Goal: Task Accomplishment & Management: Complete application form

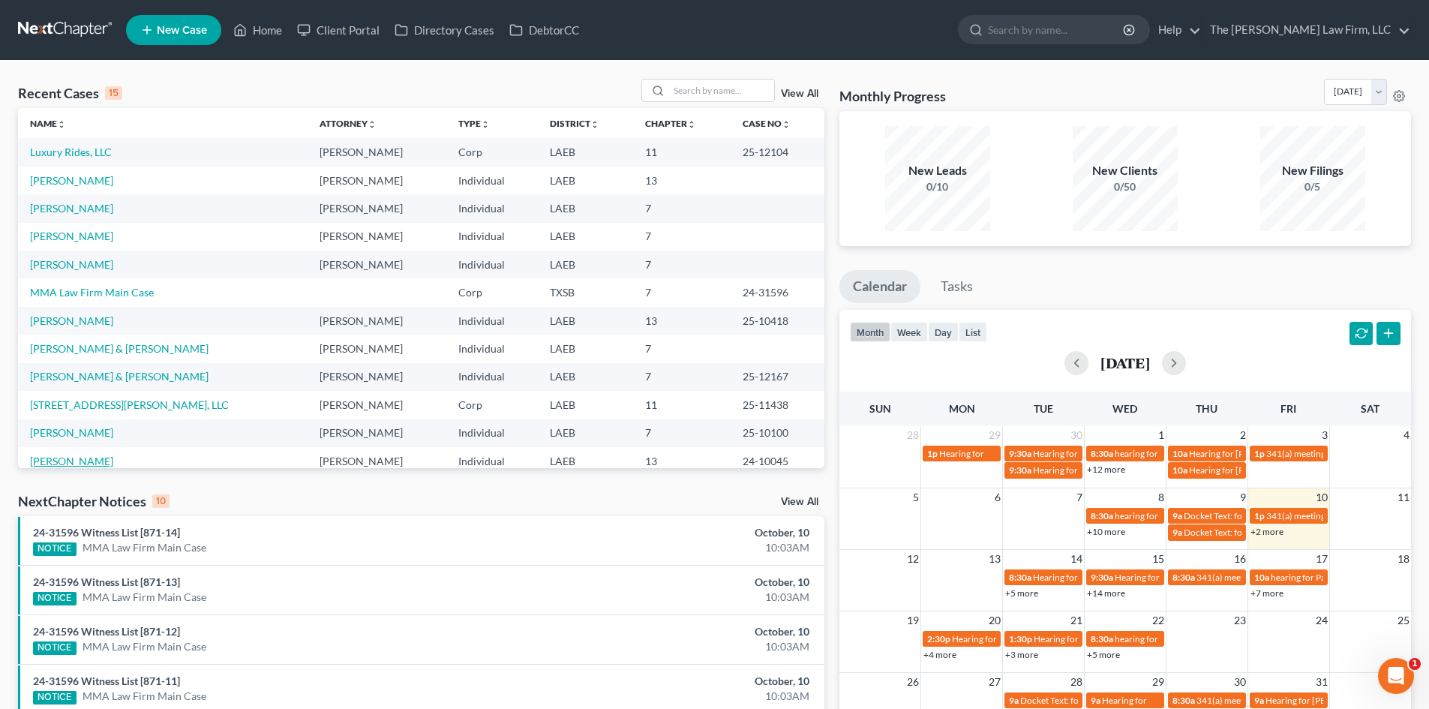
click at [69, 462] on link "[PERSON_NAME]" at bounding box center [71, 461] width 83 height 13
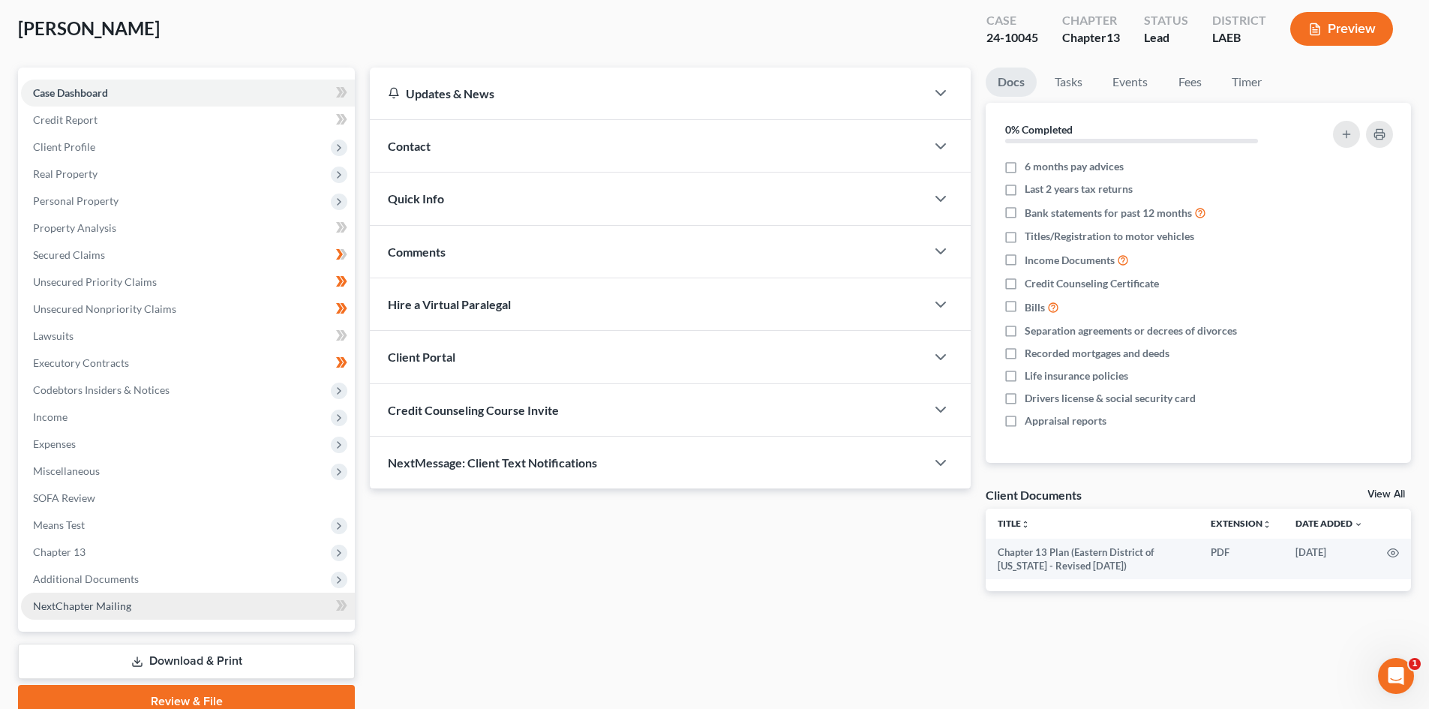
scroll to position [143, 0]
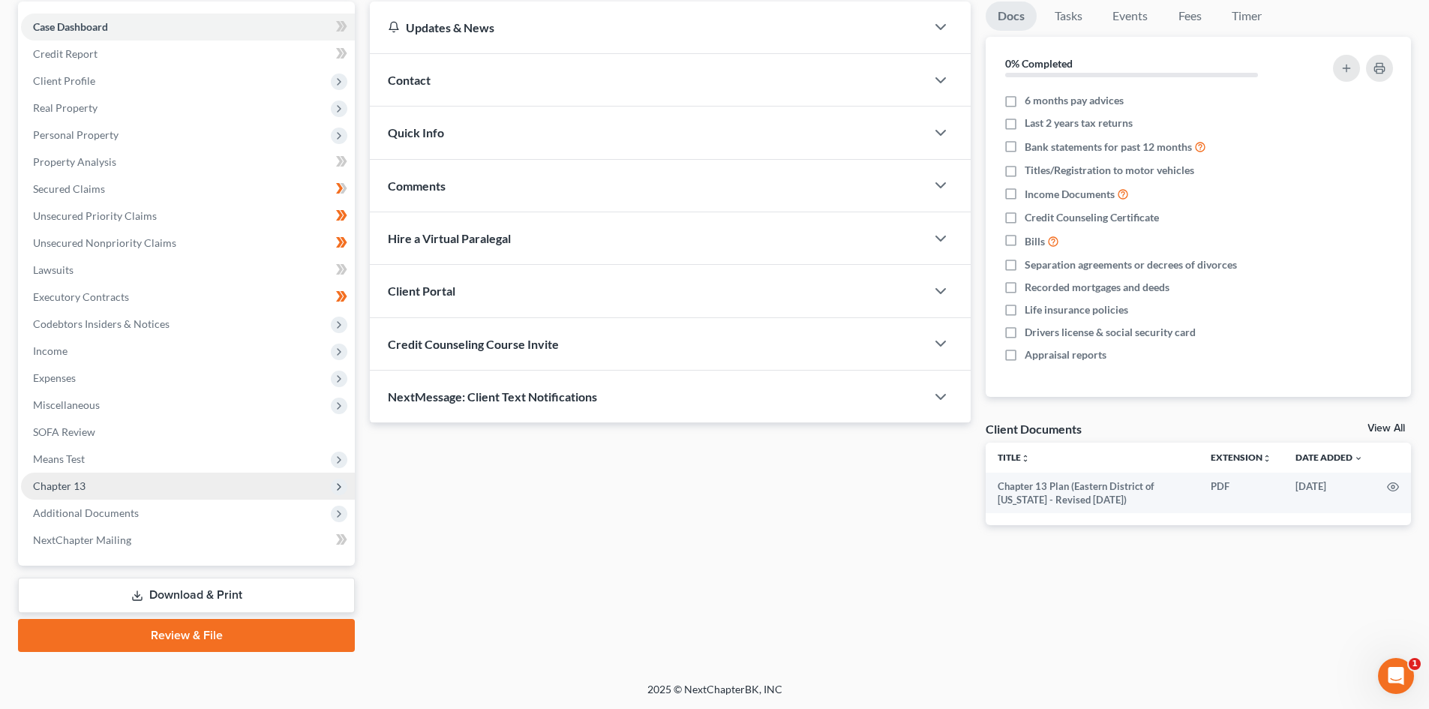
click at [135, 489] on span "Chapter 13" at bounding box center [188, 486] width 334 height 27
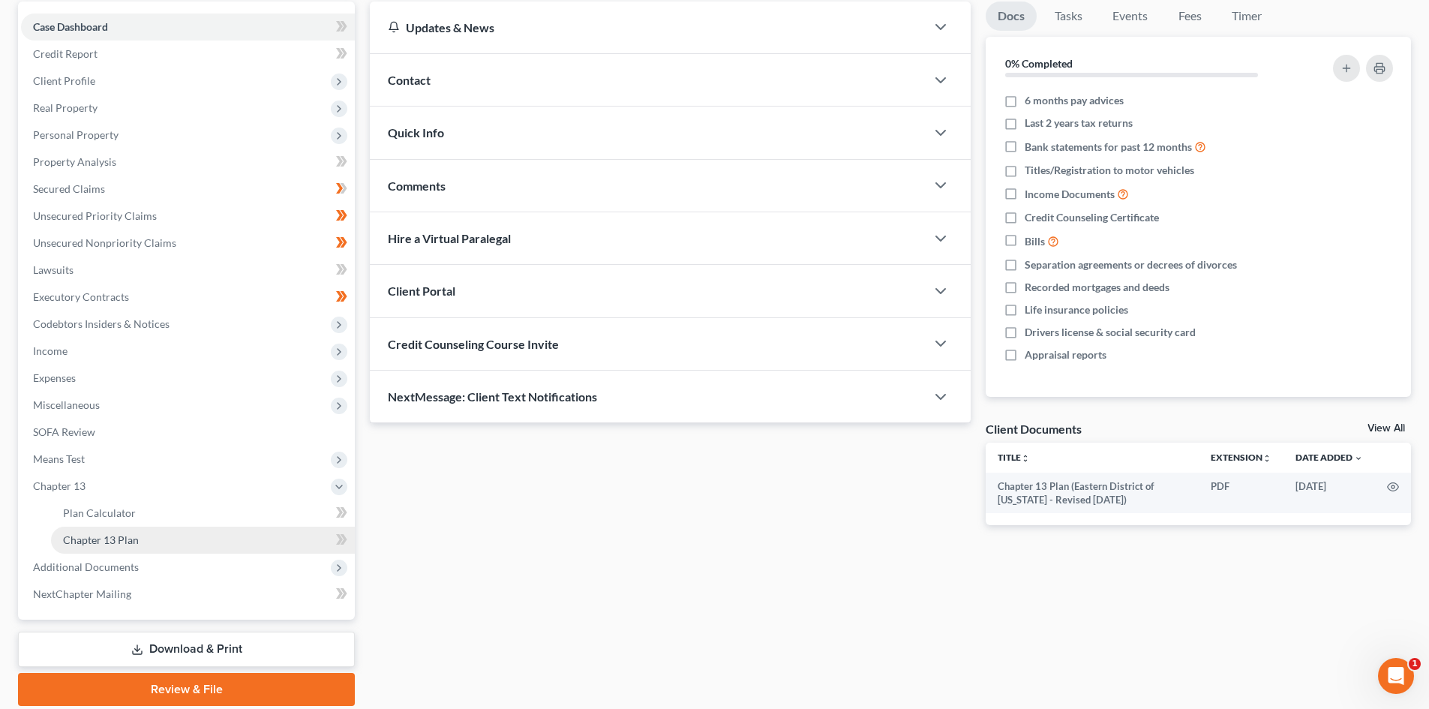
click at [179, 536] on link "Chapter 13 Plan" at bounding box center [203, 540] width 304 height 27
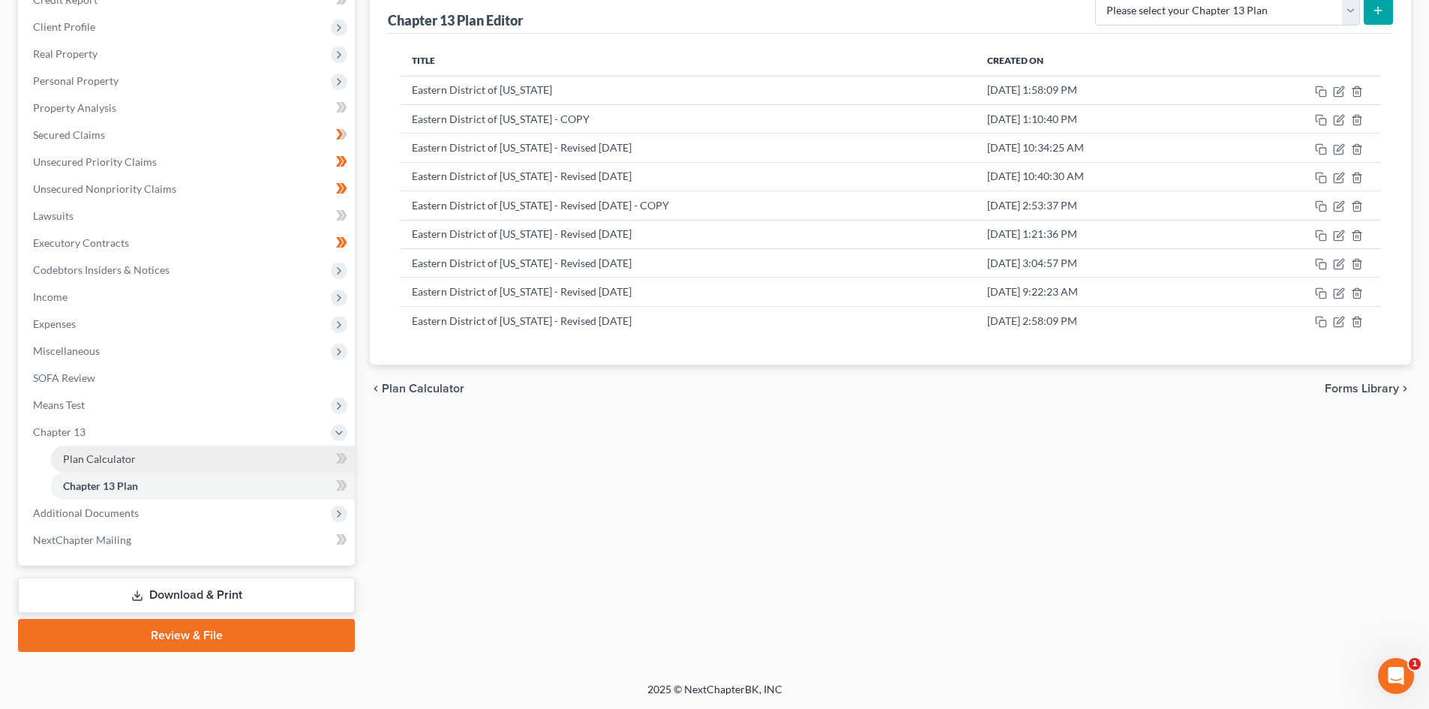
click at [164, 460] on link "Plan Calculator" at bounding box center [203, 459] width 304 height 27
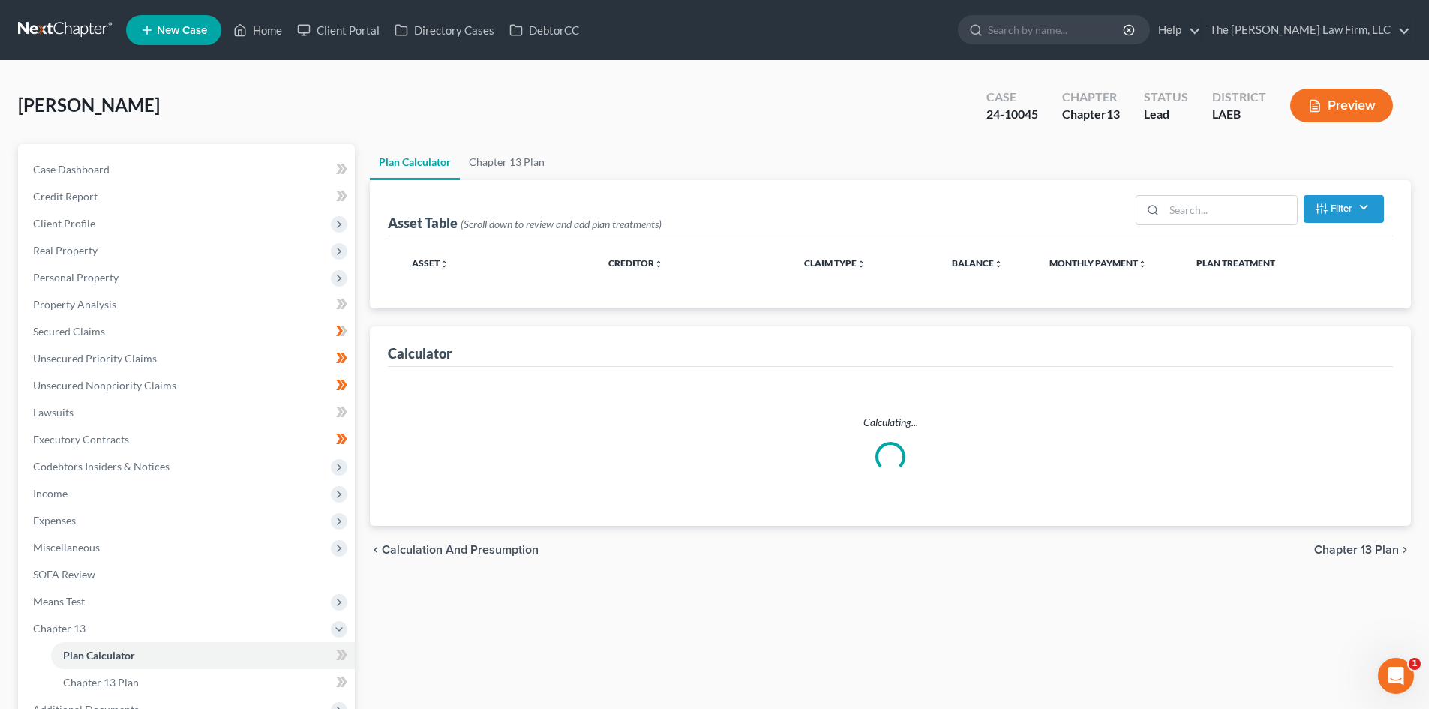
select select "59"
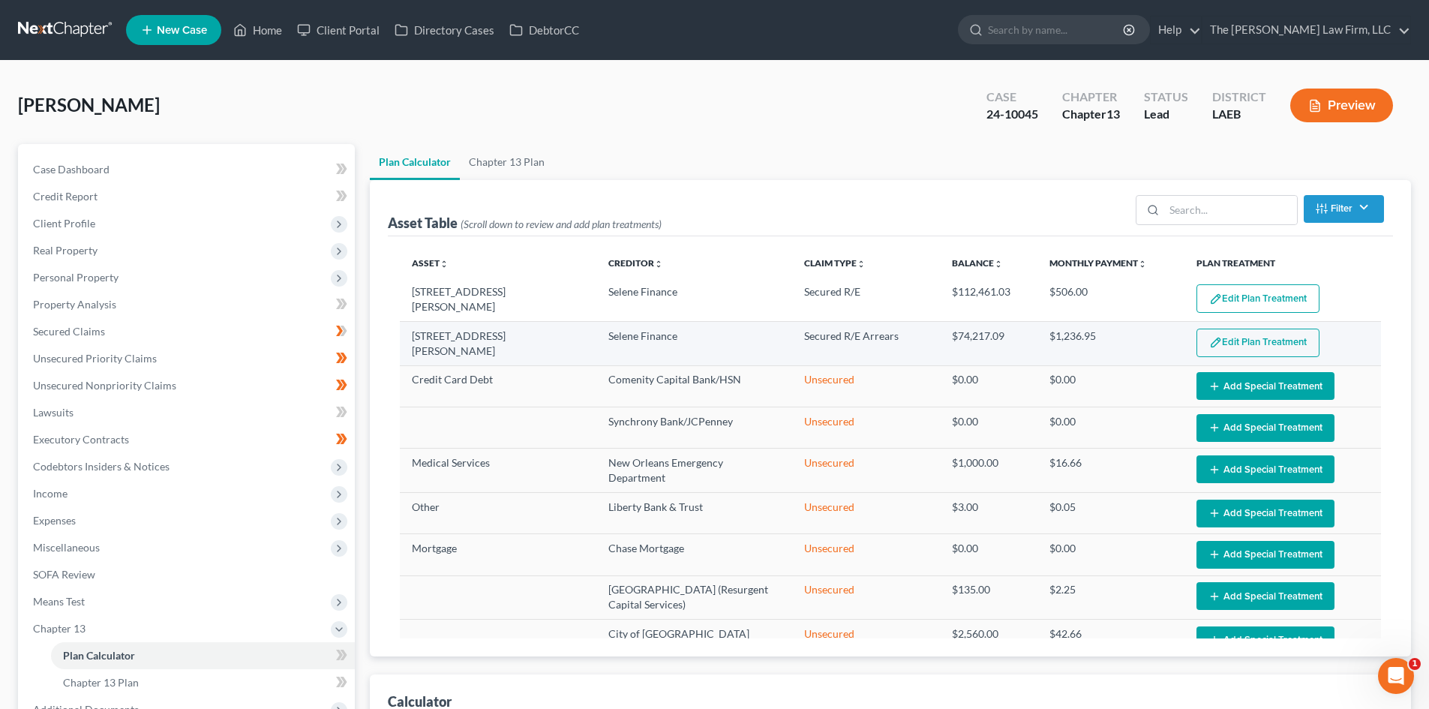
click at [1206, 348] on button "Edit Plan Treatment" at bounding box center [1257, 343] width 123 height 29
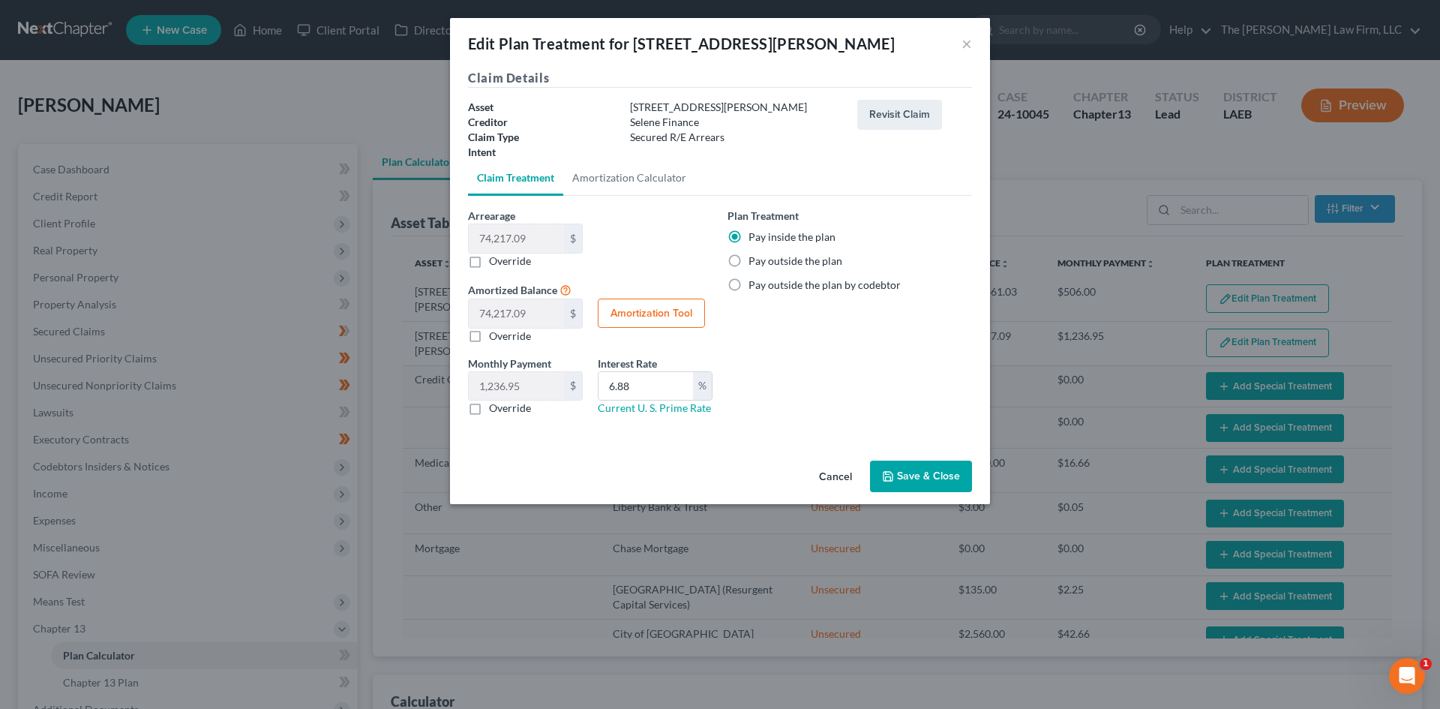
click at [838, 481] on button "Cancel" at bounding box center [835, 477] width 57 height 30
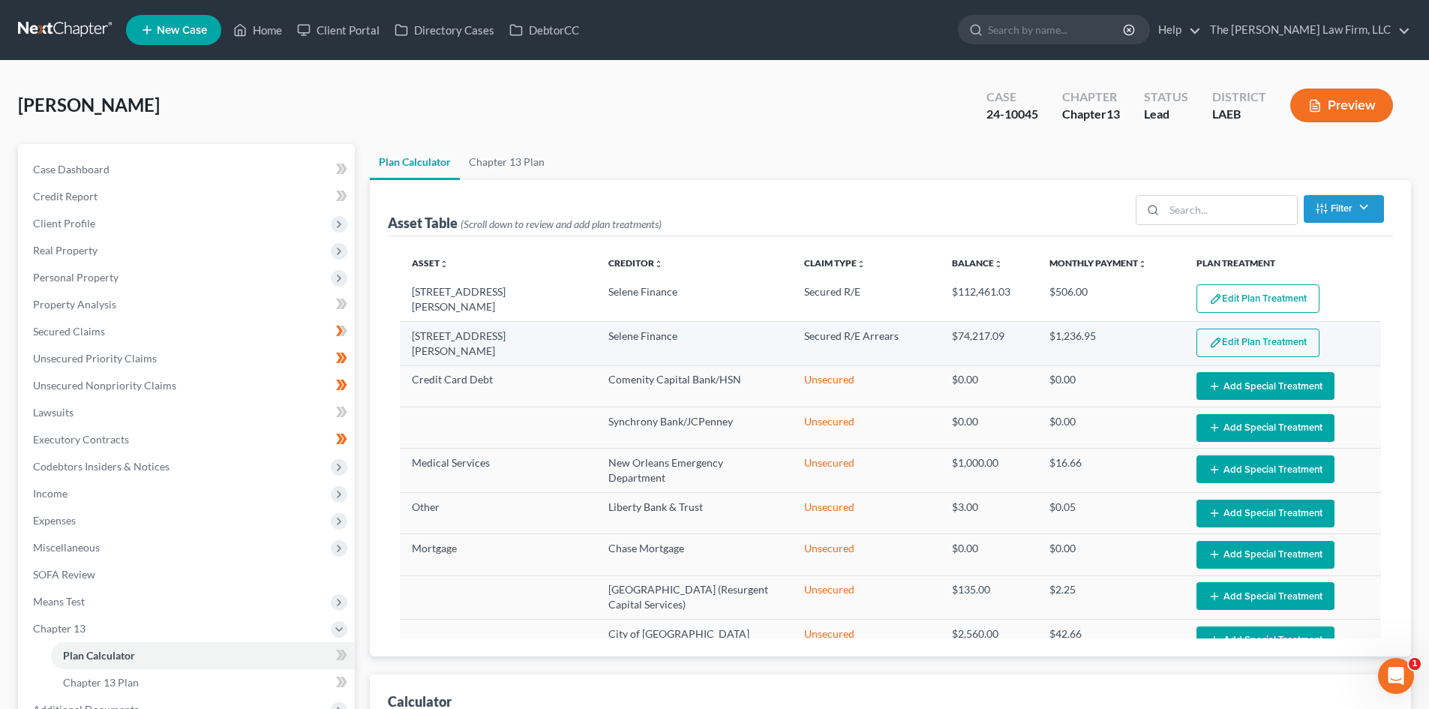
click at [1256, 338] on button "Edit Plan Treatment" at bounding box center [1257, 343] width 123 height 29
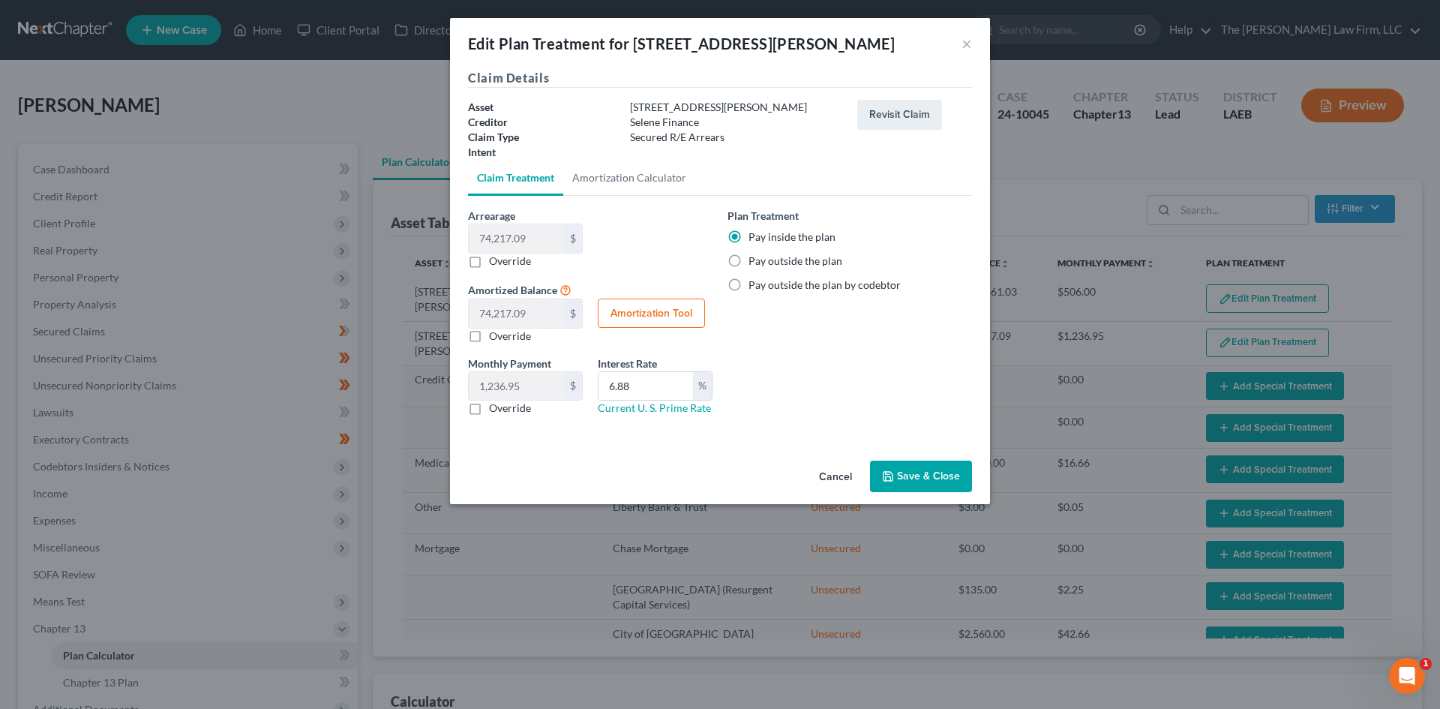
click at [510, 263] on label "Override" at bounding box center [510, 261] width 42 height 15
click at [505, 263] on input "Override" at bounding box center [500, 259] width 10 height 10
checkbox input "true"
type input "0.00"
type input "0"
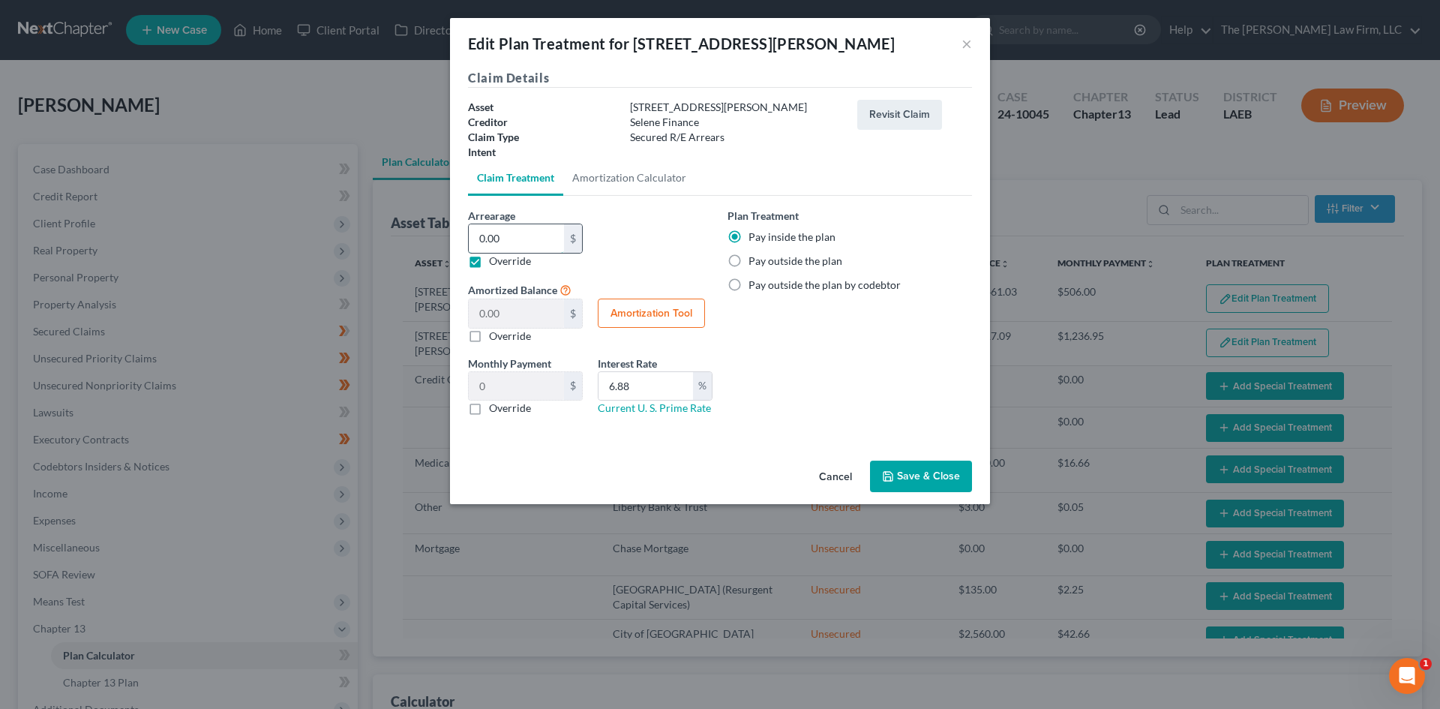
click at [503, 239] on input "0.00" at bounding box center [516, 238] width 95 height 29
type input "8"
type input "8.00"
type input "0.13"
type input "81"
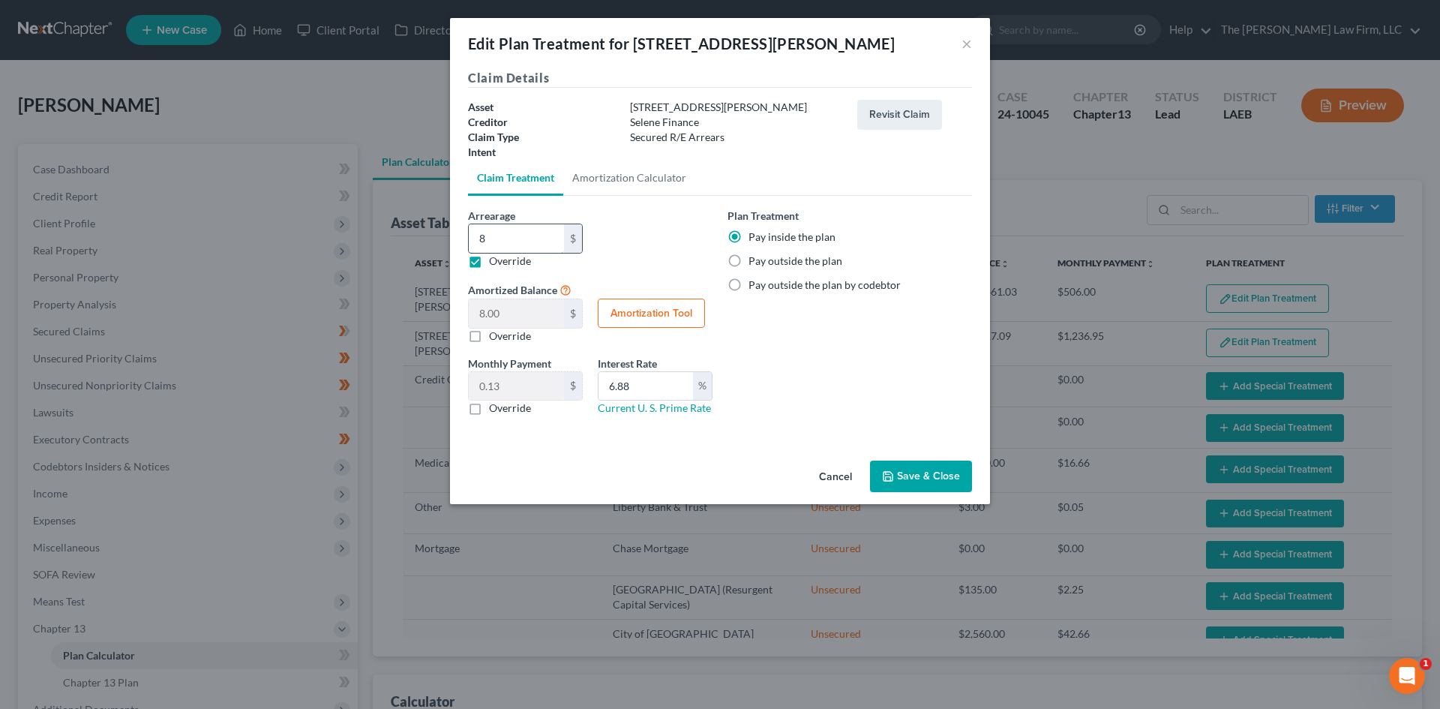
type input "81.00"
type input "1.35"
type input "812"
type input "812.00"
type input "13.53"
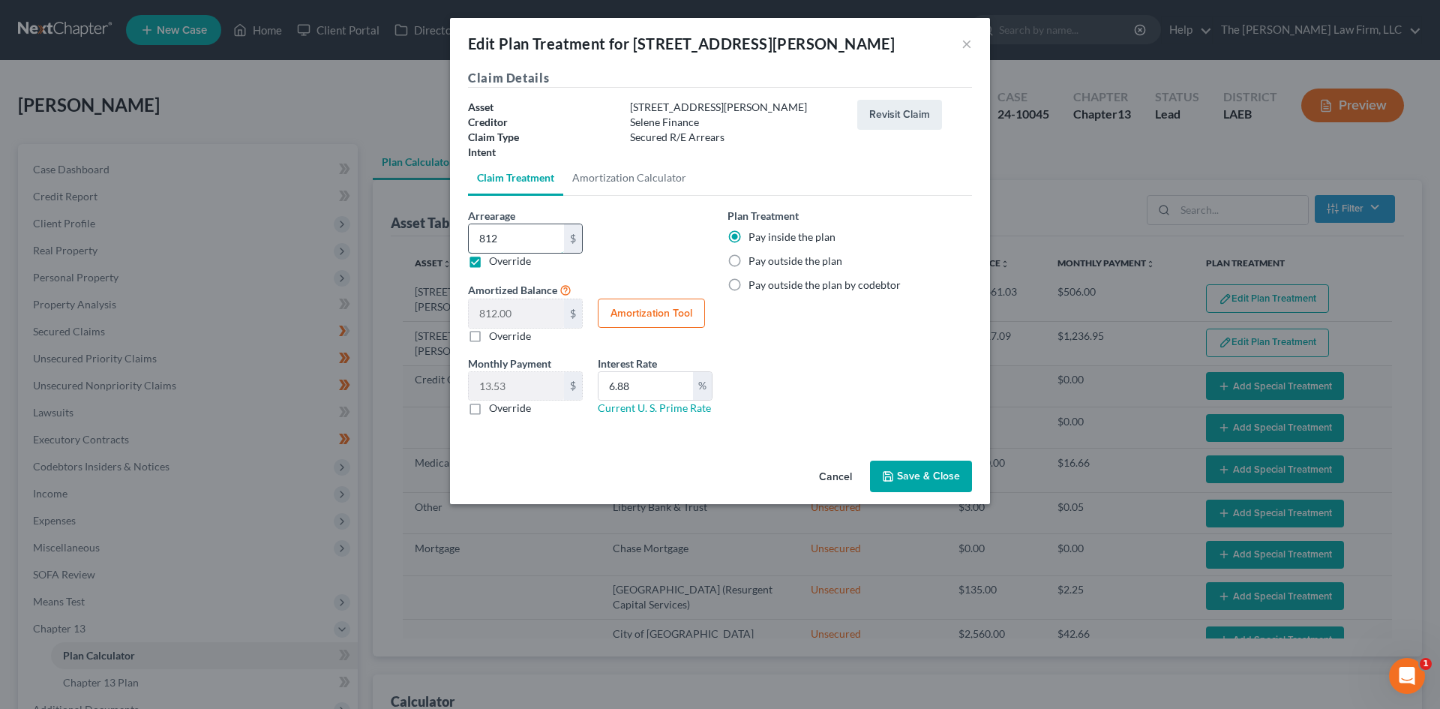
type input "8127"
type input "8,127.00"
type input "135.45"
type input "8,1274"
type input "81,274.00"
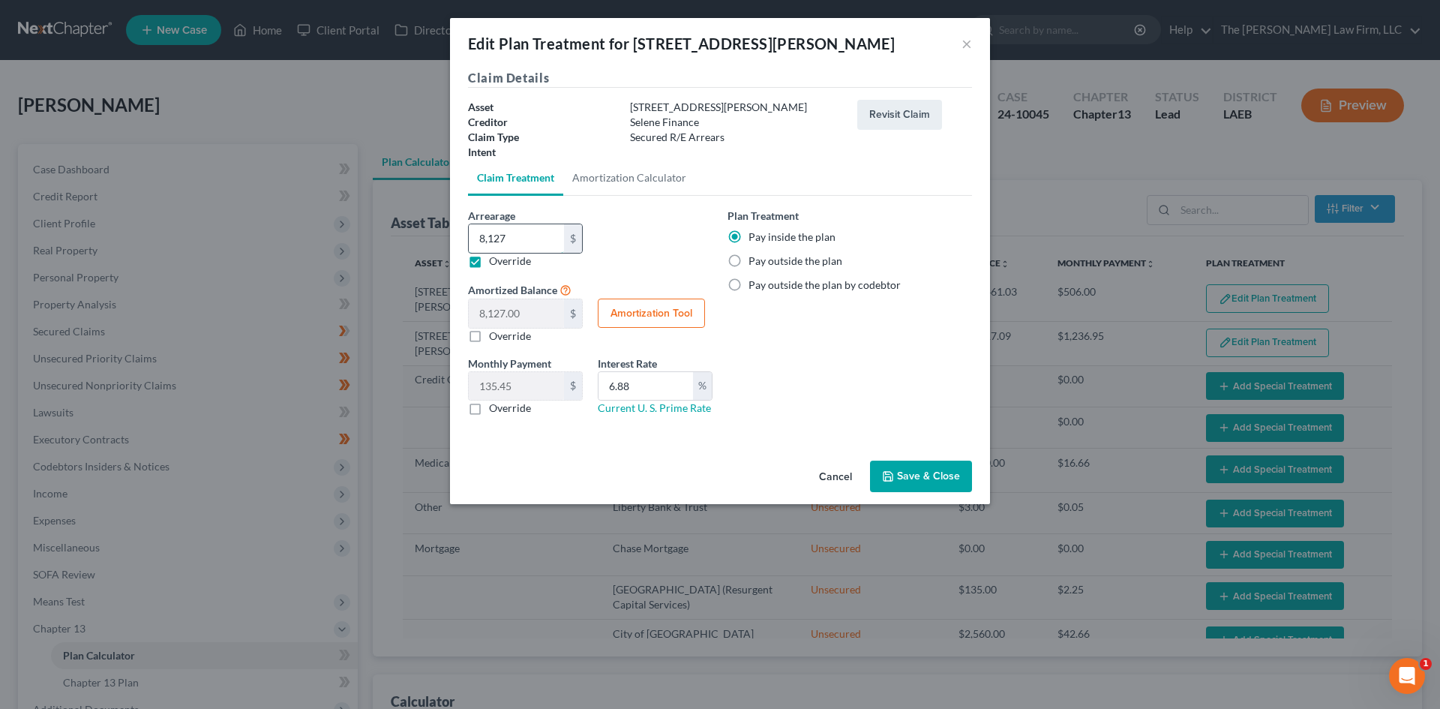
type input "1,354.56"
type input "81,274.5"
type input "81,274.50"
type input "1,354.57"
type input "81,274.53"
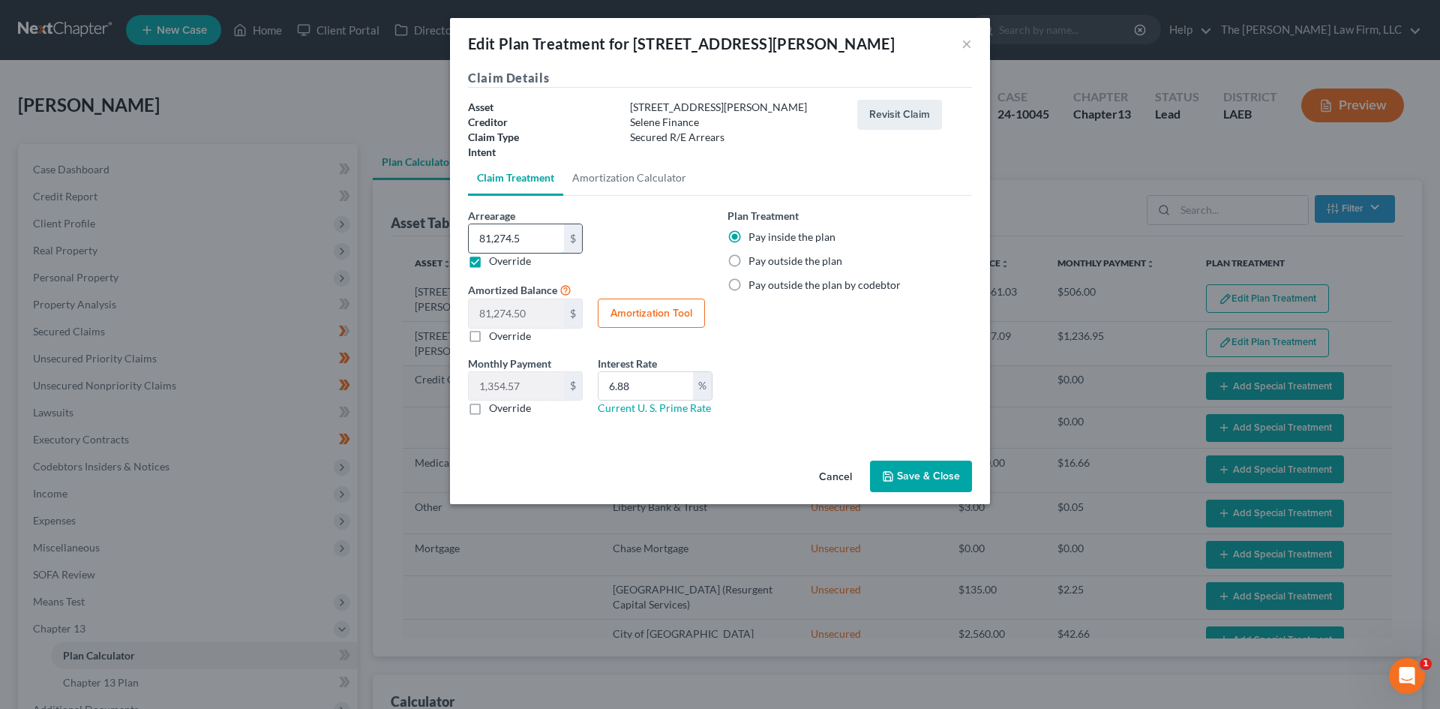
type input "81,274.53"
click at [716, 229] on div "Arrearage 74,217.09 $ 81,274.53 $ Override Amortized Balance 81,274.53 $ $ Over…" at bounding box center [591, 282] width 260 height 148
click at [905, 483] on button "Save & Close" at bounding box center [921, 477] width 102 height 32
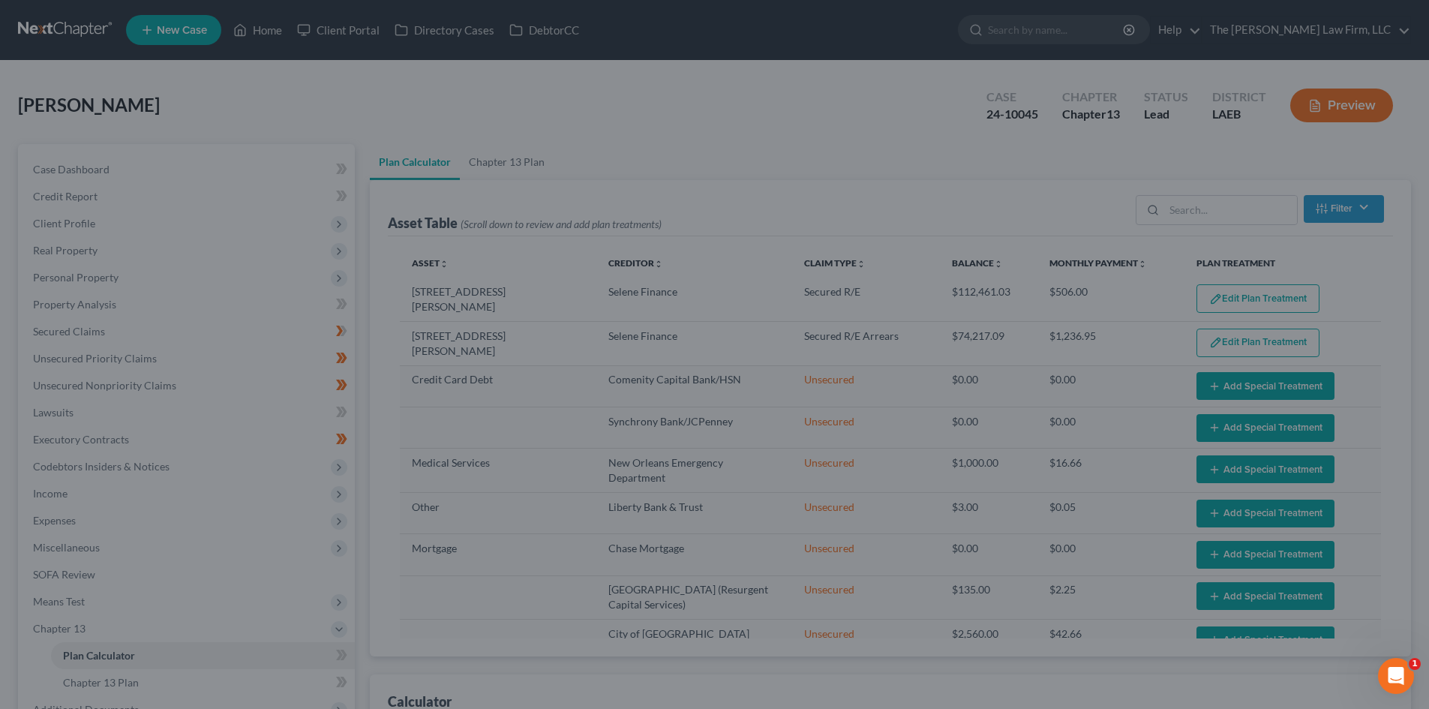
select select "59"
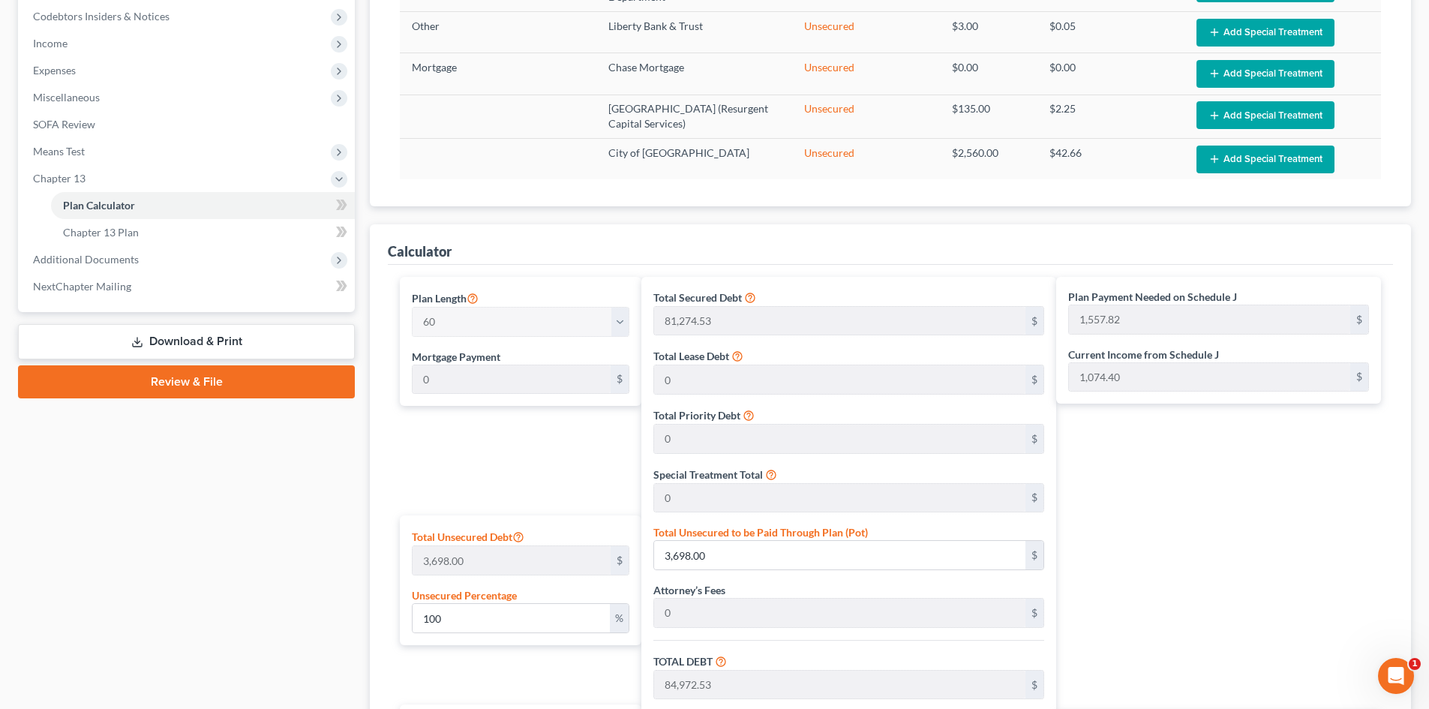
scroll to position [750, 0]
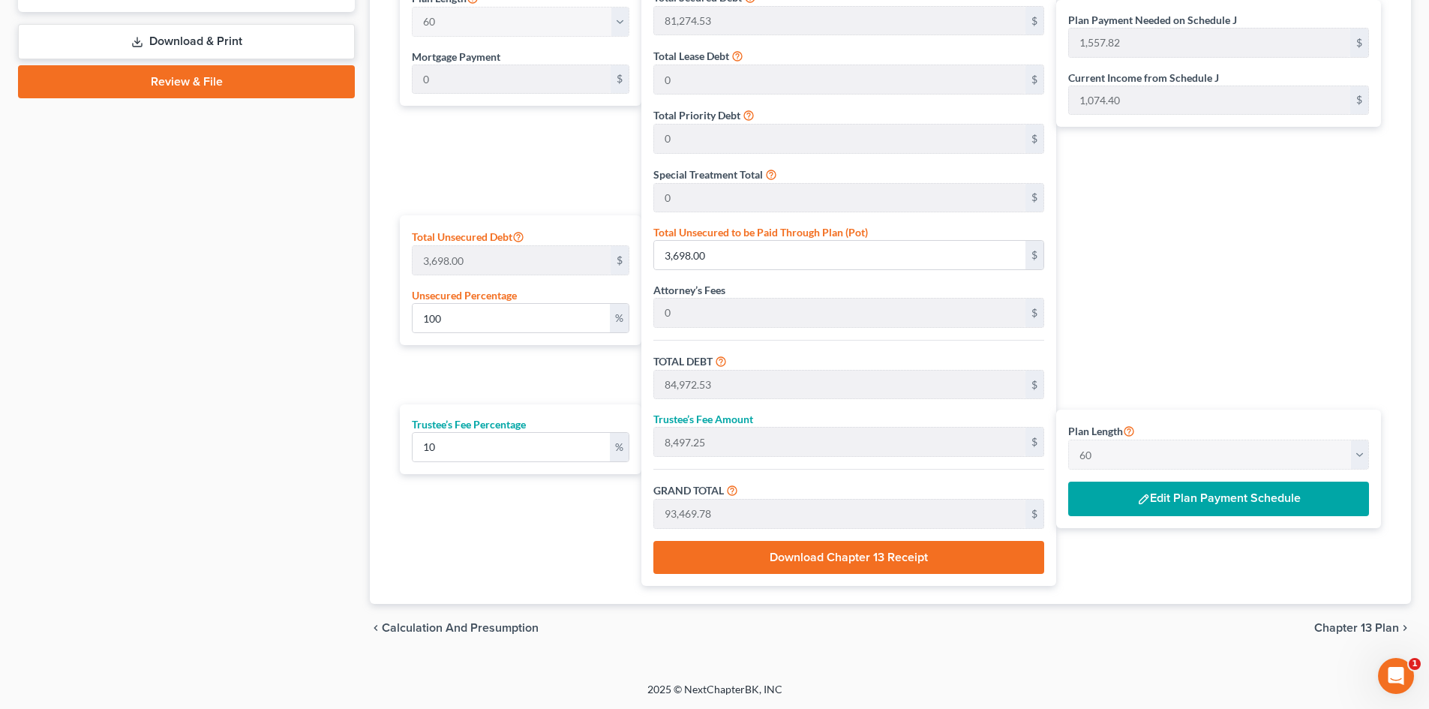
click at [1220, 500] on button "Edit Plan Payment Schedule" at bounding box center [1218, 499] width 301 height 35
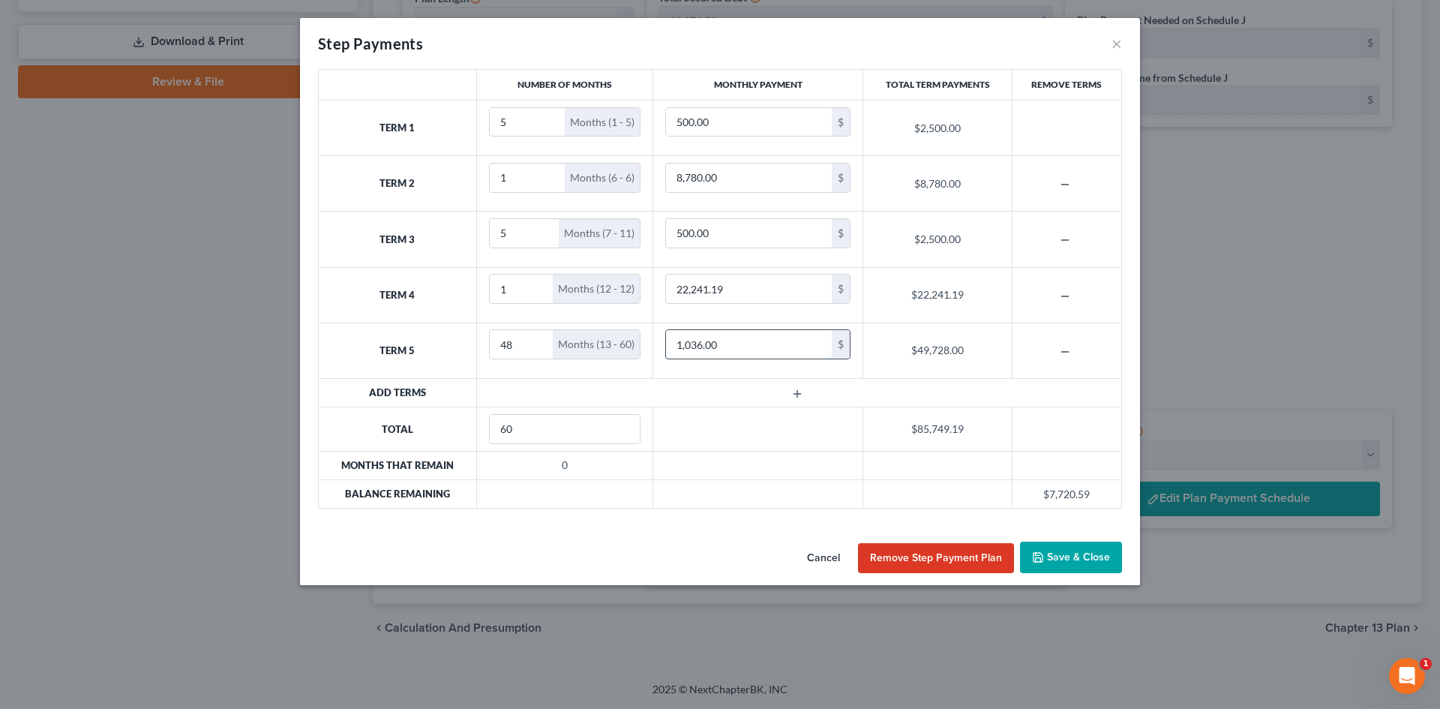
click at [701, 345] on input "1,036.00" at bounding box center [749, 344] width 166 height 29
click at [701, 344] on input "1,200" at bounding box center [749, 344] width 166 height 29
click at [693, 344] on input "1,200" at bounding box center [749, 344] width 166 height 29
type input "1,197"
click at [1055, 554] on button "Save & Close" at bounding box center [1071, 558] width 102 height 32
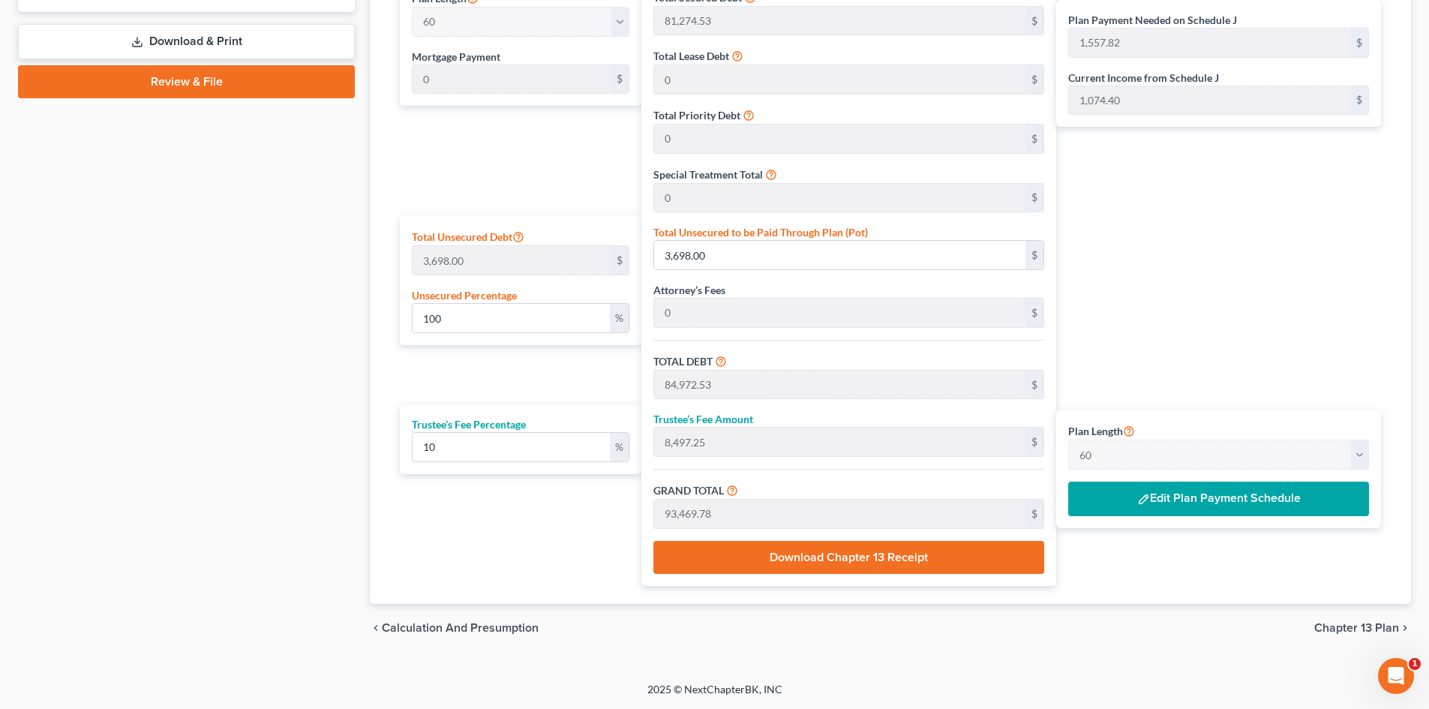
click at [1223, 499] on button "Edit Plan Payment Schedule" at bounding box center [1218, 499] width 301 height 35
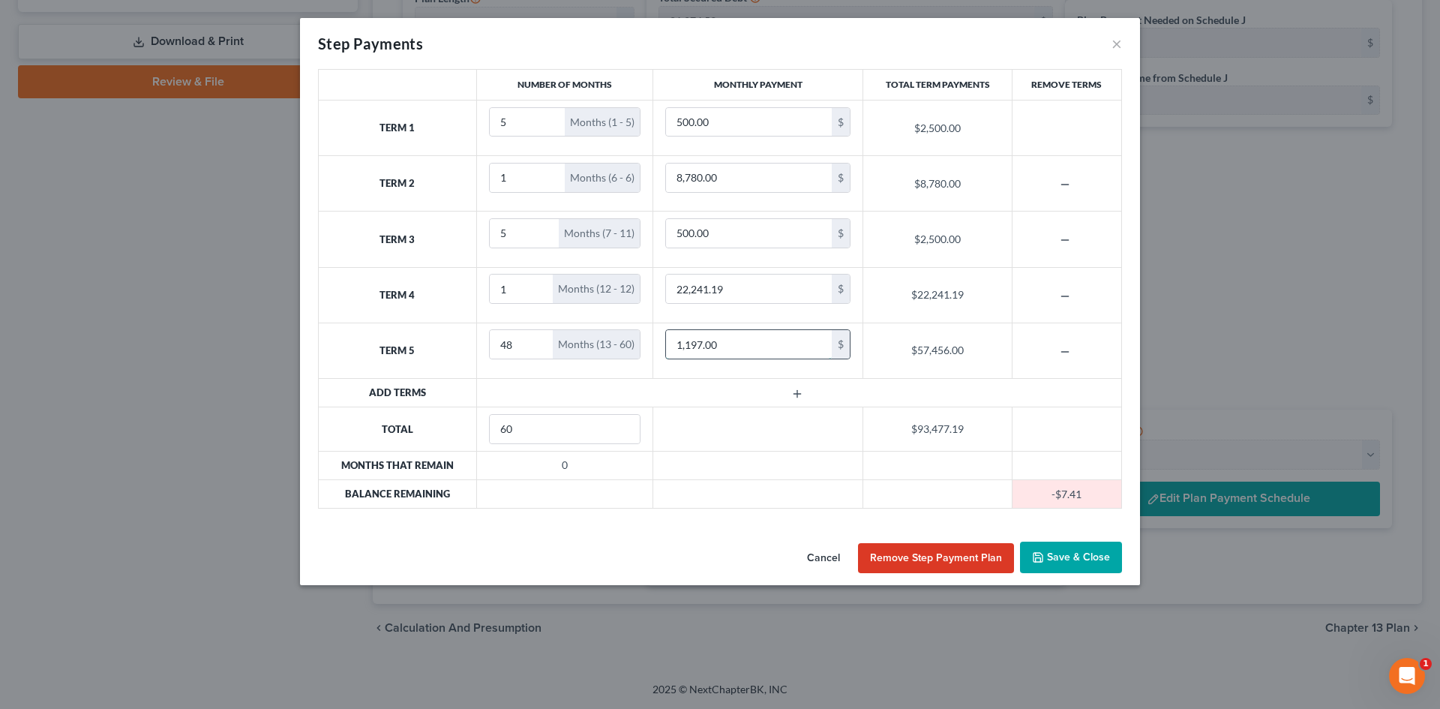
click at [722, 346] on input "1,197.00" at bounding box center [749, 344] width 166 height 29
drag, startPoint x: 719, startPoint y: 342, endPoint x: 686, endPoint y: 345, distance: 33.1
click at [686, 345] on input "1,197.00" at bounding box center [749, 344] width 166 height 29
type input "1,036"
click at [800, 392] on icon "button" at bounding box center [797, 394] width 12 height 12
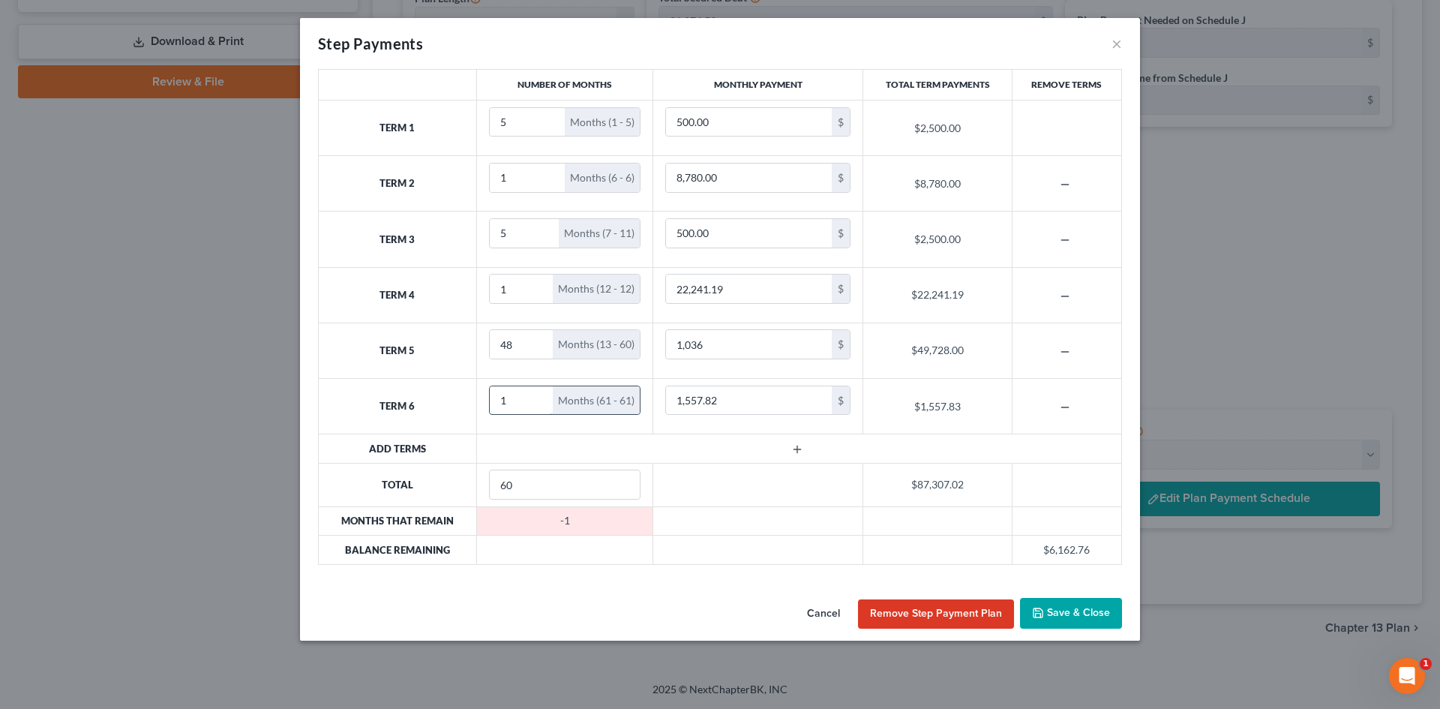
click at [552, 395] on input "1" at bounding box center [522, 400] width 64 height 29
click at [549, 393] on input "1" at bounding box center [522, 400] width 64 height 29
click at [542, 395] on input "1" at bounding box center [522, 400] width 64 height 29
type input "2"
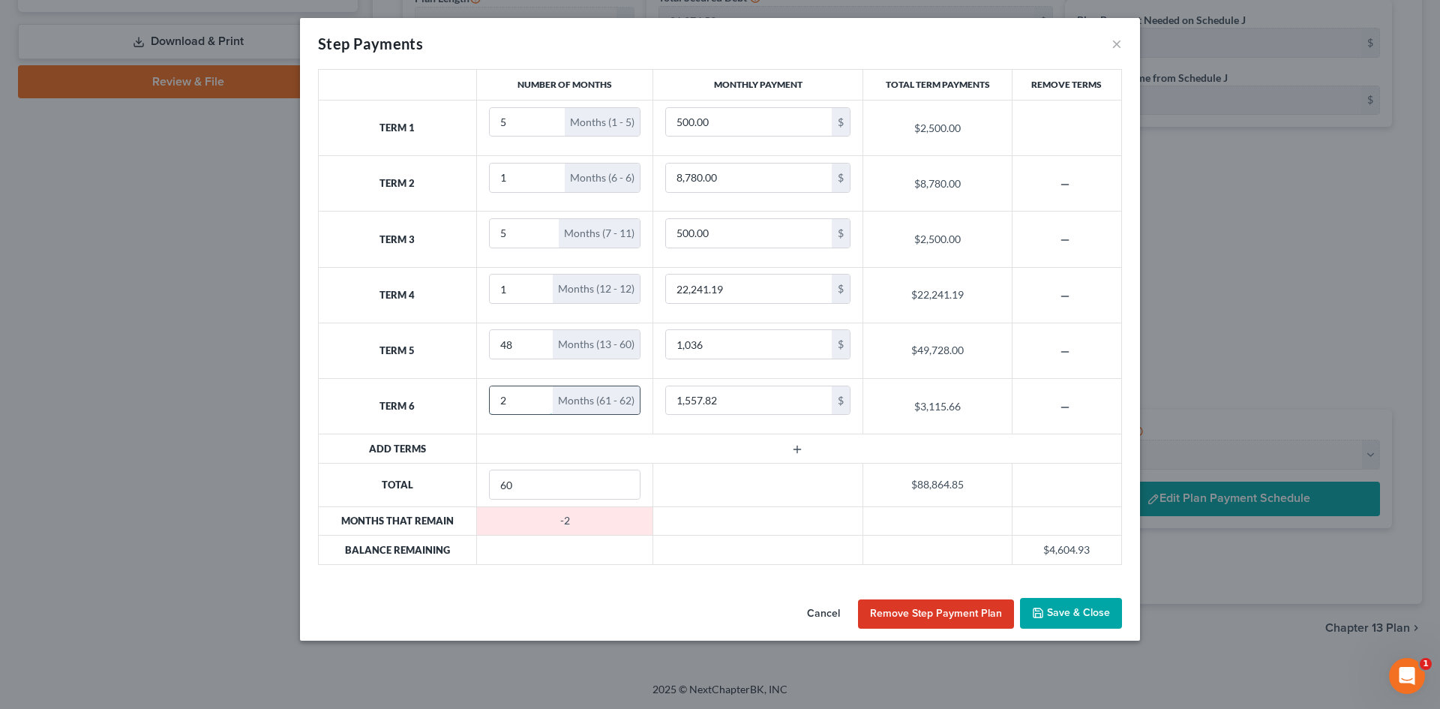
click at [539, 397] on input "2" at bounding box center [522, 400] width 64 height 29
click at [536, 353] on input "48" at bounding box center [522, 344] width 64 height 29
click at [532, 350] on input "47" at bounding box center [522, 344] width 64 height 29
click at [532, 350] on input "46" at bounding box center [522, 344] width 64 height 29
click at [532, 350] on input "37" at bounding box center [522, 344] width 64 height 29
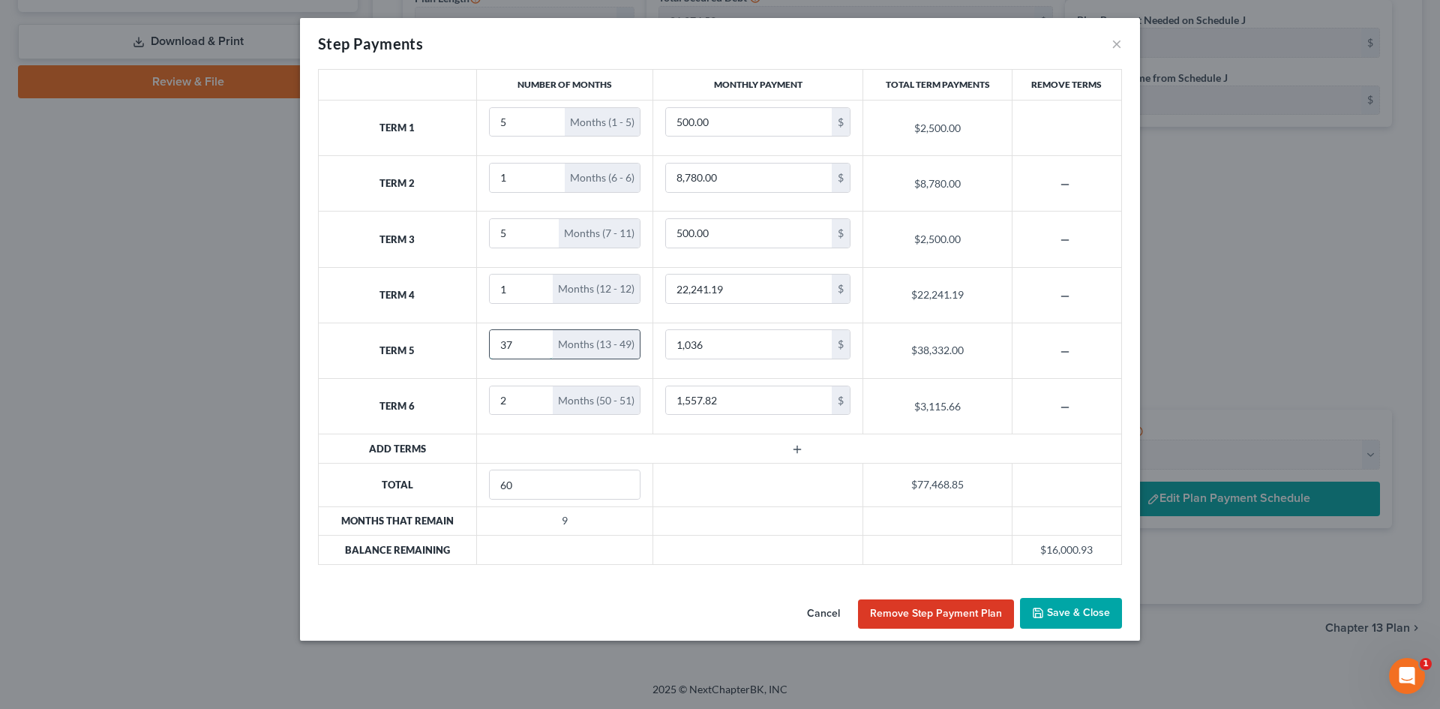
click at [530, 345] on input "37" at bounding box center [522, 344] width 64 height 29
click at [536, 353] on input "37" at bounding box center [522, 344] width 64 height 29
click at [533, 349] on input "28" at bounding box center [522, 344] width 64 height 29
click at [533, 349] on input "27" at bounding box center [522, 344] width 64 height 29
click at [539, 350] on input "26" at bounding box center [522, 344] width 64 height 29
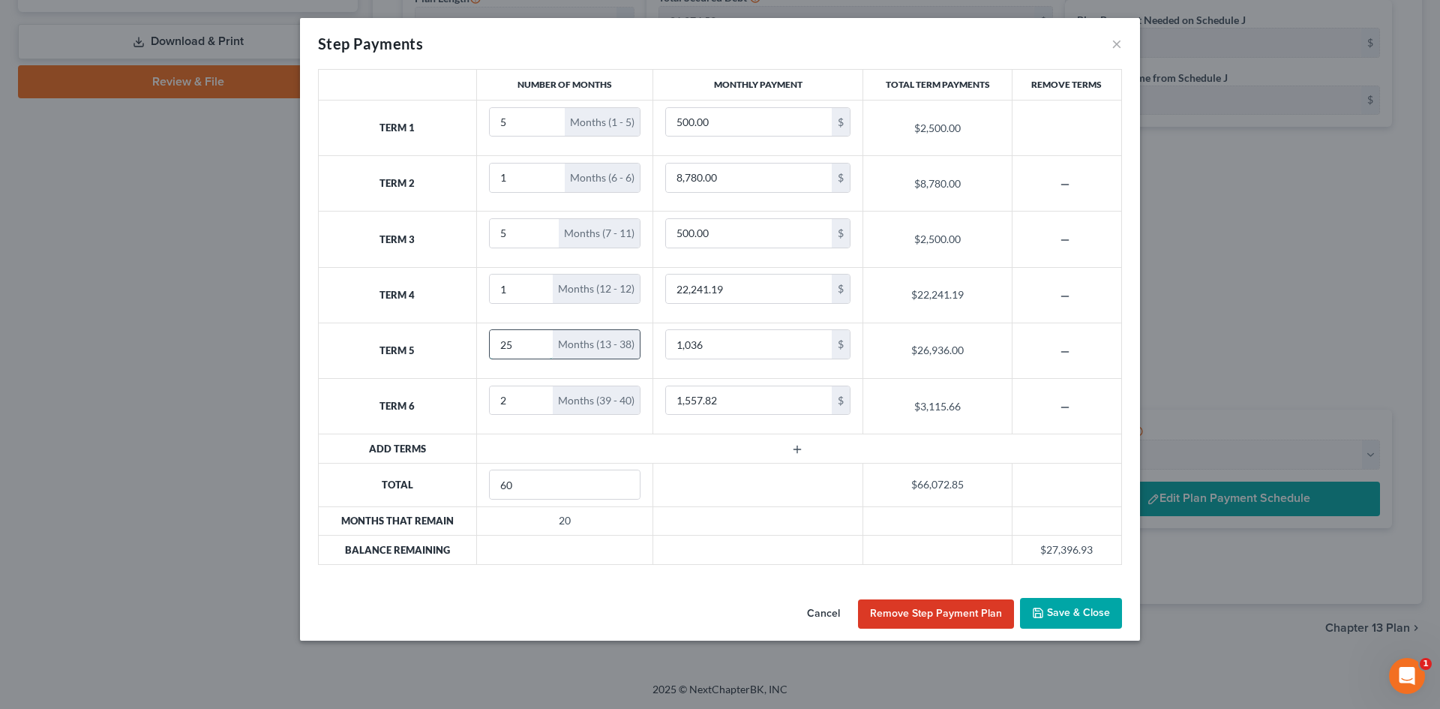
click at [539, 350] on input "25" at bounding box center [522, 344] width 64 height 29
click at [539, 350] on input "24" at bounding box center [522, 344] width 64 height 29
click at [539, 350] on input "23" at bounding box center [522, 344] width 64 height 29
click at [539, 350] on input "22" at bounding box center [522, 344] width 64 height 29
click at [539, 350] on input "15" at bounding box center [522, 344] width 64 height 29
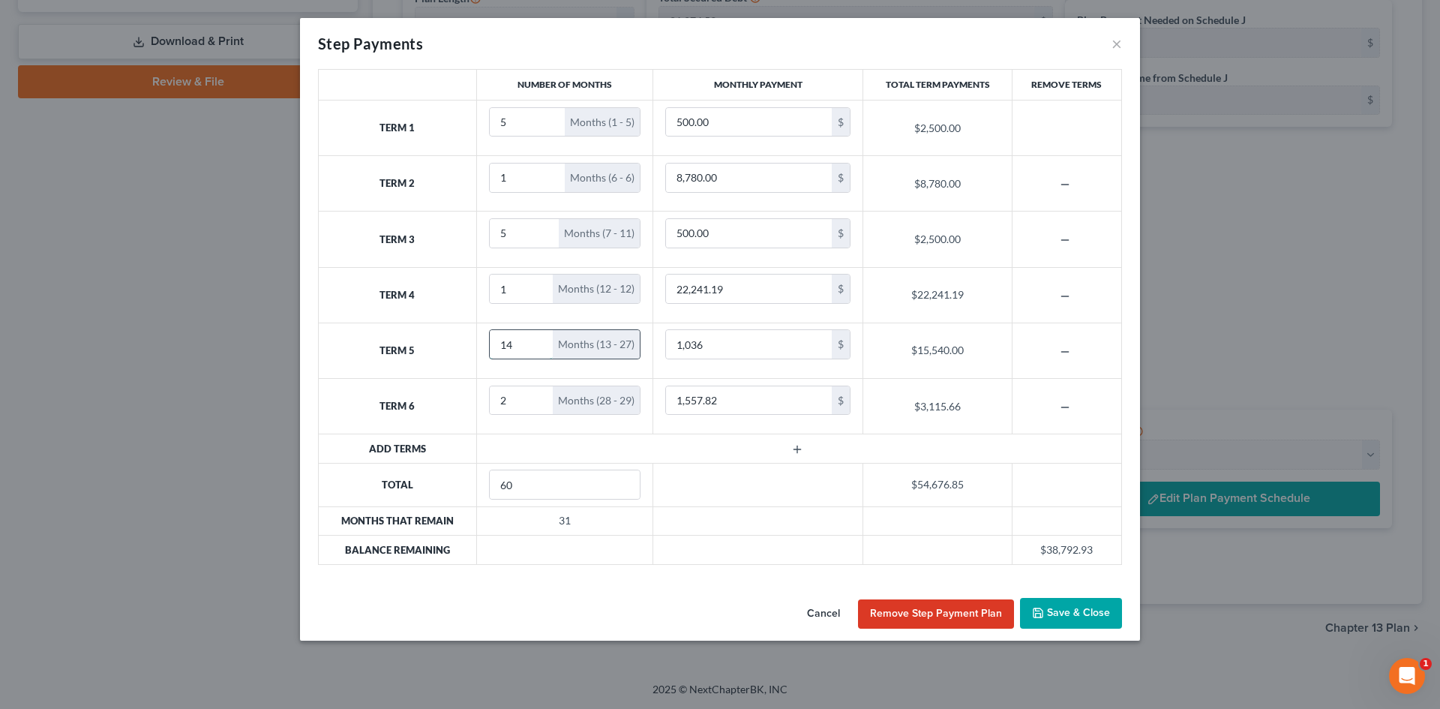
click at [539, 350] on input "14" at bounding box center [522, 344] width 64 height 29
click at [539, 350] on input "13" at bounding box center [522, 344] width 64 height 29
click at [539, 350] on input "12" at bounding box center [522, 344] width 64 height 29
click at [539, 350] on input "11" at bounding box center [522, 344] width 64 height 29
click at [539, 350] on input "10" at bounding box center [522, 344] width 64 height 29
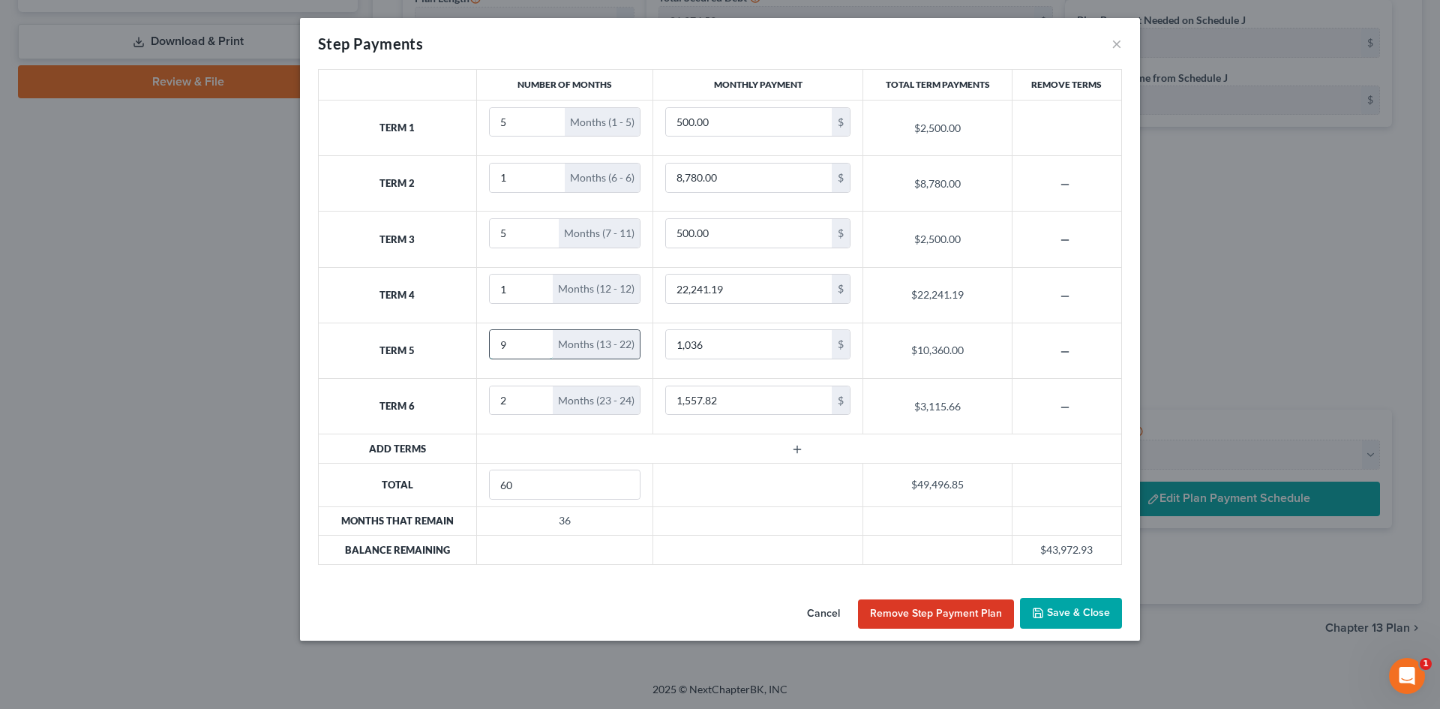
click at [539, 350] on input "9" at bounding box center [522, 344] width 64 height 29
click at [539, 350] on input "8" at bounding box center [522, 344] width 64 height 29
click at [539, 350] on input "5" at bounding box center [522, 344] width 64 height 29
click at [539, 350] on input "4" at bounding box center [522, 344] width 64 height 29
click at [539, 350] on input "3" at bounding box center [522, 344] width 64 height 29
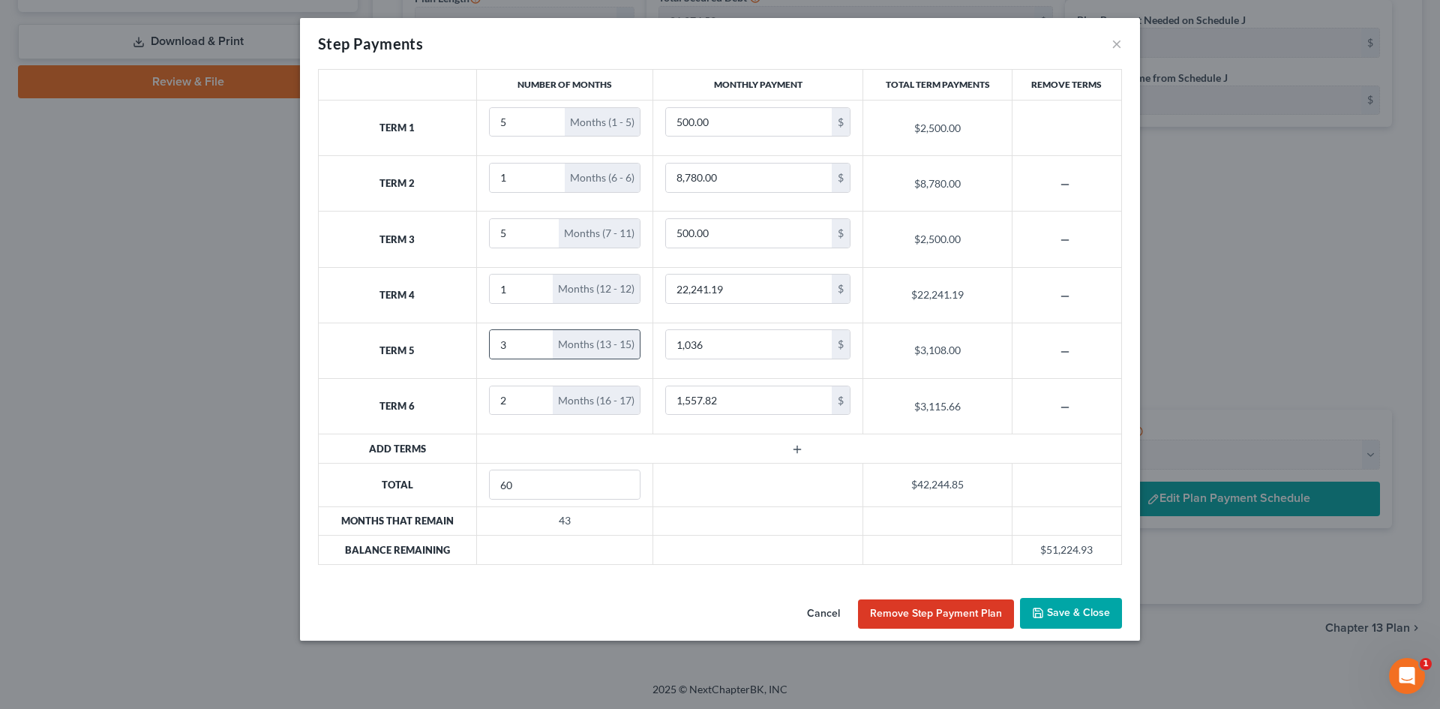
click at [626, 344] on div "Months (13 - 15)" at bounding box center [596, 344] width 87 height 29
click at [631, 350] on div "Months (13 - 15)" at bounding box center [596, 344] width 87 height 29
click at [538, 340] on input "4" at bounding box center [522, 344] width 64 height 29
click at [537, 339] on input "5" at bounding box center [522, 344] width 64 height 29
type input "6"
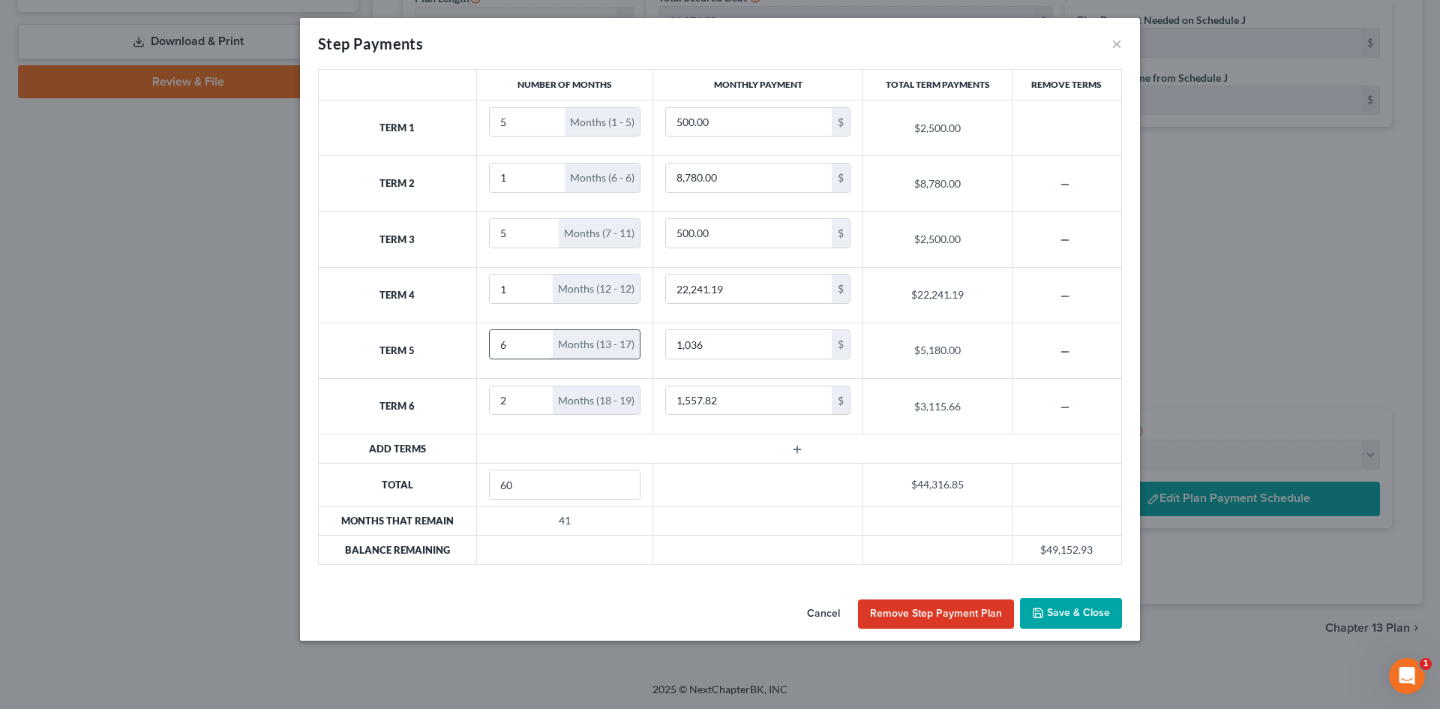
click at [536, 337] on input "6" at bounding box center [522, 344] width 64 height 29
click at [536, 396] on input "18" at bounding box center [522, 400] width 64 height 29
click at [536, 396] on input "29" at bounding box center [522, 400] width 64 height 29
click at [536, 396] on input "35" at bounding box center [522, 400] width 64 height 29
click at [536, 396] on input "36" at bounding box center [522, 400] width 64 height 29
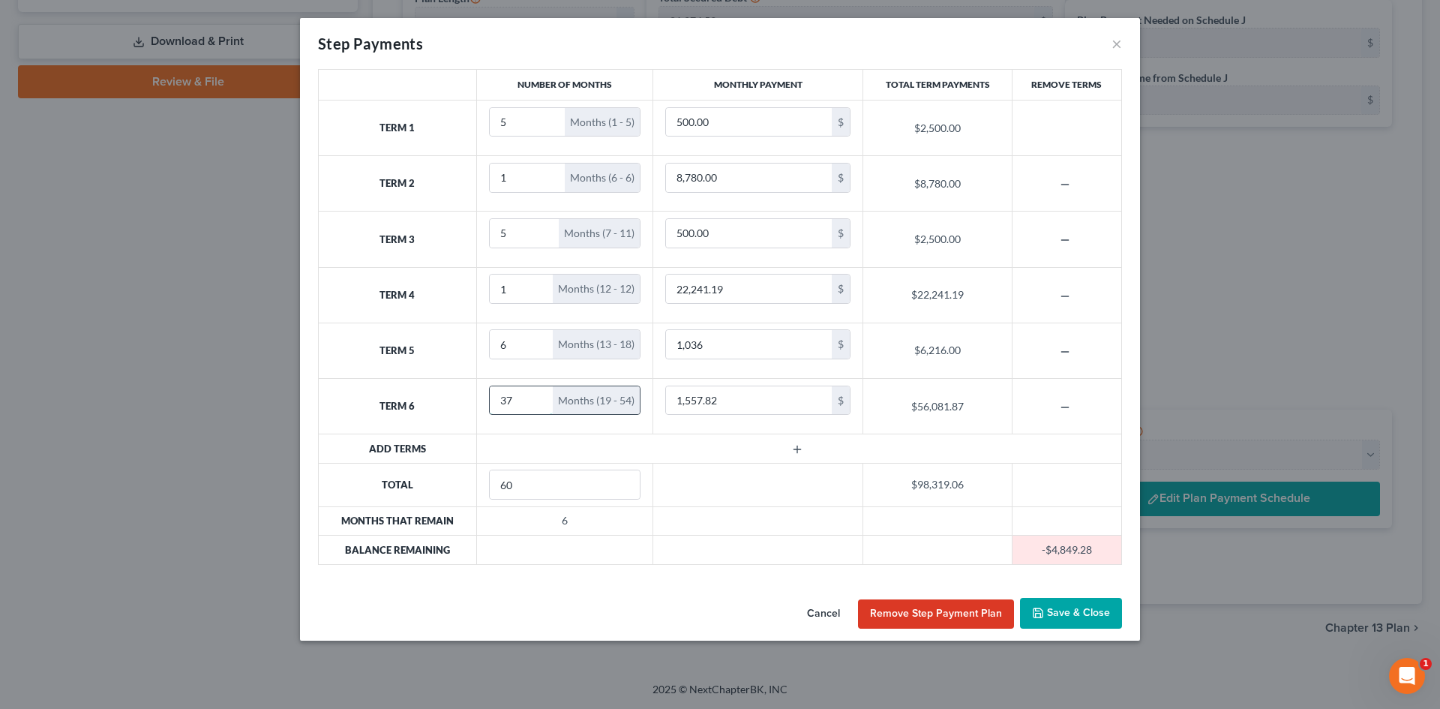
click at [536, 396] on input "37" at bounding box center [522, 400] width 64 height 29
click at [536, 396] on input "38" at bounding box center [522, 400] width 64 height 29
click at [536, 396] on input "39" at bounding box center [522, 400] width 64 height 29
click at [536, 396] on input "40" at bounding box center [522, 400] width 64 height 29
click at [536, 396] on input "41" at bounding box center [522, 400] width 64 height 29
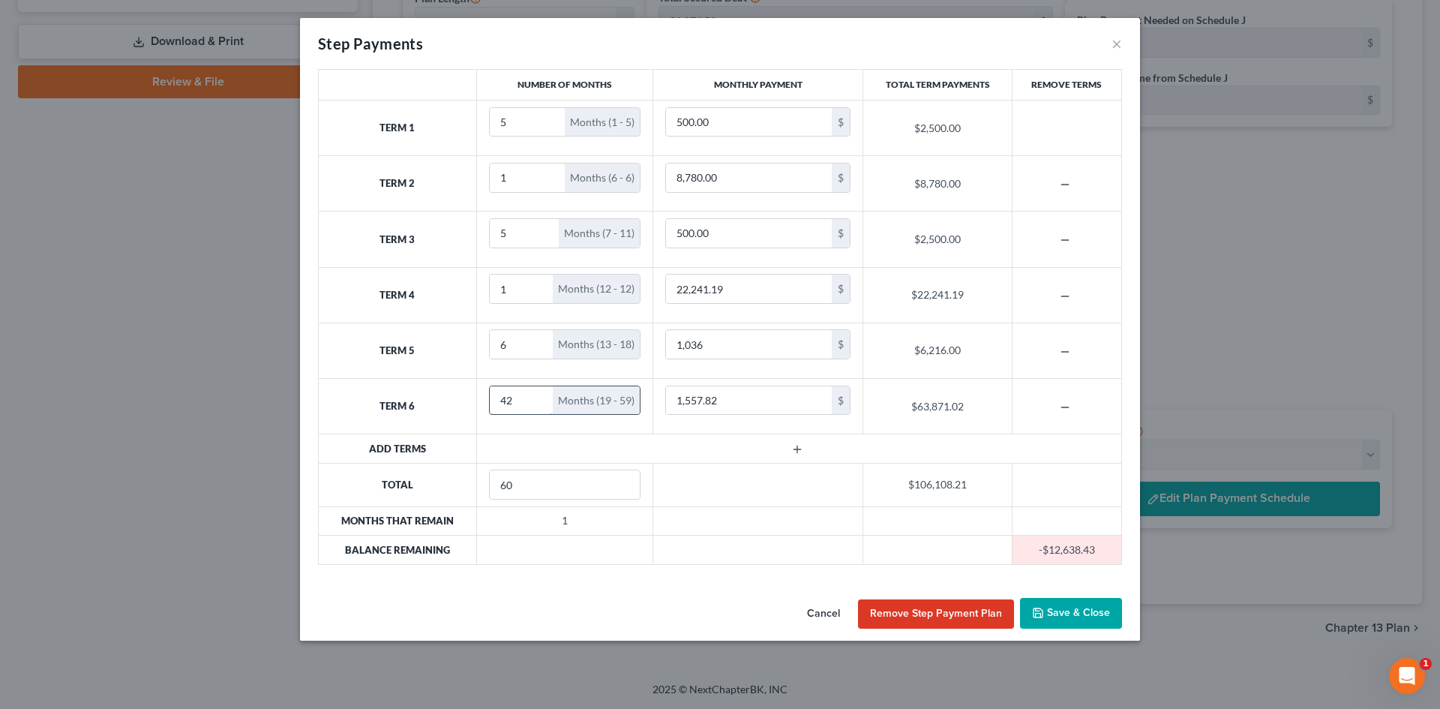
type input "42"
click at [536, 396] on input "42" at bounding box center [522, 400] width 64 height 29
click at [536, 337] on input "7" at bounding box center [522, 344] width 64 height 29
click at [536, 337] on input "8" at bounding box center [522, 344] width 64 height 29
click at [536, 337] on input "9" at bounding box center [522, 344] width 64 height 29
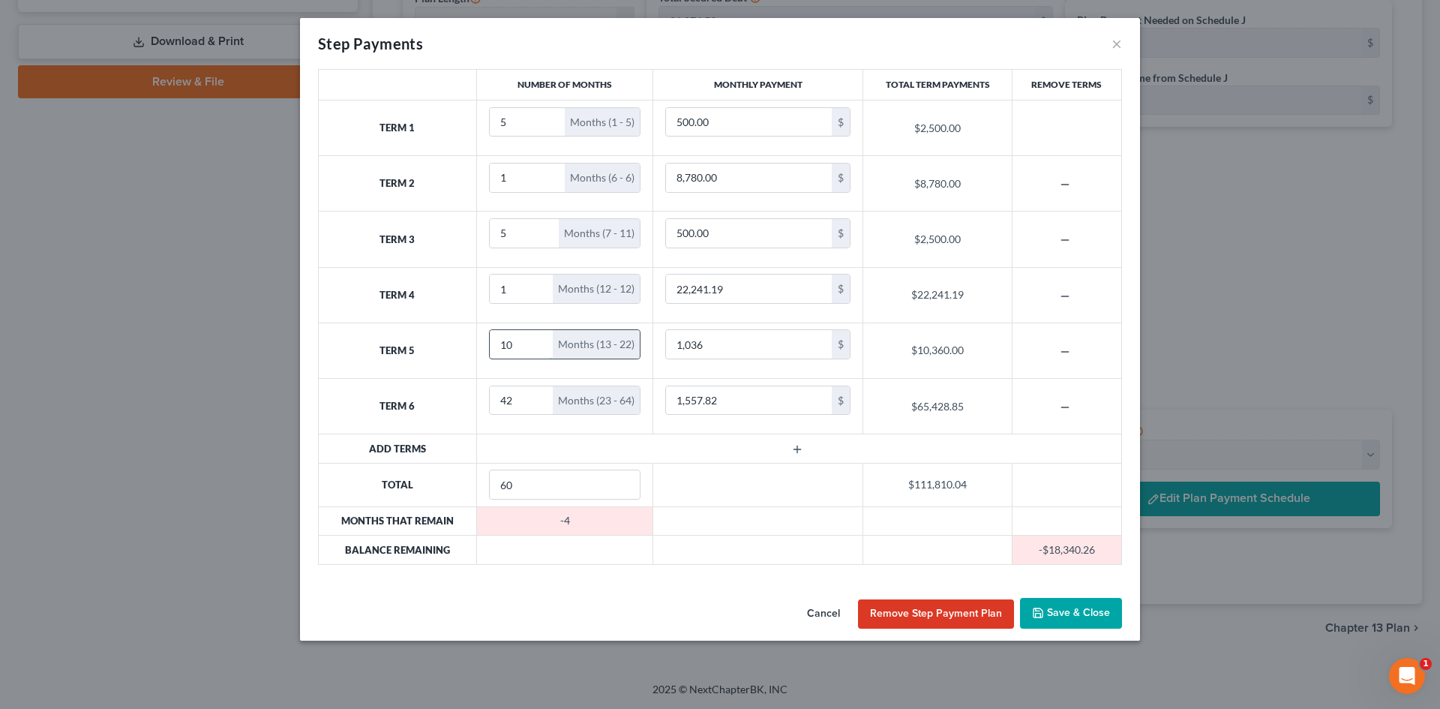
click at [536, 337] on input "10" at bounding box center [522, 344] width 64 height 29
type input "11"
click at [536, 337] on input "11" at bounding box center [522, 344] width 64 height 29
click at [536, 405] on input "41" at bounding box center [522, 400] width 64 height 29
click at [536, 405] on input "40" at bounding box center [522, 400] width 64 height 29
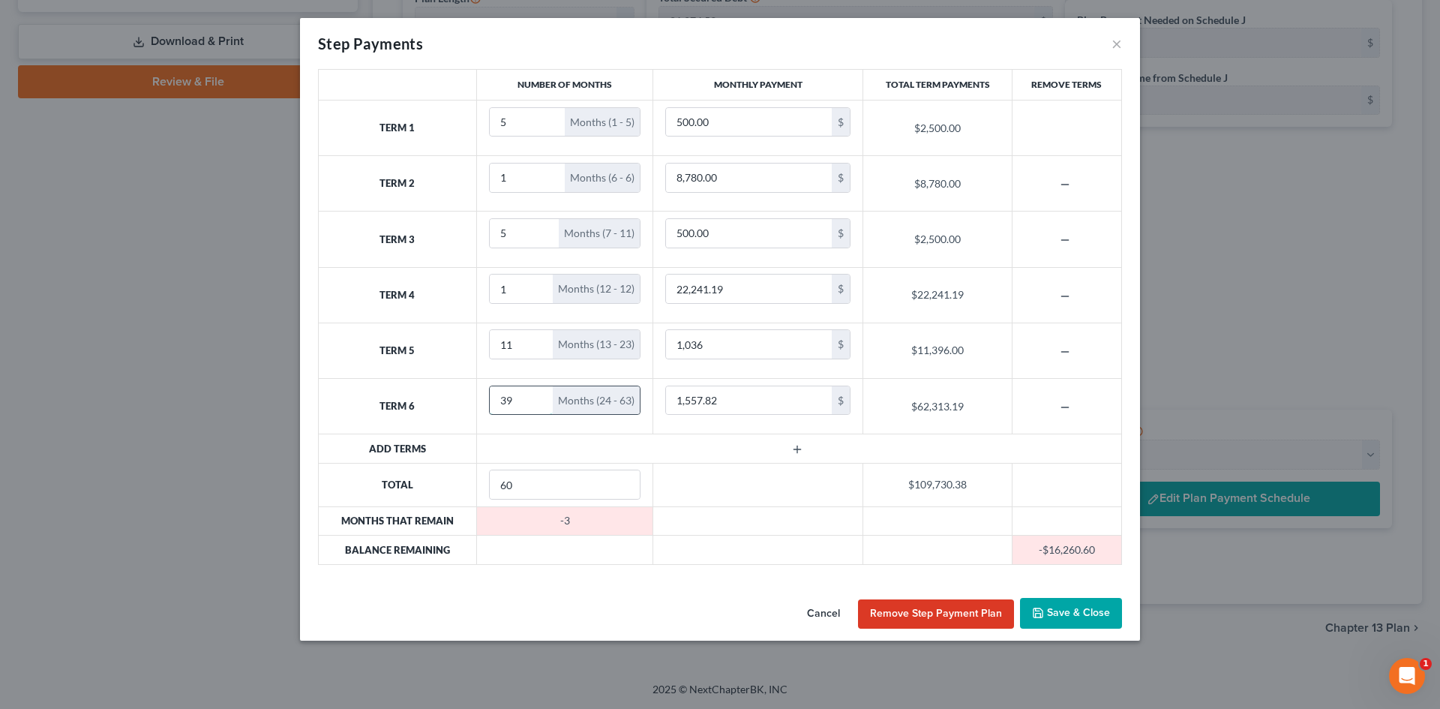
click at [536, 405] on input "39" at bounding box center [522, 400] width 64 height 29
click at [536, 405] on input "38" at bounding box center [522, 400] width 64 height 29
type input "37"
click at [536, 405] on input "37" at bounding box center [522, 400] width 64 height 29
click at [740, 405] on input "1,557.82" at bounding box center [749, 400] width 166 height 29
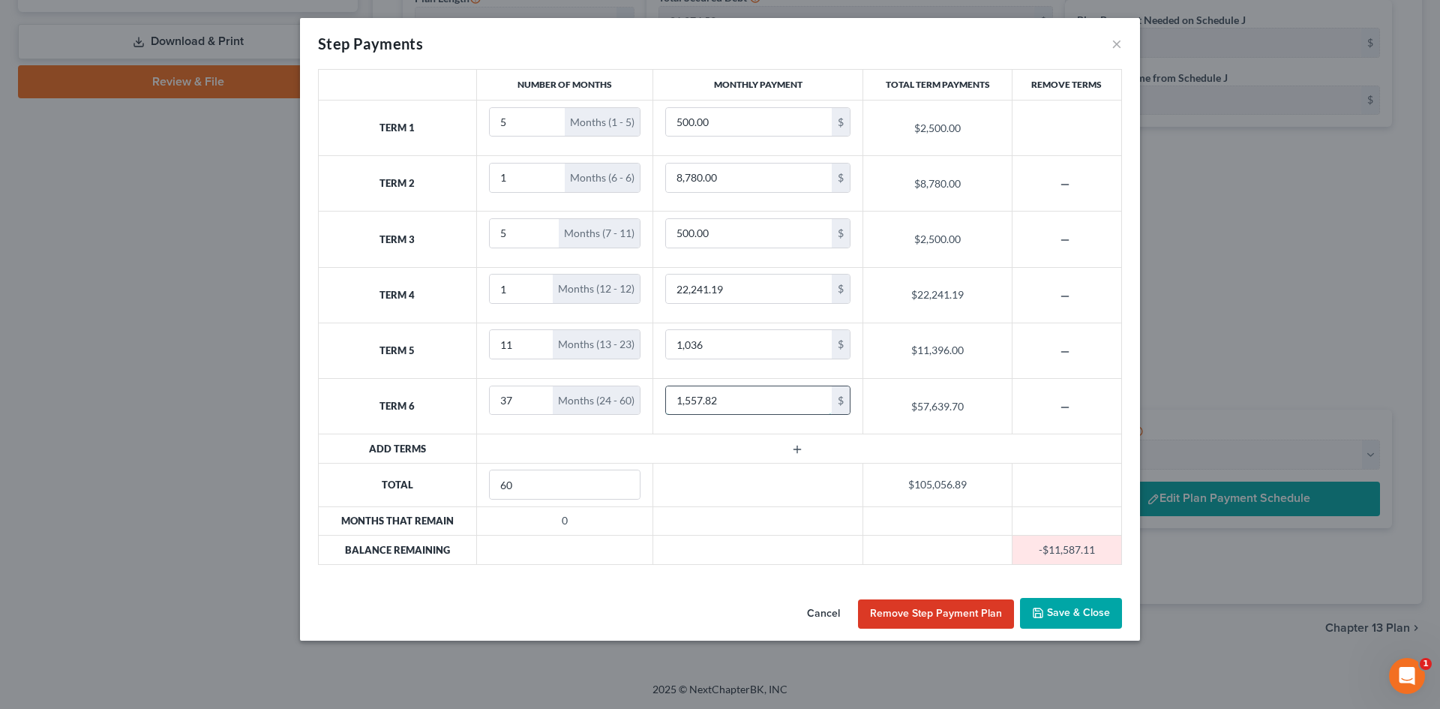
click at [714, 398] on input "1,557.82" at bounding box center [749, 400] width 166 height 29
drag, startPoint x: 721, startPoint y: 401, endPoint x: 686, endPoint y: 404, distance: 34.6
click at [686, 404] on input "1,557.82" at bounding box center [749, 400] width 166 height 29
click at [710, 401] on input "1,260" at bounding box center [749, 400] width 166 height 29
type input "1,245"
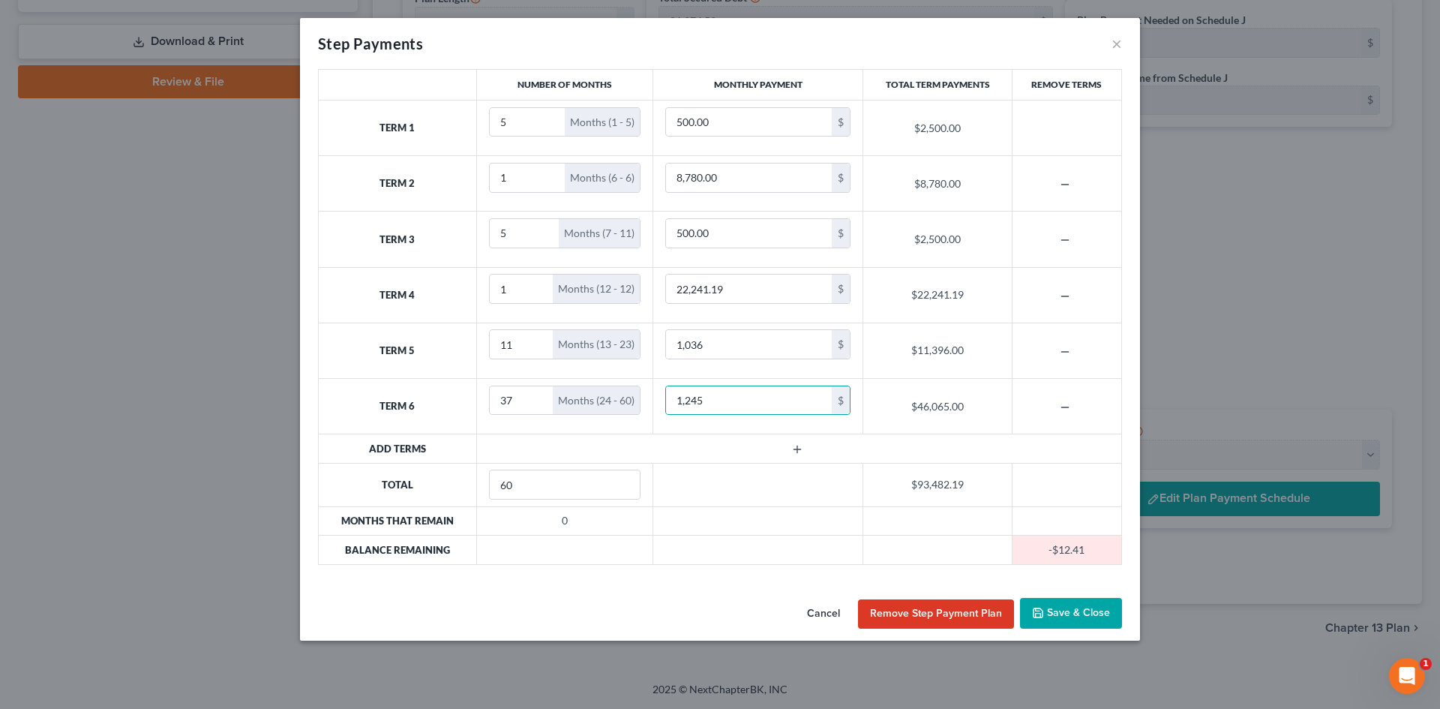
click at [1043, 612] on icon "button" at bounding box center [1038, 613] width 12 height 12
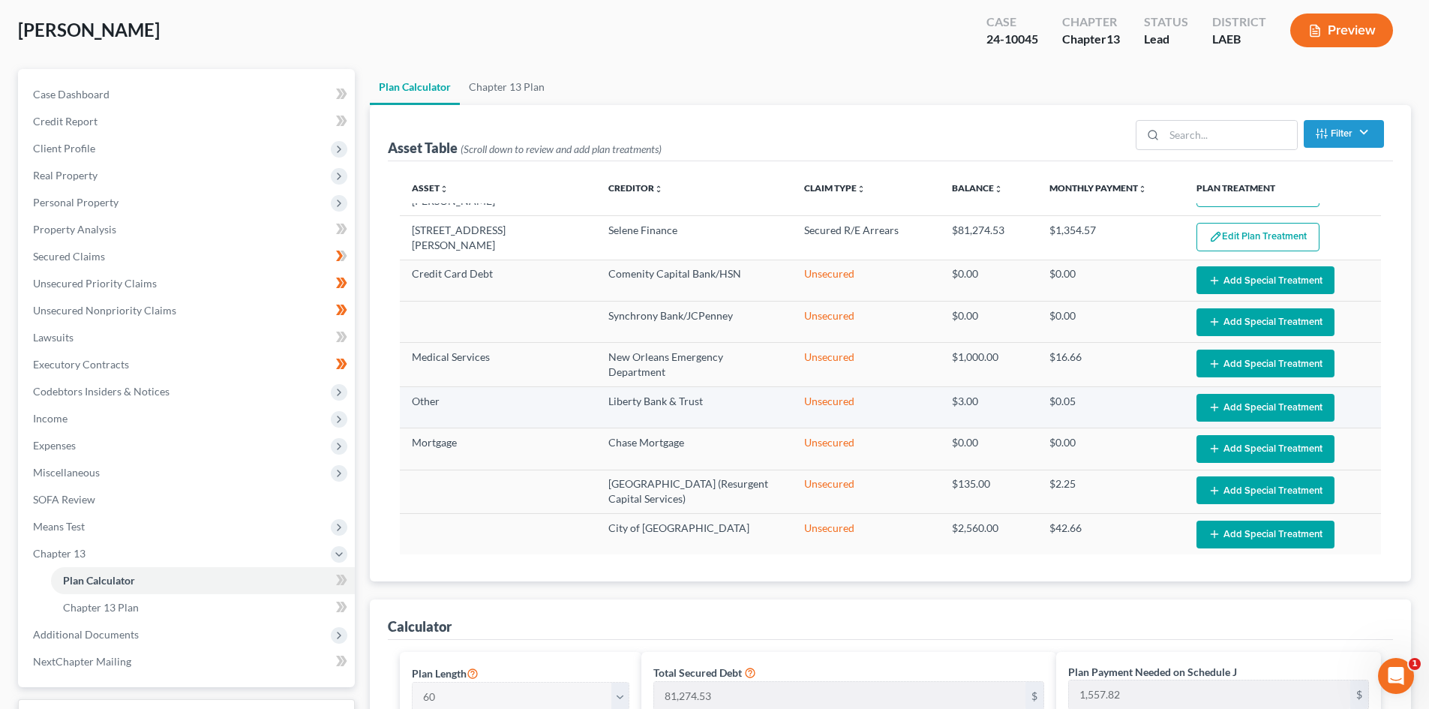
scroll to position [0, 0]
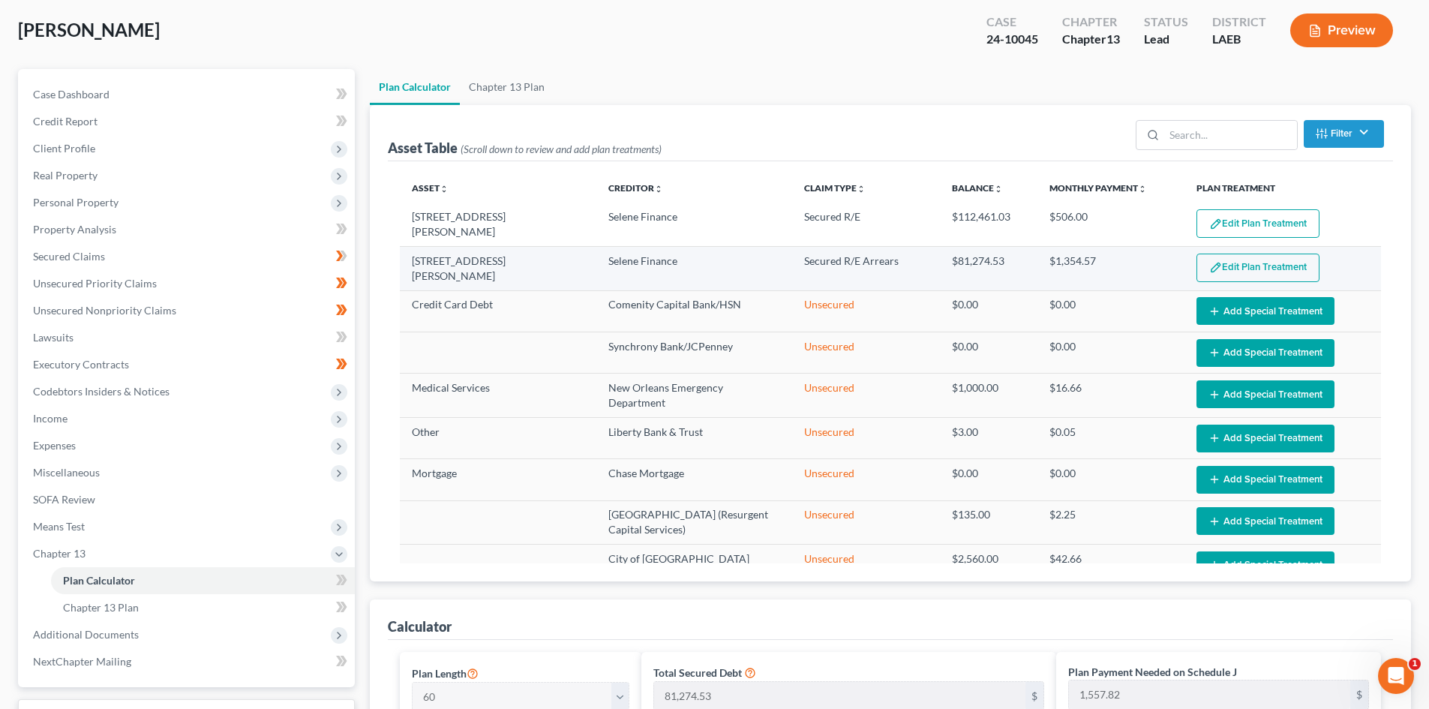
click at [1214, 272] on button "Edit Plan Treatment" at bounding box center [1257, 268] width 123 height 29
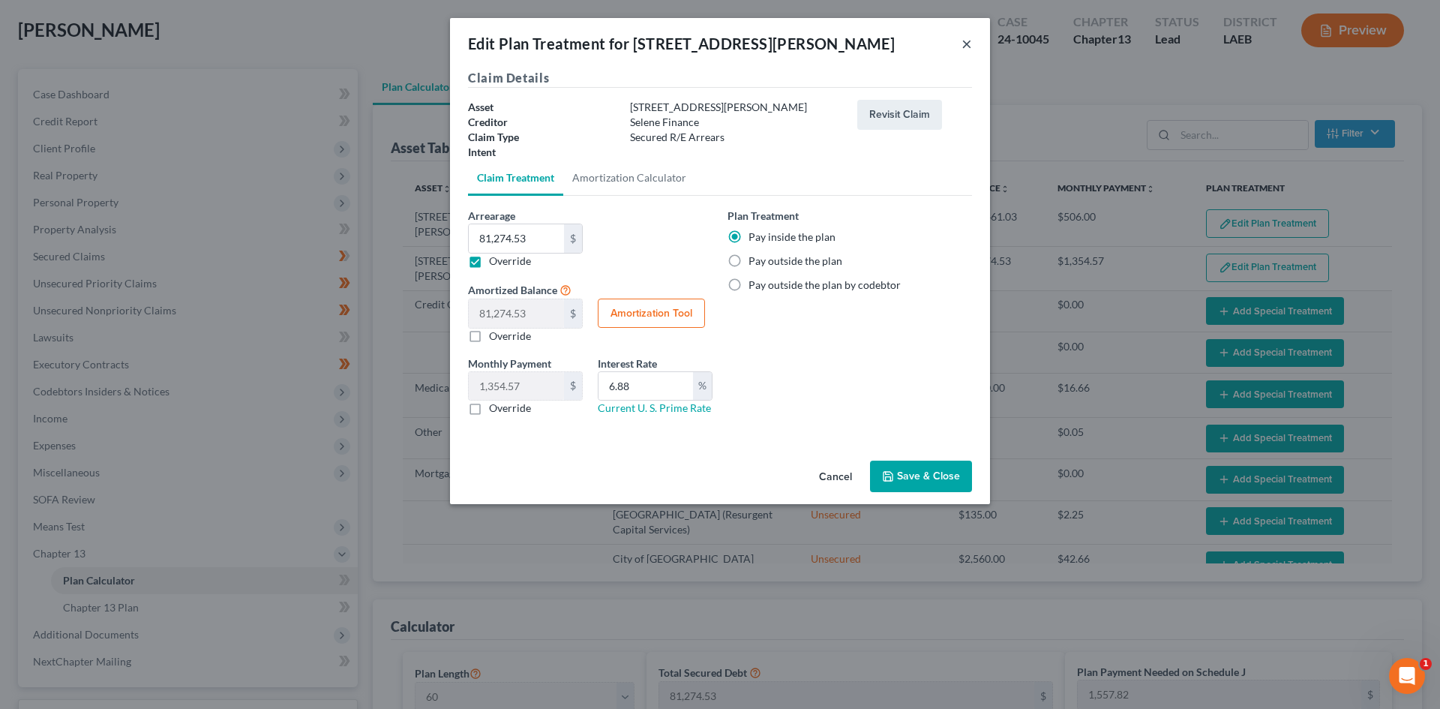
click at [965, 47] on button "×" at bounding box center [967, 44] width 11 height 18
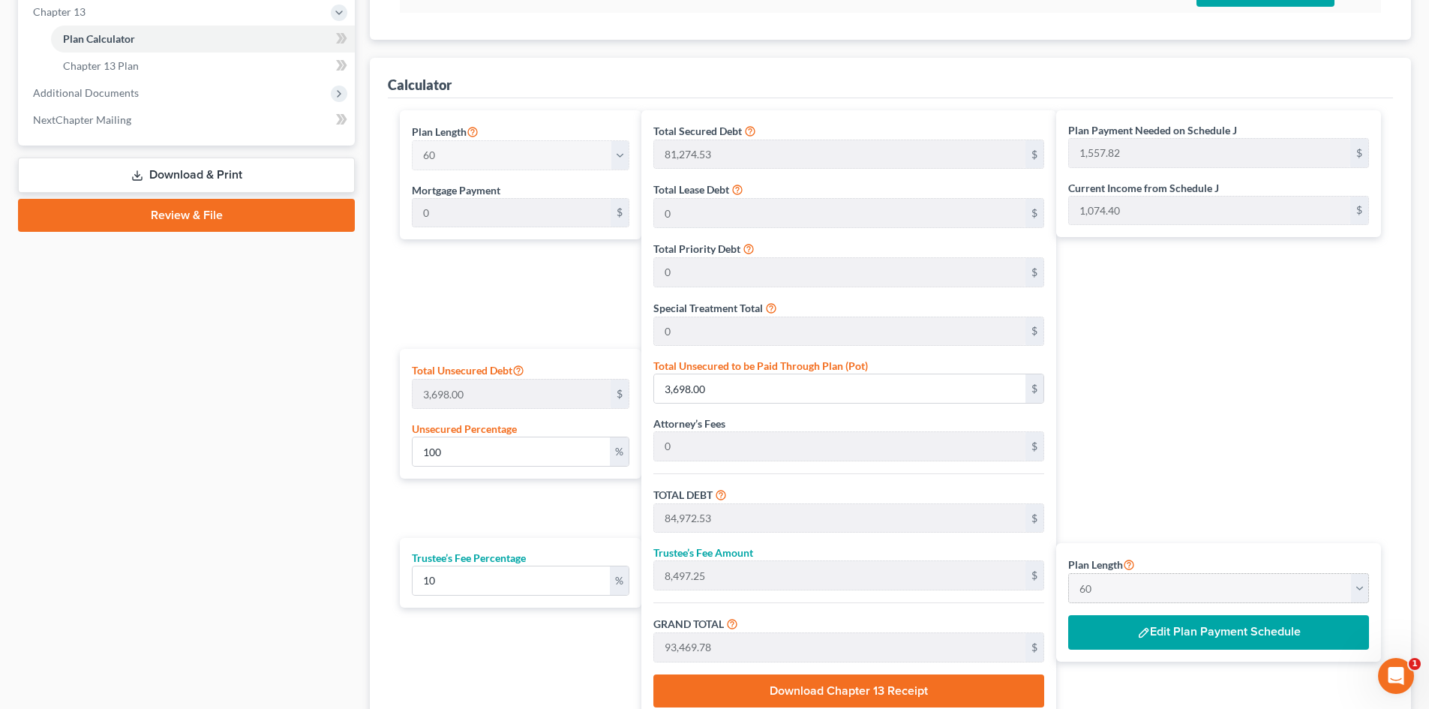
scroll to position [675, 0]
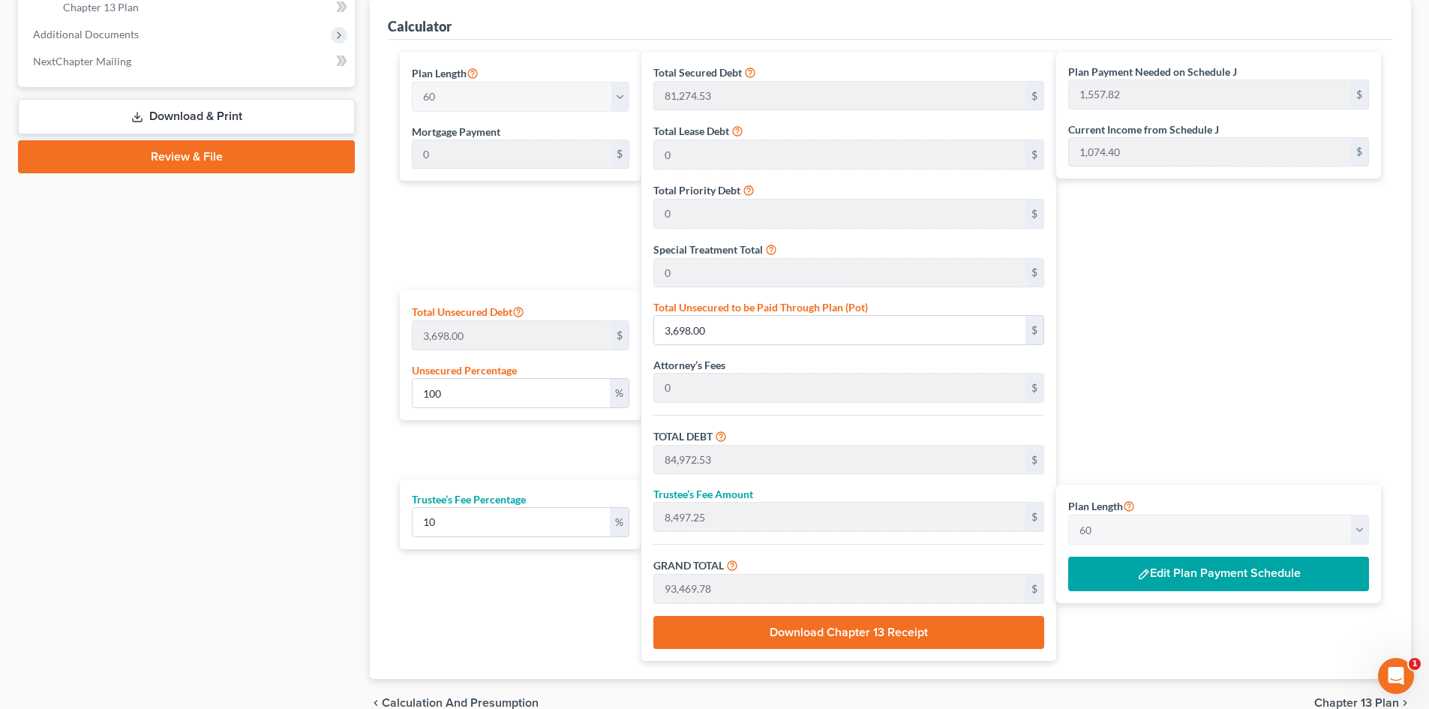
click at [1188, 572] on button "Edit Plan Payment Schedule" at bounding box center [1218, 574] width 301 height 35
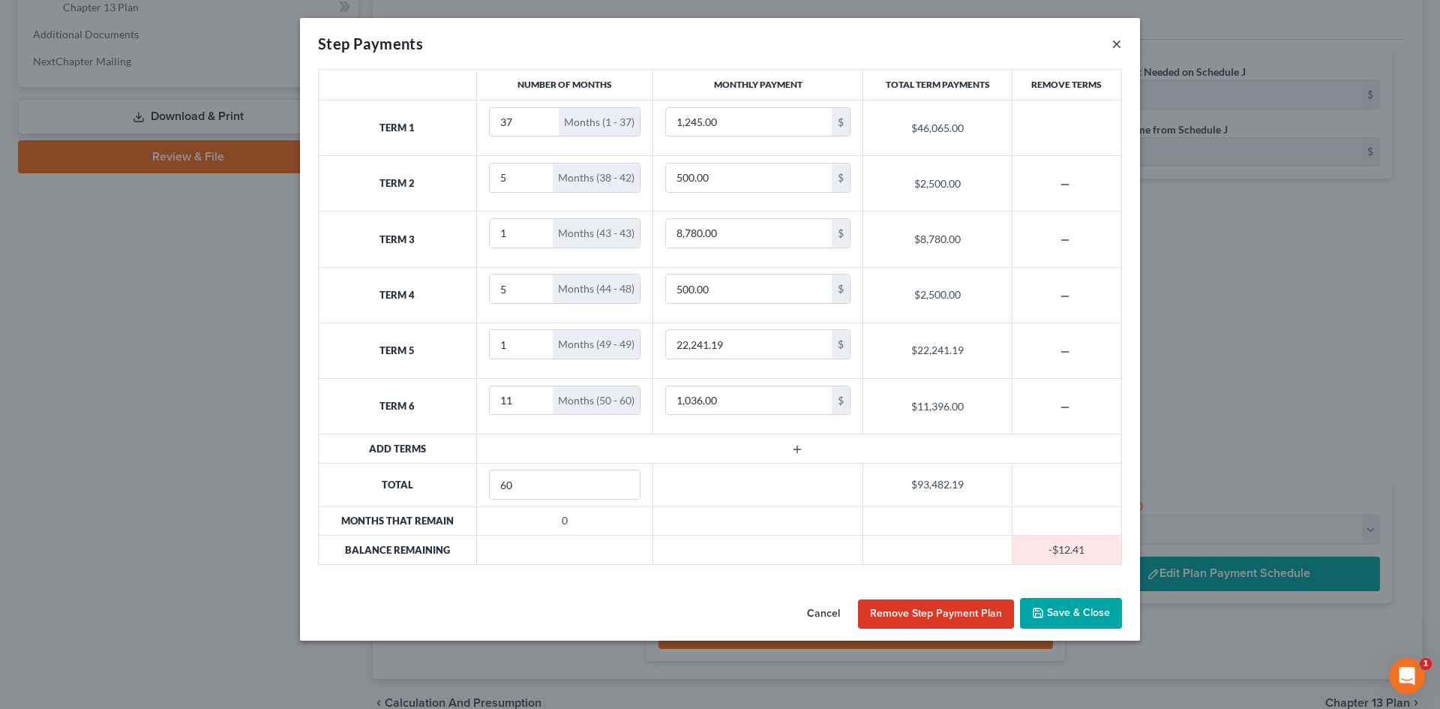
click at [1121, 53] on button "×" at bounding box center [1117, 44] width 11 height 18
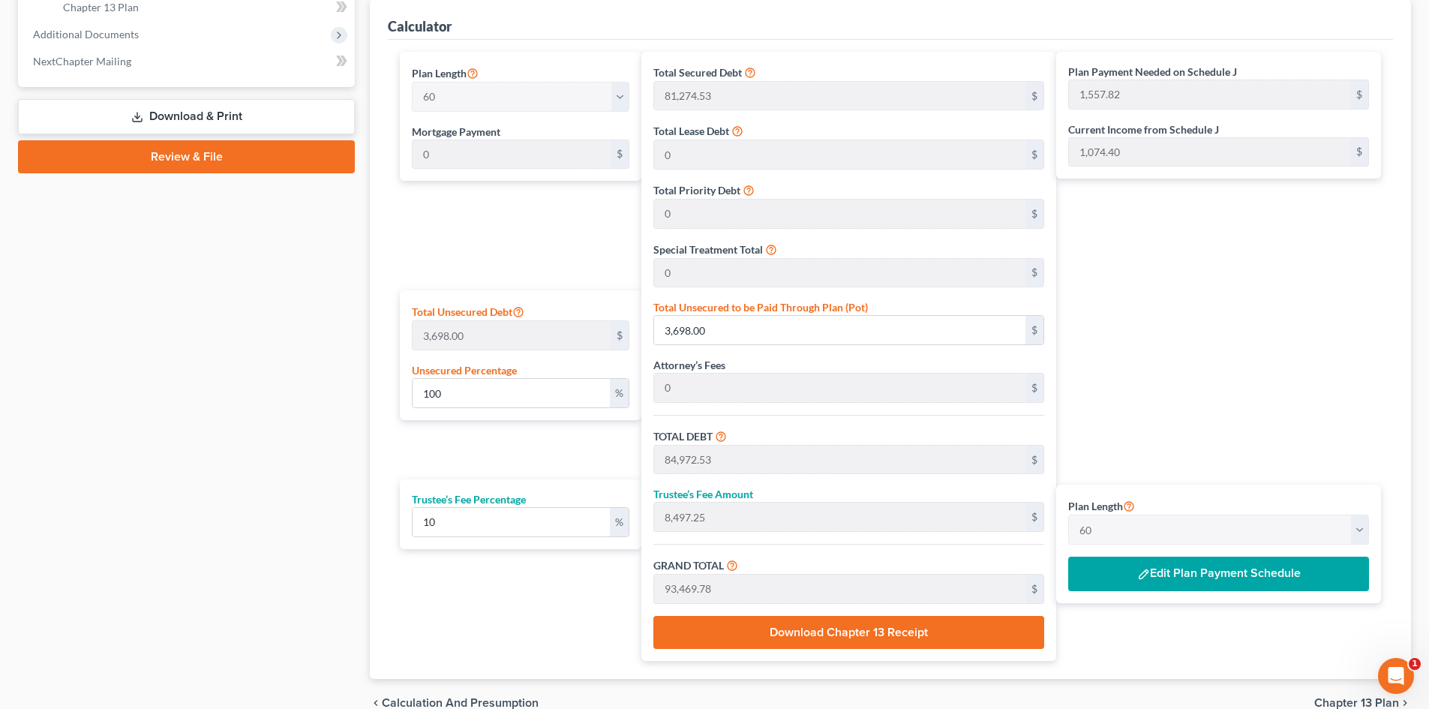
click at [1207, 583] on button "Edit Plan Payment Schedule" at bounding box center [1218, 574] width 301 height 35
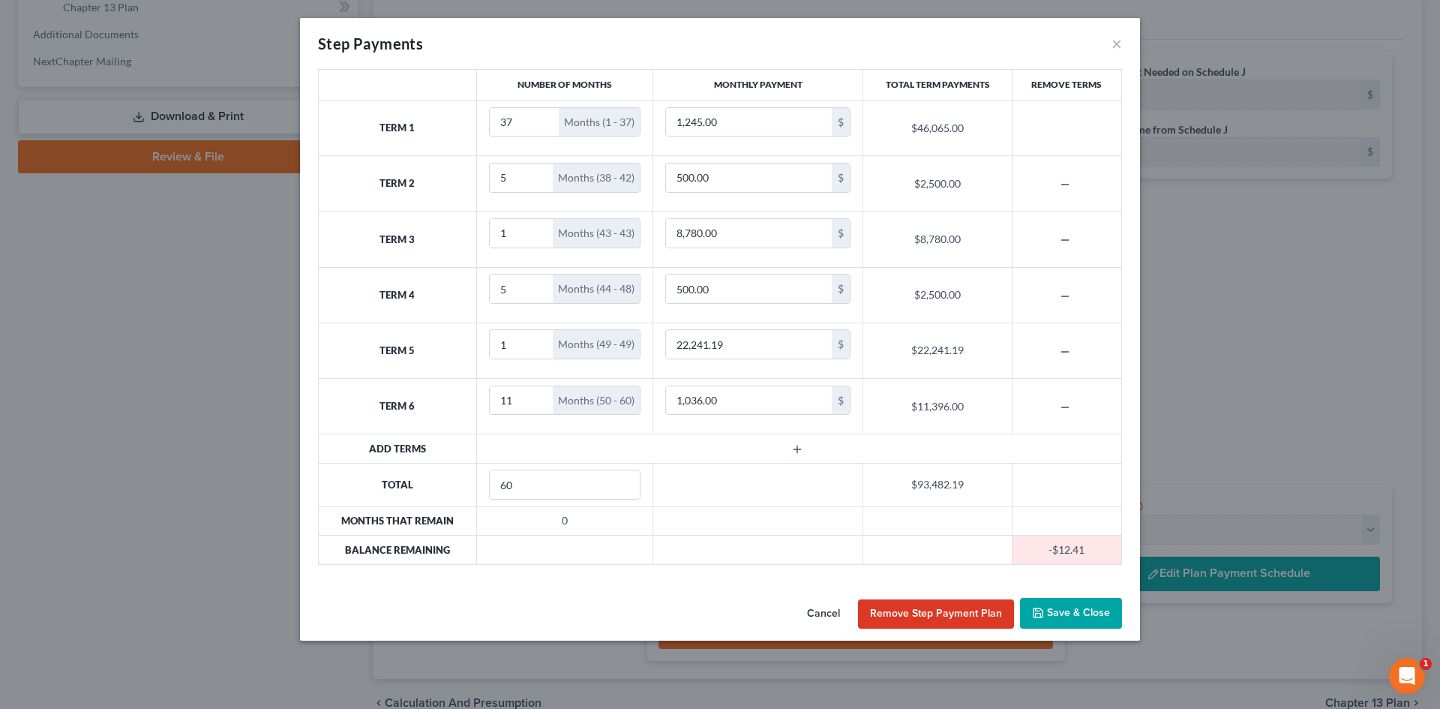
click at [803, 449] on icon "button" at bounding box center [797, 449] width 12 height 12
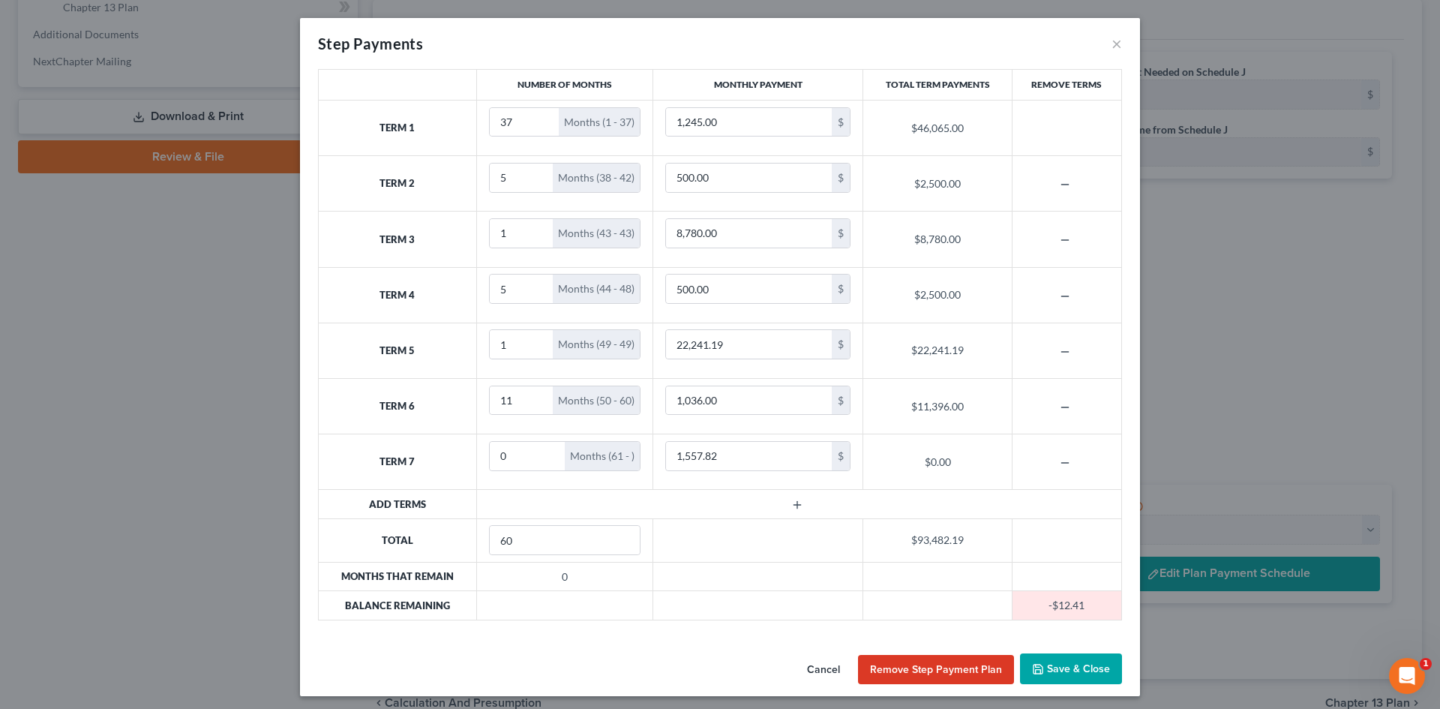
drag, startPoint x: 445, startPoint y: 131, endPoint x: 445, endPoint y: 152, distance: 21.0
click at [445, 152] on th "Term 1" at bounding box center [398, 128] width 158 height 56
click at [418, 118] on th "Term 1" at bounding box center [398, 128] width 158 height 56
drag, startPoint x: 416, startPoint y: 113, endPoint x: 405, endPoint y: 119, distance: 12.1
click at [416, 115] on th "Term 1" at bounding box center [398, 128] width 158 height 56
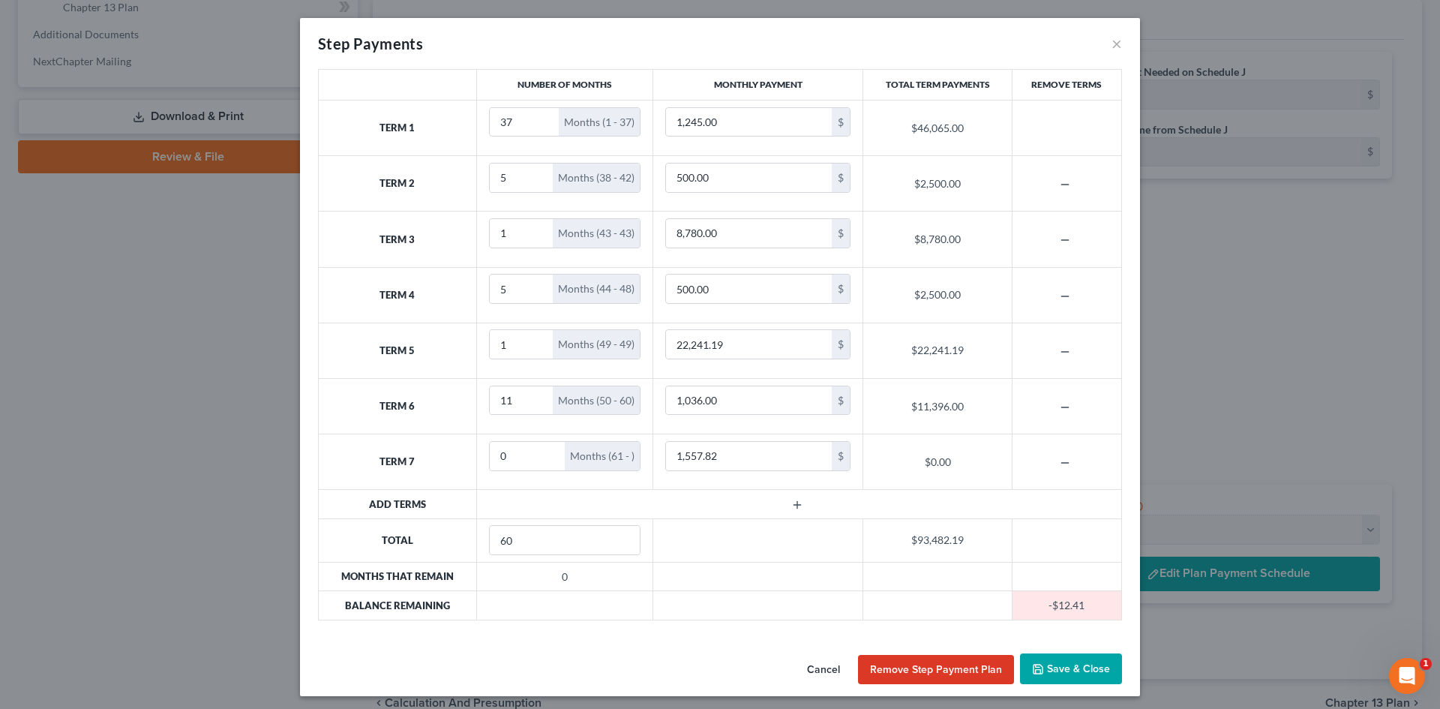
click at [391, 124] on th "Term 1" at bounding box center [398, 128] width 158 height 56
drag, startPoint x: 389, startPoint y: 109, endPoint x: 426, endPoint y: 127, distance: 40.9
click at [426, 127] on th "Term 1" at bounding box center [398, 128] width 158 height 56
click at [428, 115] on th "Term 1" at bounding box center [398, 128] width 158 height 56
click at [539, 128] on input "0" at bounding box center [531, 122] width 82 height 29
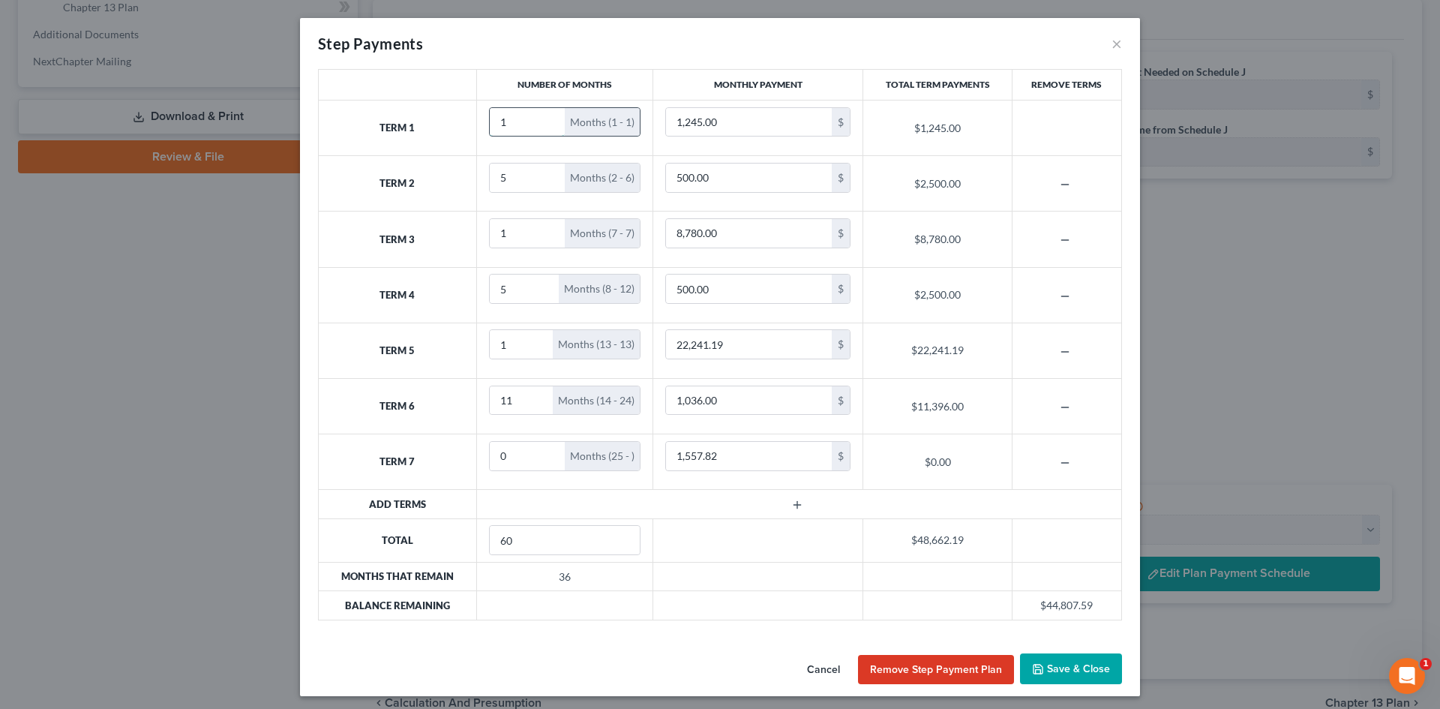
type input "1"
click at [552, 118] on input "1" at bounding box center [528, 122] width 76 height 29
click at [1115, 41] on button "×" at bounding box center [1117, 44] width 11 height 18
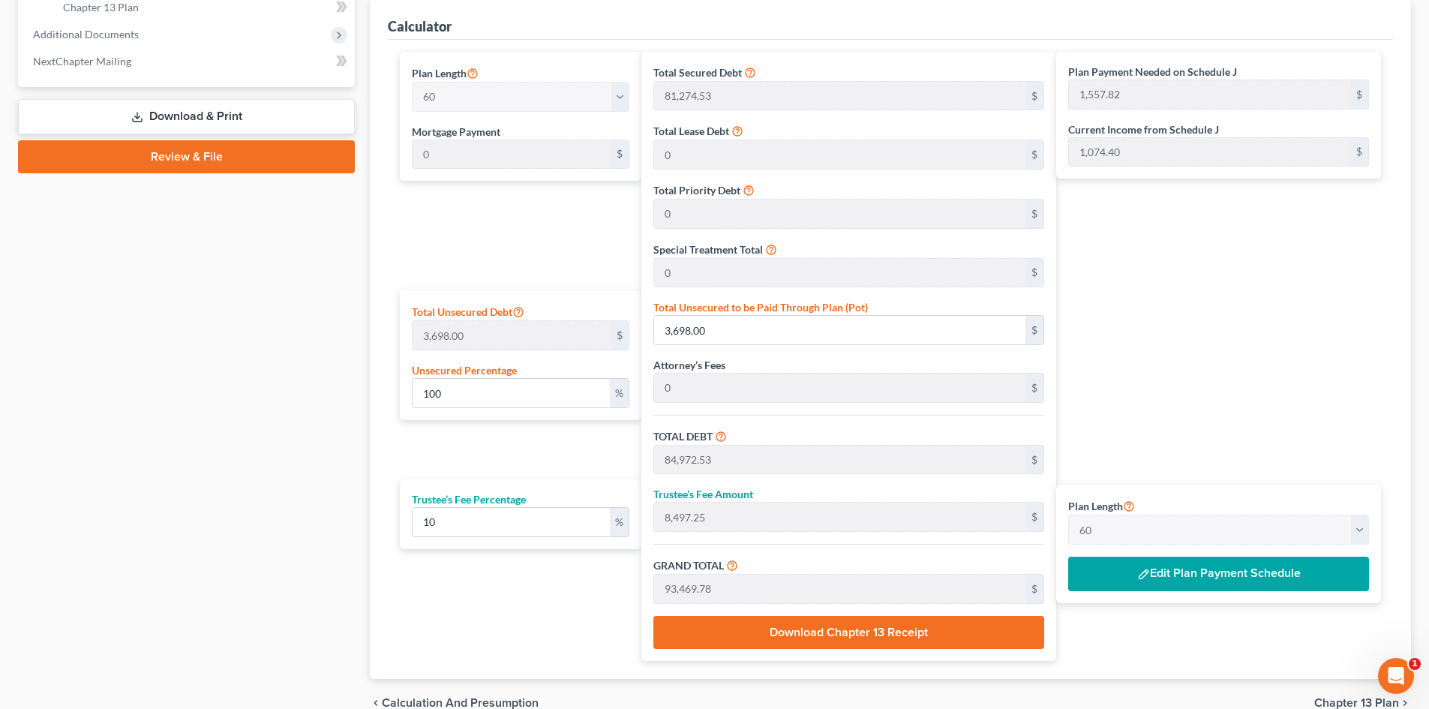
click at [1203, 569] on button "Edit Plan Payment Schedule" at bounding box center [1218, 574] width 301 height 35
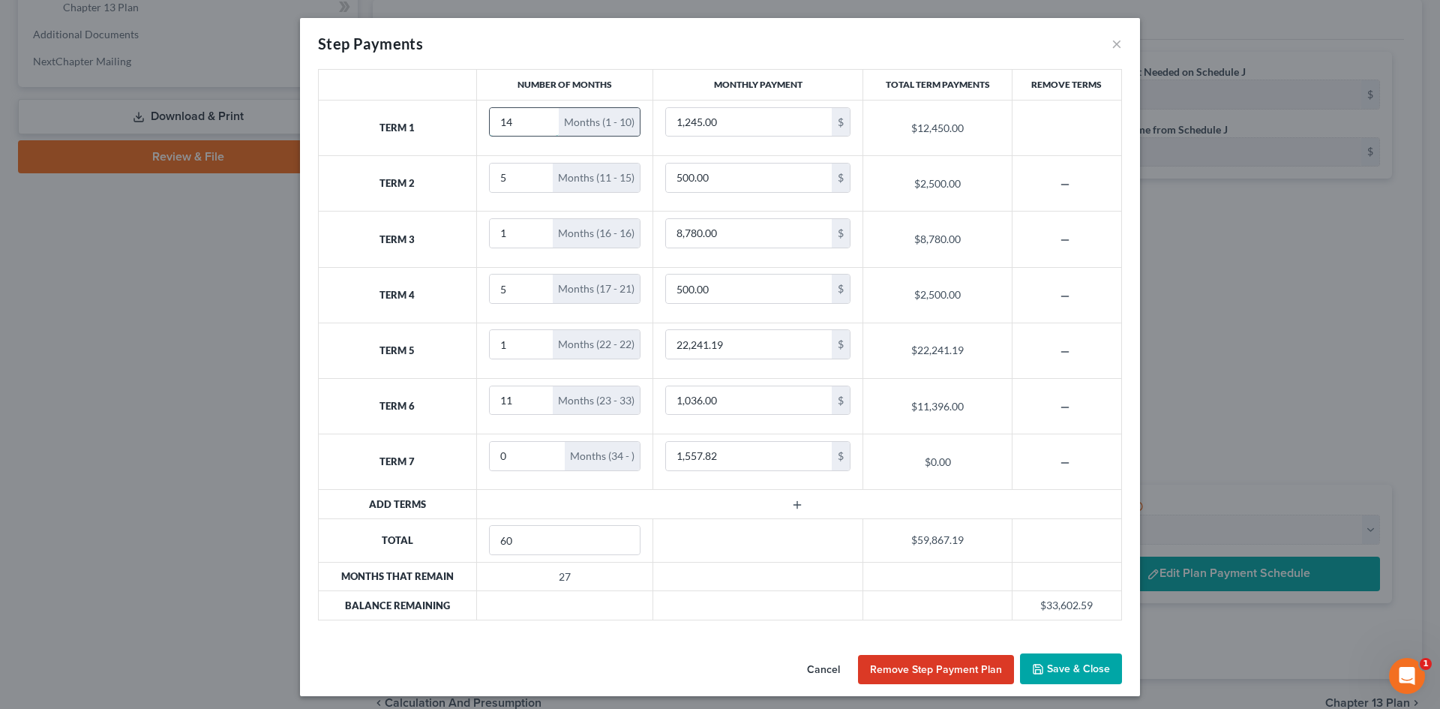
click at [541, 118] on input "14" at bounding box center [525, 122] width 70 height 29
click at [541, 118] on input "22" at bounding box center [525, 122] width 70 height 29
click at [541, 118] on input "29" at bounding box center [525, 122] width 70 height 29
click at [541, 118] on input "30" at bounding box center [525, 122] width 70 height 29
click at [541, 118] on input "31" at bounding box center [525, 122] width 70 height 29
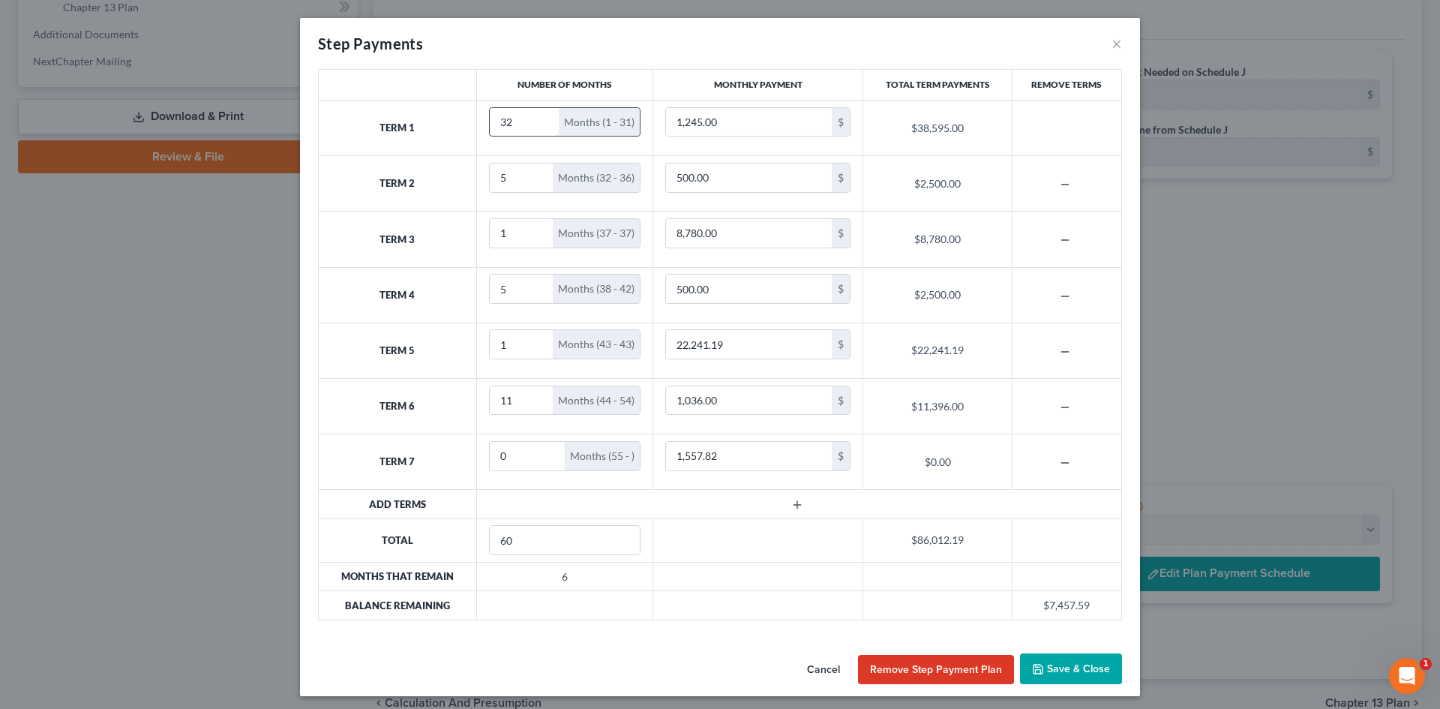
click at [541, 118] on input "32" at bounding box center [525, 122] width 70 height 29
click at [541, 118] on input "33" at bounding box center [525, 122] width 70 height 29
click at [541, 118] on input "34" at bounding box center [525, 122] width 70 height 29
click at [541, 118] on input "35" at bounding box center [525, 122] width 70 height 29
click at [541, 118] on input "36" at bounding box center [525, 122] width 70 height 29
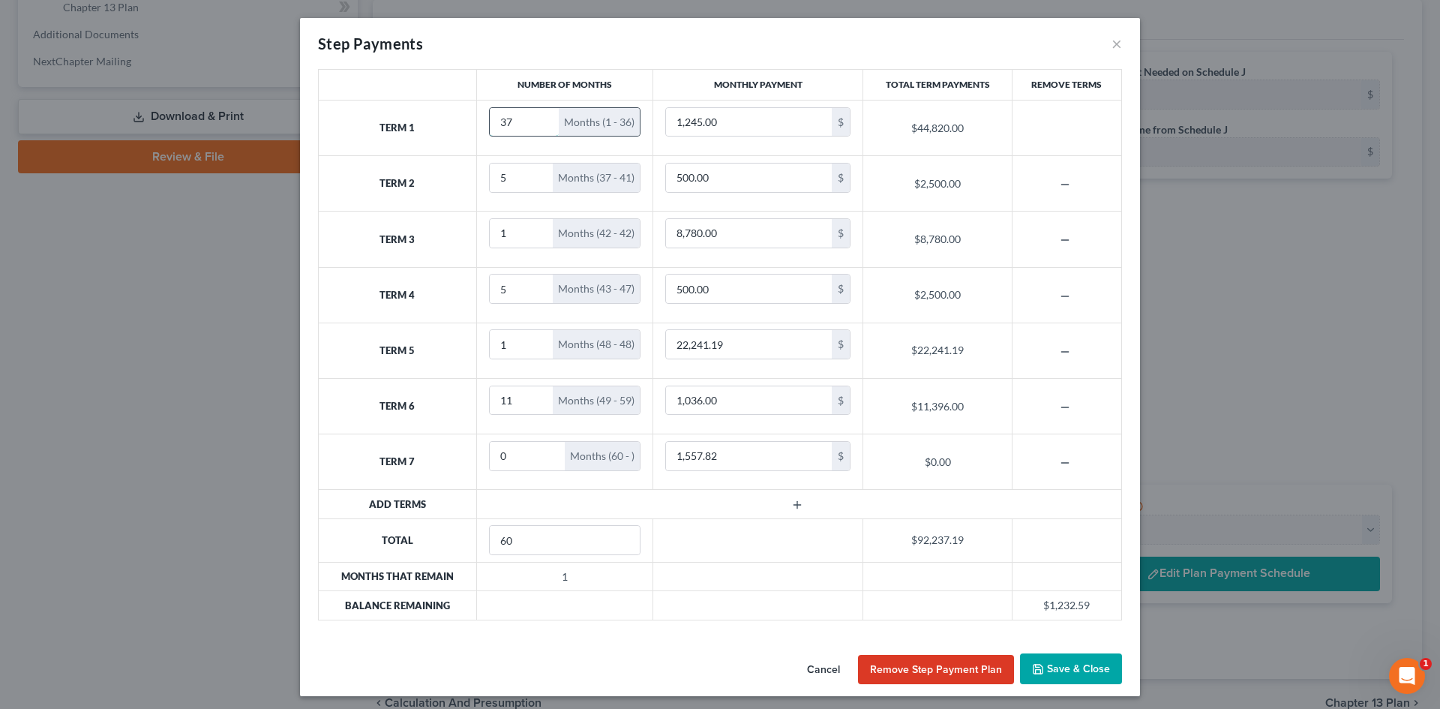
click at [541, 118] on input "37" at bounding box center [525, 122] width 70 height 29
click at [541, 118] on input "38" at bounding box center [525, 122] width 70 height 29
type input "37"
click at [538, 125] on input "37" at bounding box center [525, 122] width 70 height 29
click at [791, 461] on input "1,557.82" at bounding box center [749, 456] width 166 height 29
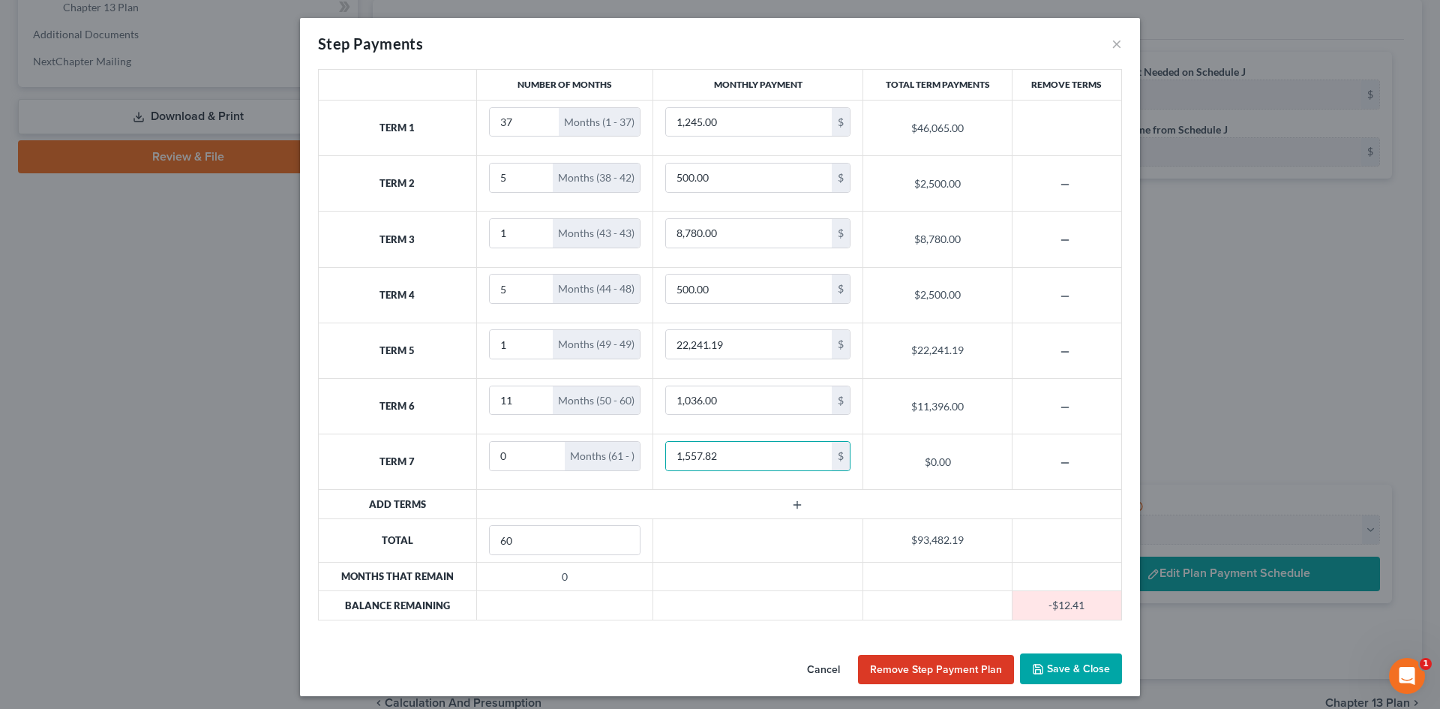
click at [820, 666] on button "Cancel" at bounding box center [823, 670] width 57 height 30
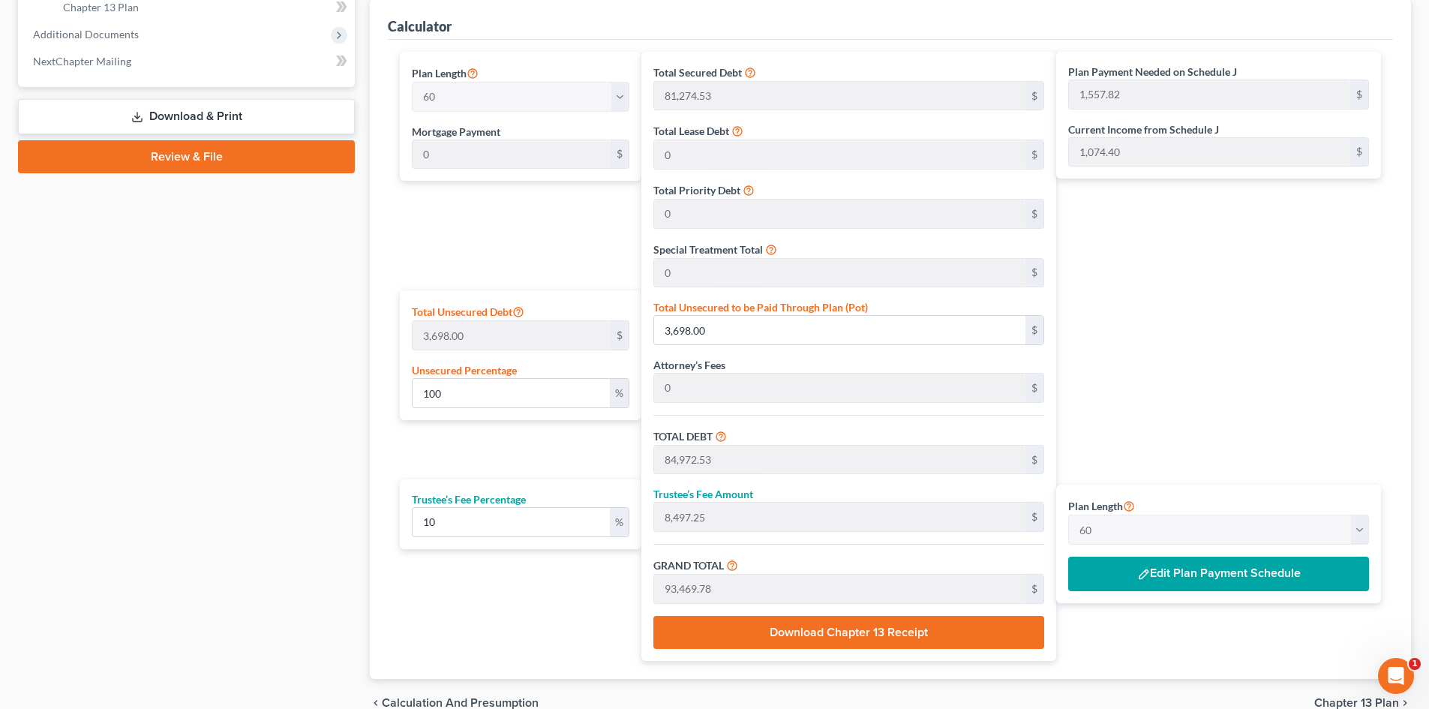
click at [1181, 567] on button "Edit Plan Payment Schedule" at bounding box center [1218, 574] width 301 height 35
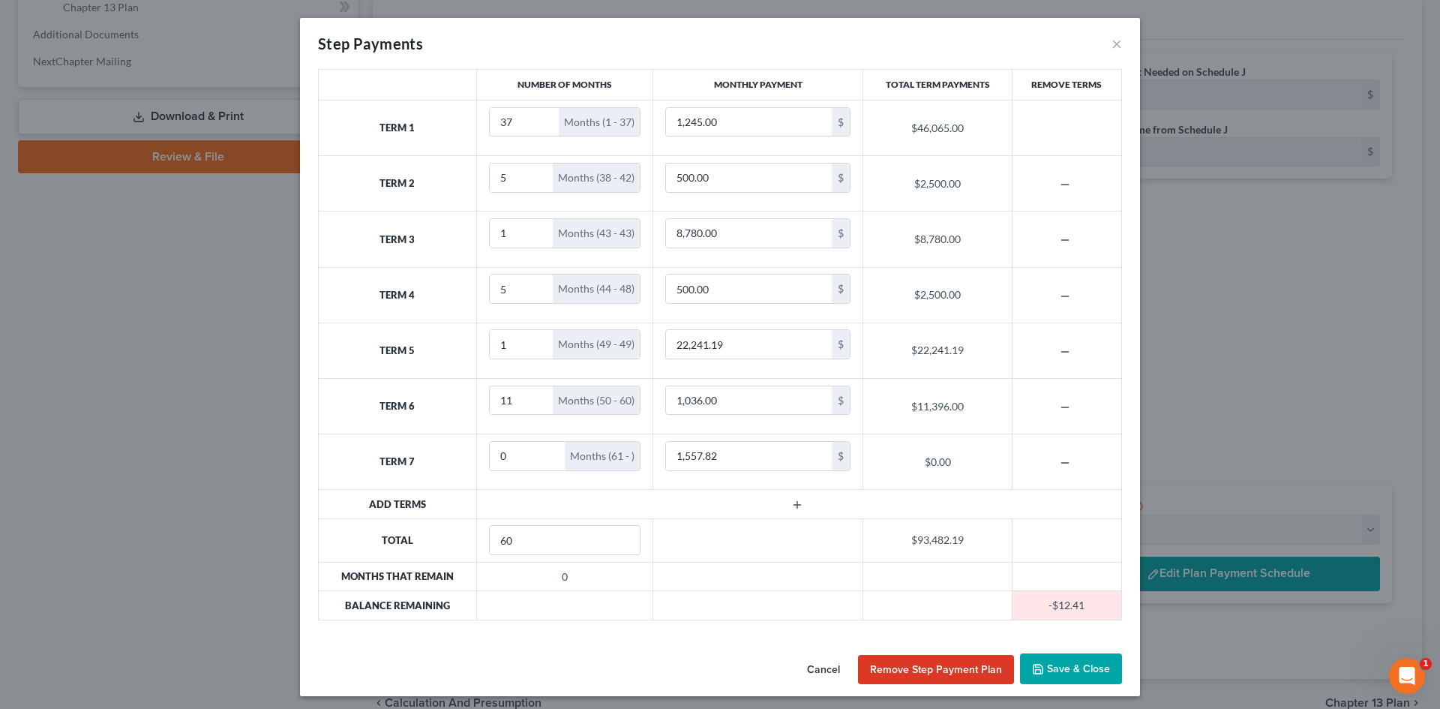
click at [1051, 463] on button "button" at bounding box center [1067, 463] width 66 height 12
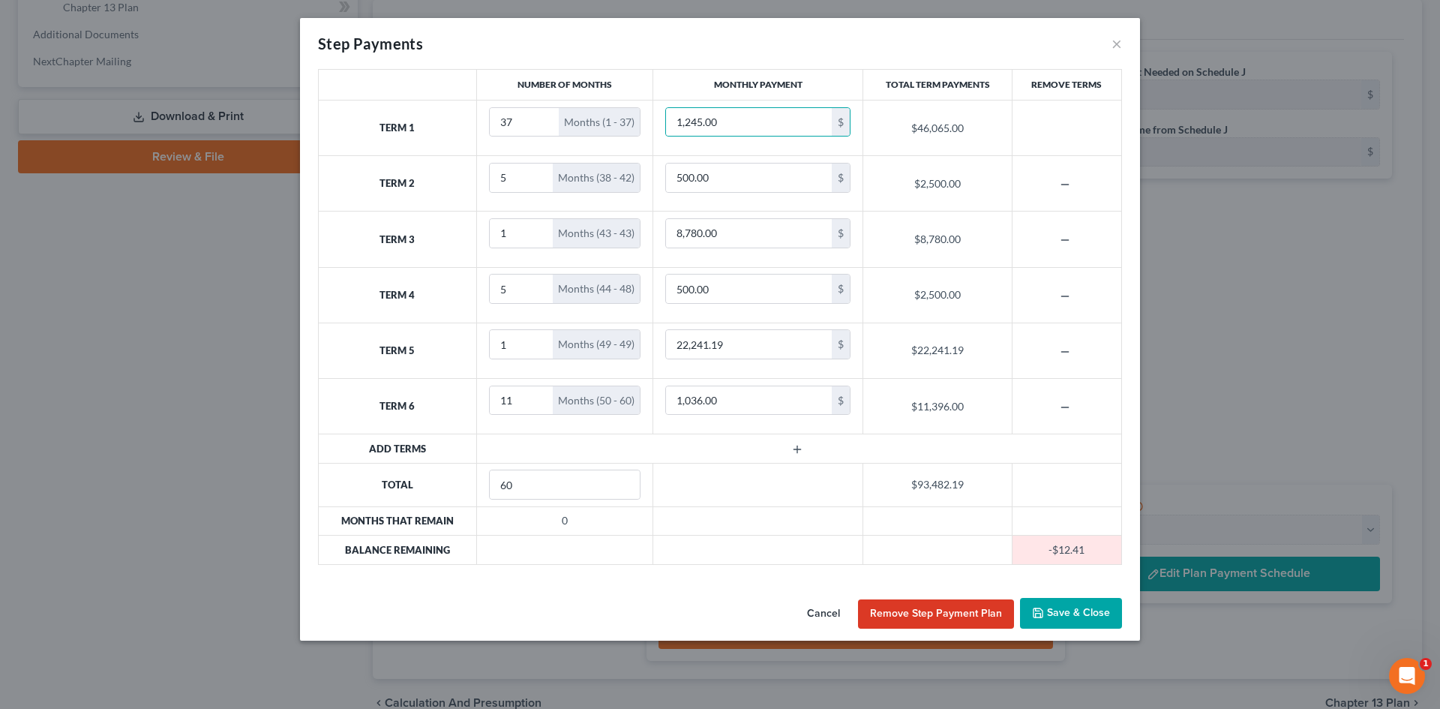
drag, startPoint x: 679, startPoint y: 119, endPoint x: 1061, endPoint y: 144, distance: 382.7
click at [1061, 144] on td at bounding box center [1067, 128] width 110 height 56
drag, startPoint x: 1070, startPoint y: 410, endPoint x: 1070, endPoint y: 390, distance: 19.5
click at [1070, 409] on icon "button" at bounding box center [1065, 407] width 12 height 12
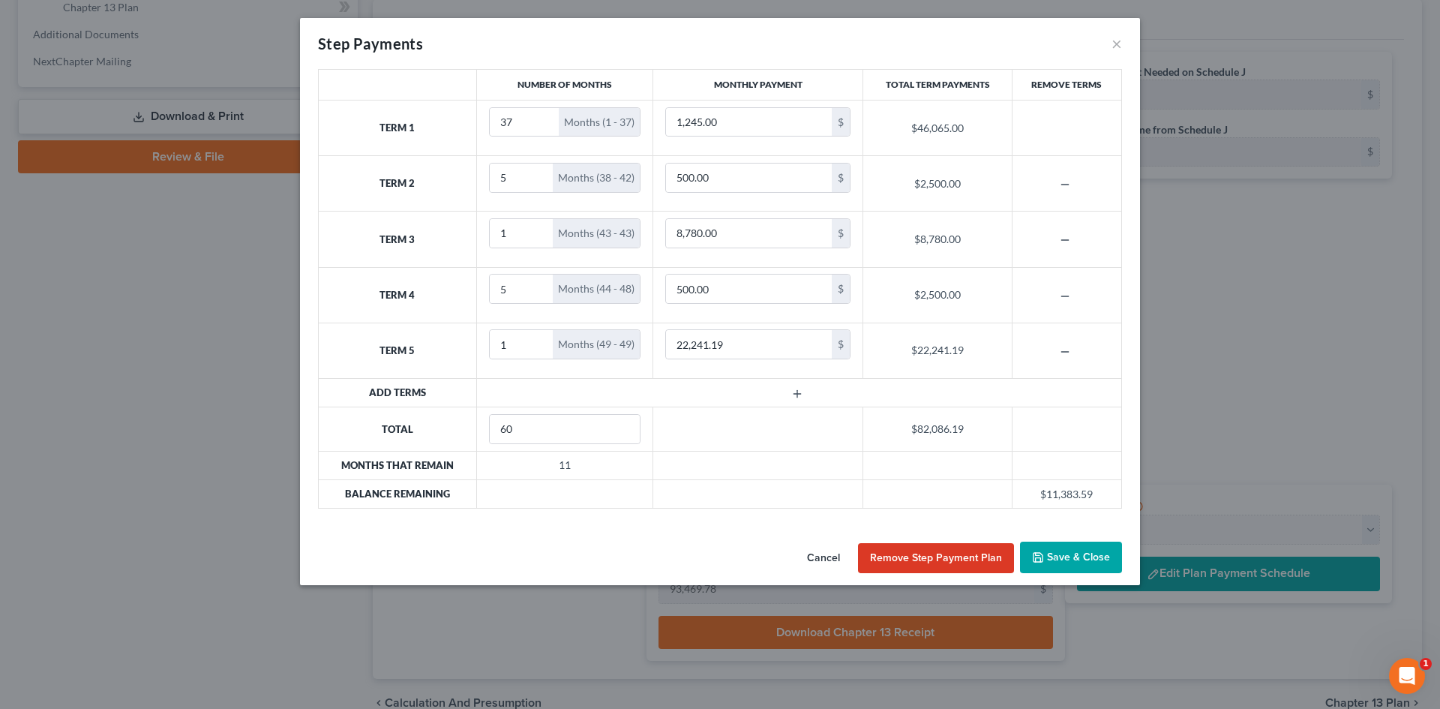
click at [1064, 348] on icon "button" at bounding box center [1065, 352] width 12 height 12
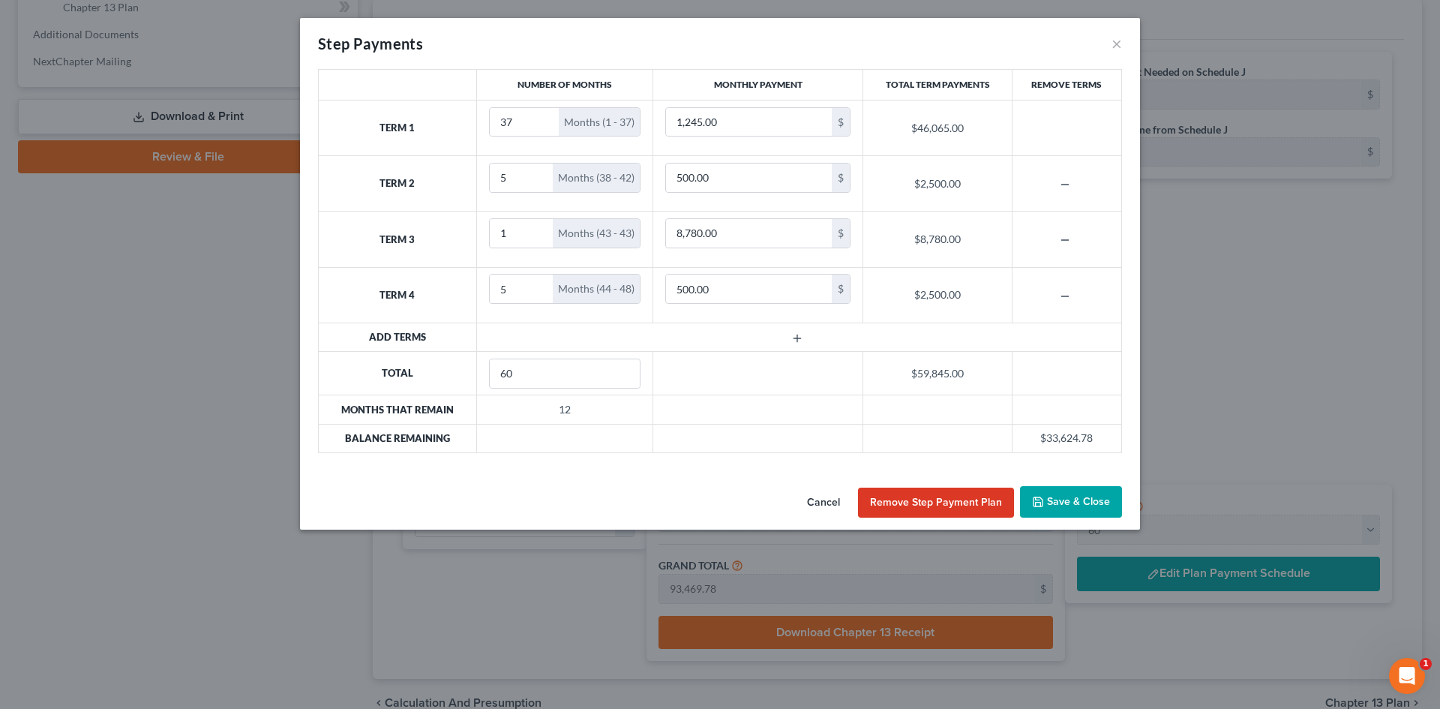
click at [1073, 287] on td at bounding box center [1067, 295] width 110 height 56
drag, startPoint x: 1070, startPoint y: 295, endPoint x: 1067, endPoint y: 242, distance: 53.3
click at [1070, 294] on icon "button" at bounding box center [1065, 296] width 12 height 12
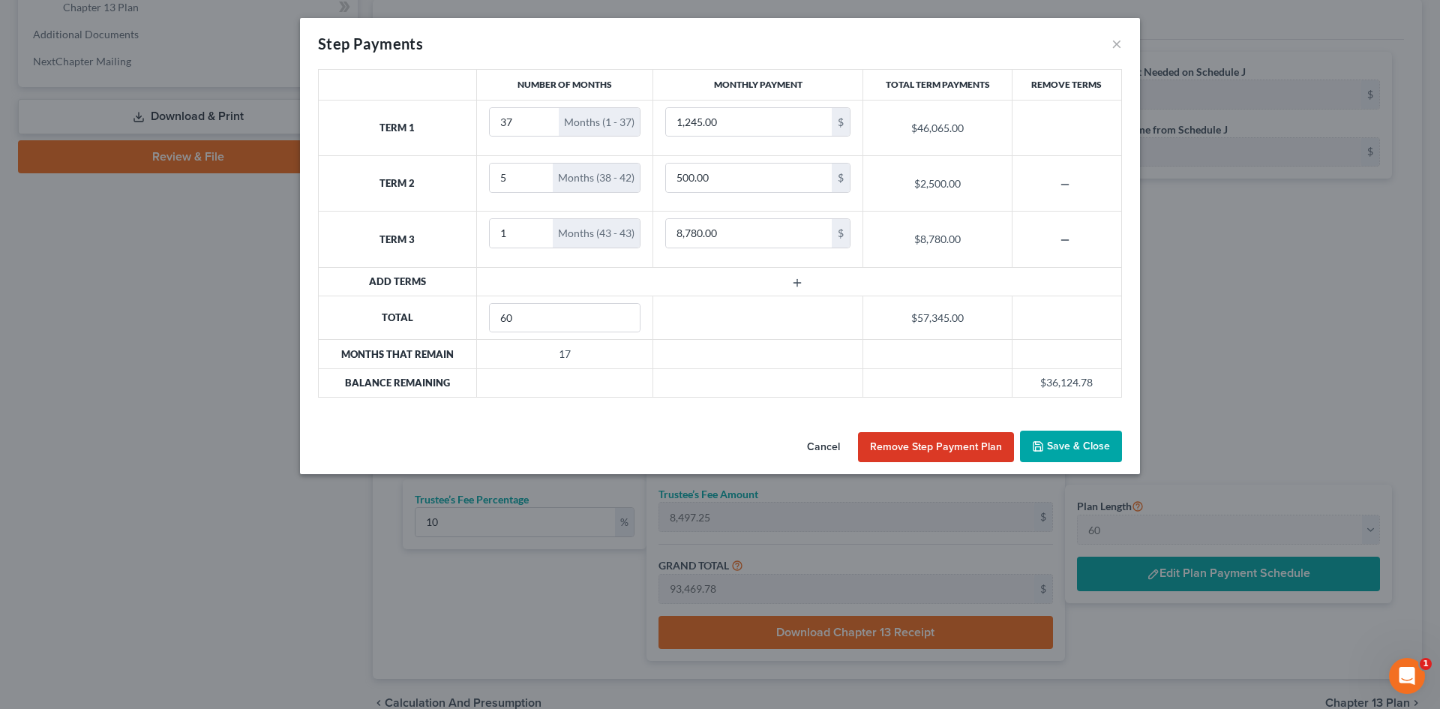
click at [1067, 239] on icon "button" at bounding box center [1065, 240] width 12 height 12
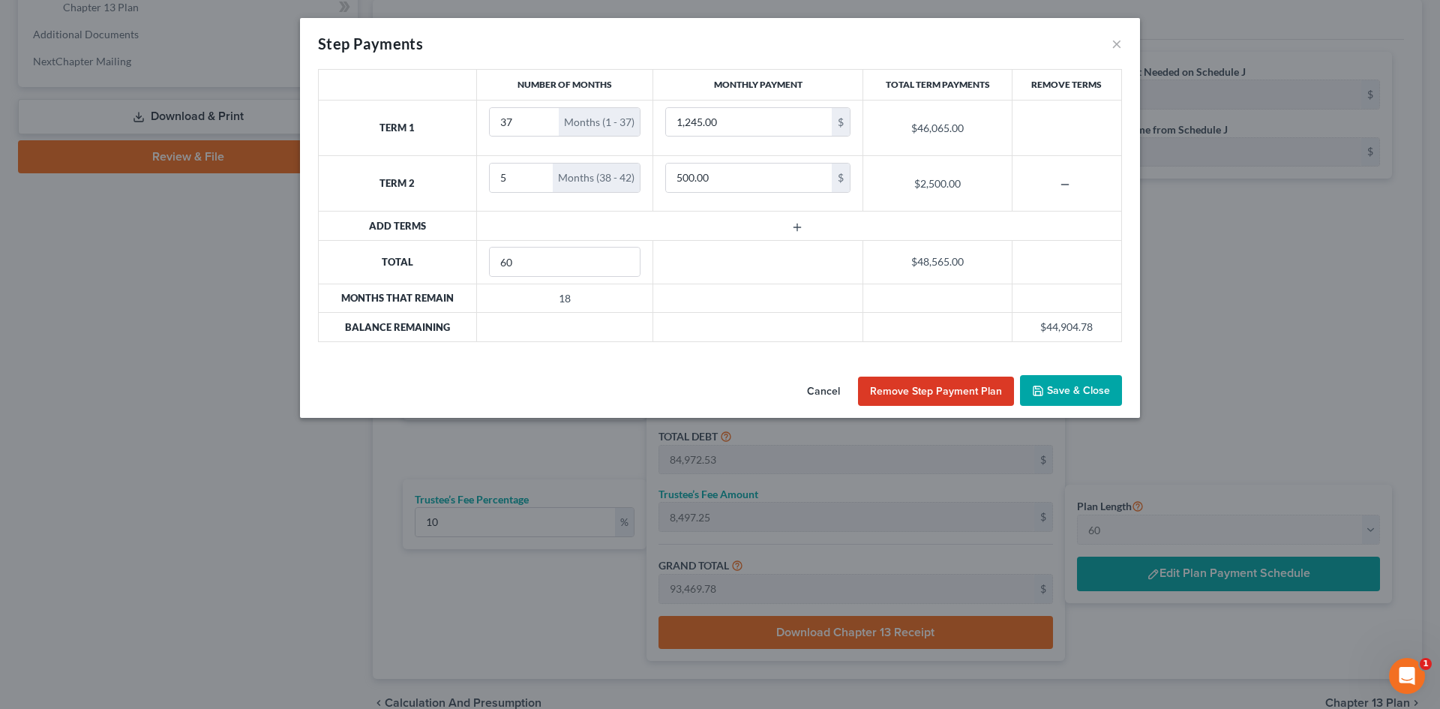
click at [1060, 188] on icon "button" at bounding box center [1065, 185] width 12 height 12
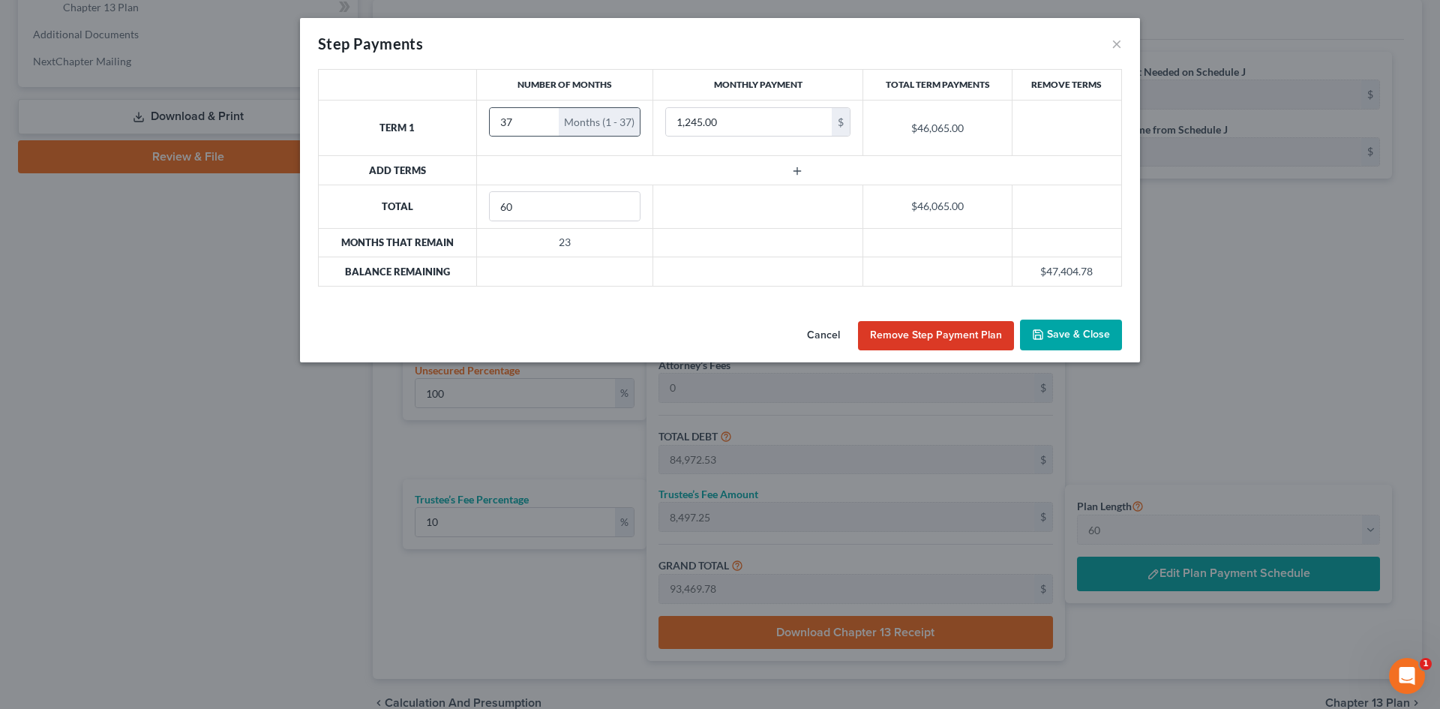
click at [626, 123] on div "Months (1 - 37)" at bounding box center [599, 122] width 81 height 29
click at [597, 127] on div "Months (1 - 37)" at bounding box center [599, 122] width 81 height 29
click at [551, 128] on input "37" at bounding box center [525, 122] width 70 height 29
click at [535, 128] on input "37" at bounding box center [525, 122] width 70 height 29
click at [545, 128] on input "14" at bounding box center [525, 122] width 70 height 29
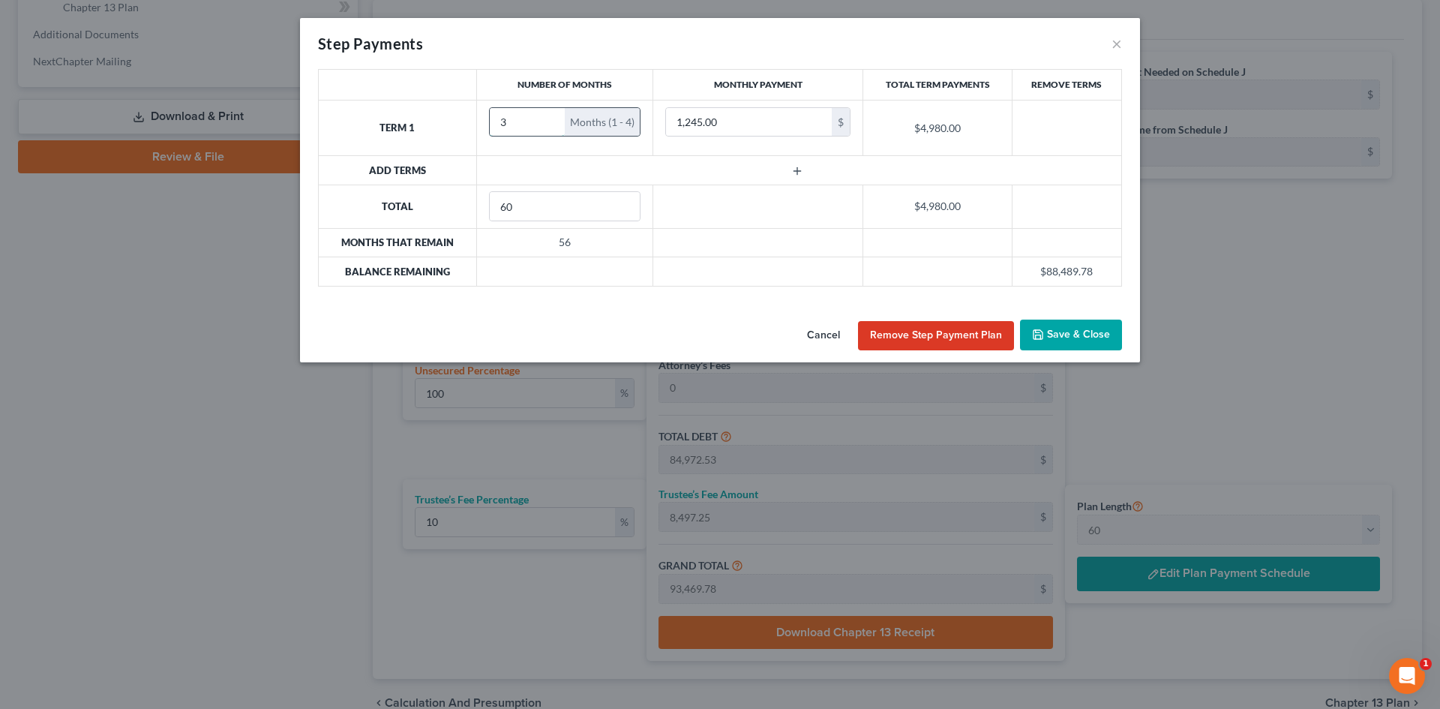
click at [542, 125] on input "3" at bounding box center [528, 122] width 76 height 29
click at [551, 117] on input "4" at bounding box center [528, 122] width 76 height 29
click at [552, 117] on input "5" at bounding box center [528, 122] width 76 height 29
click at [552, 117] on input "6" at bounding box center [528, 122] width 76 height 29
type input "5"
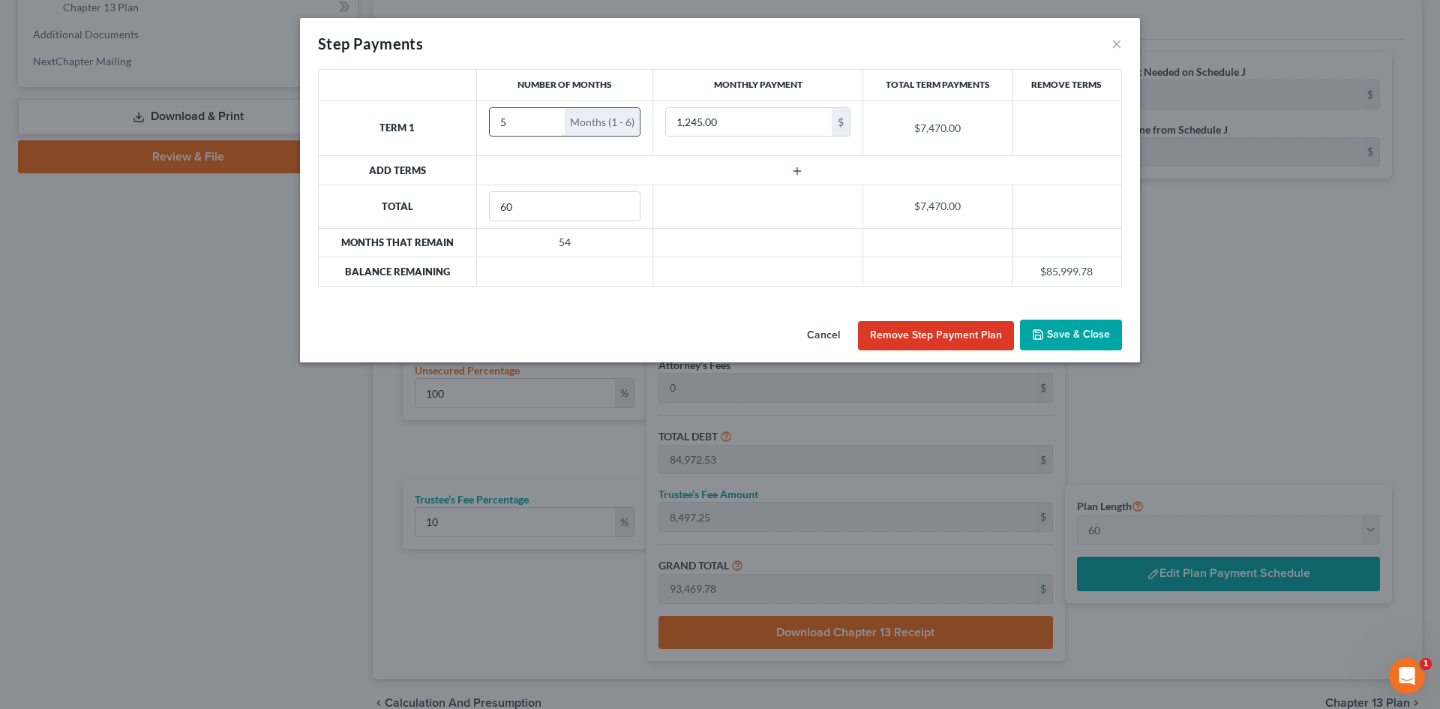
click at [552, 123] on input "5" at bounding box center [528, 122] width 76 height 29
type input "500"
click at [812, 166] on button "button" at bounding box center [799, 171] width 66 height 12
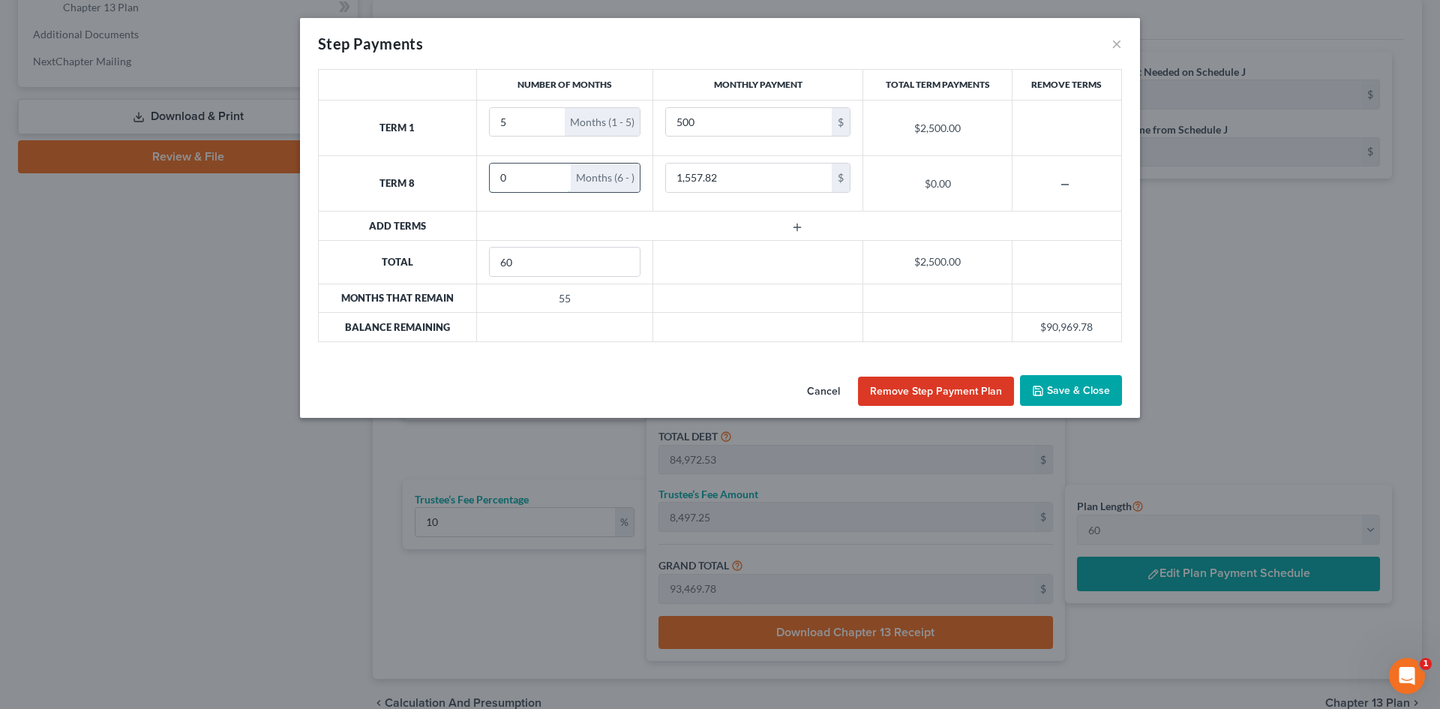
click at [551, 169] on input "0" at bounding box center [531, 178] width 82 height 29
type input "1"
click at [556, 172] on input "1" at bounding box center [531, 178] width 82 height 29
click at [761, 185] on input "1,557.82" at bounding box center [749, 178] width 166 height 29
type input "8,780"
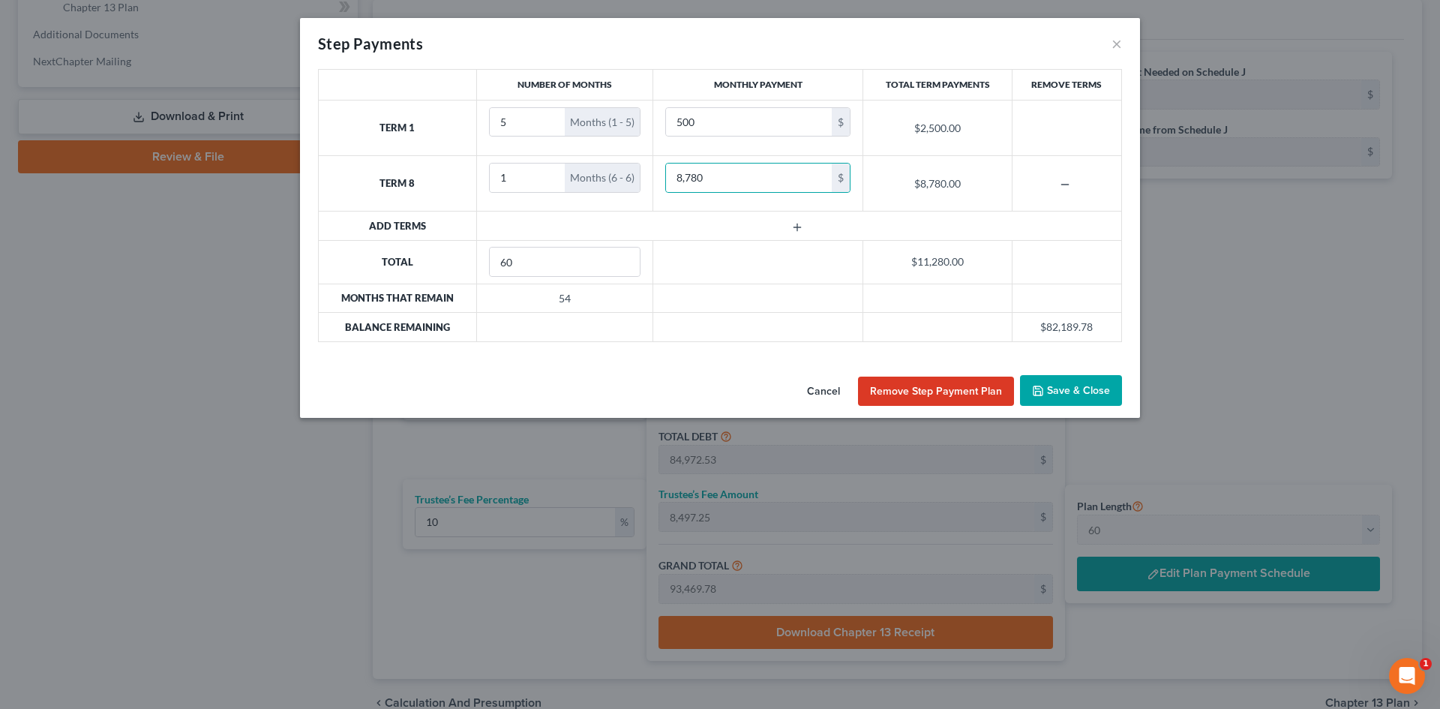
click at [797, 230] on line "button" at bounding box center [797, 227] width 0 height 7
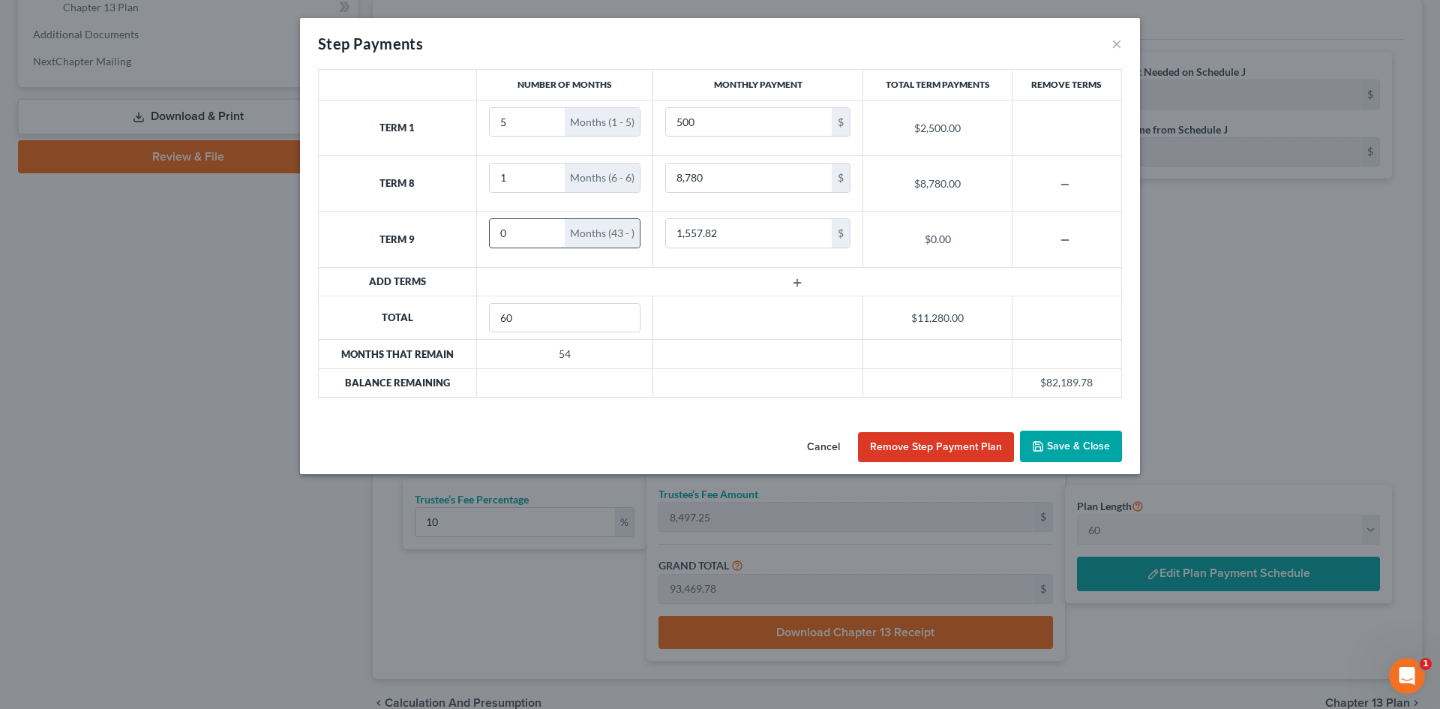
click at [525, 236] on input "0" at bounding box center [528, 233] width 76 height 29
click at [551, 228] on input "1" at bounding box center [528, 233] width 76 height 29
click at [551, 228] on input "1" at bounding box center [522, 233] width 64 height 29
click at [537, 228] on input "2" at bounding box center [522, 233] width 64 height 29
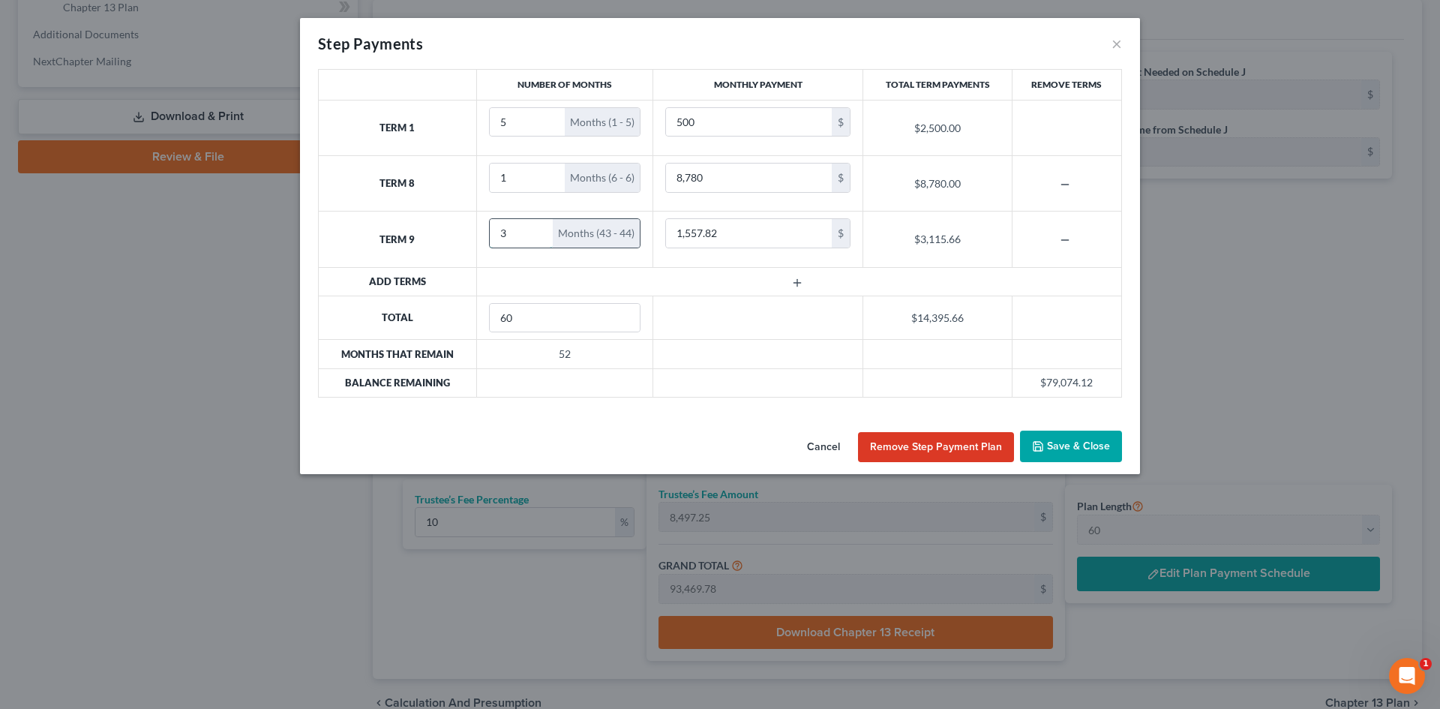
type input "3"
click at [537, 228] on input "3" at bounding box center [522, 233] width 64 height 29
click at [1059, 242] on button "button" at bounding box center [1067, 240] width 66 height 12
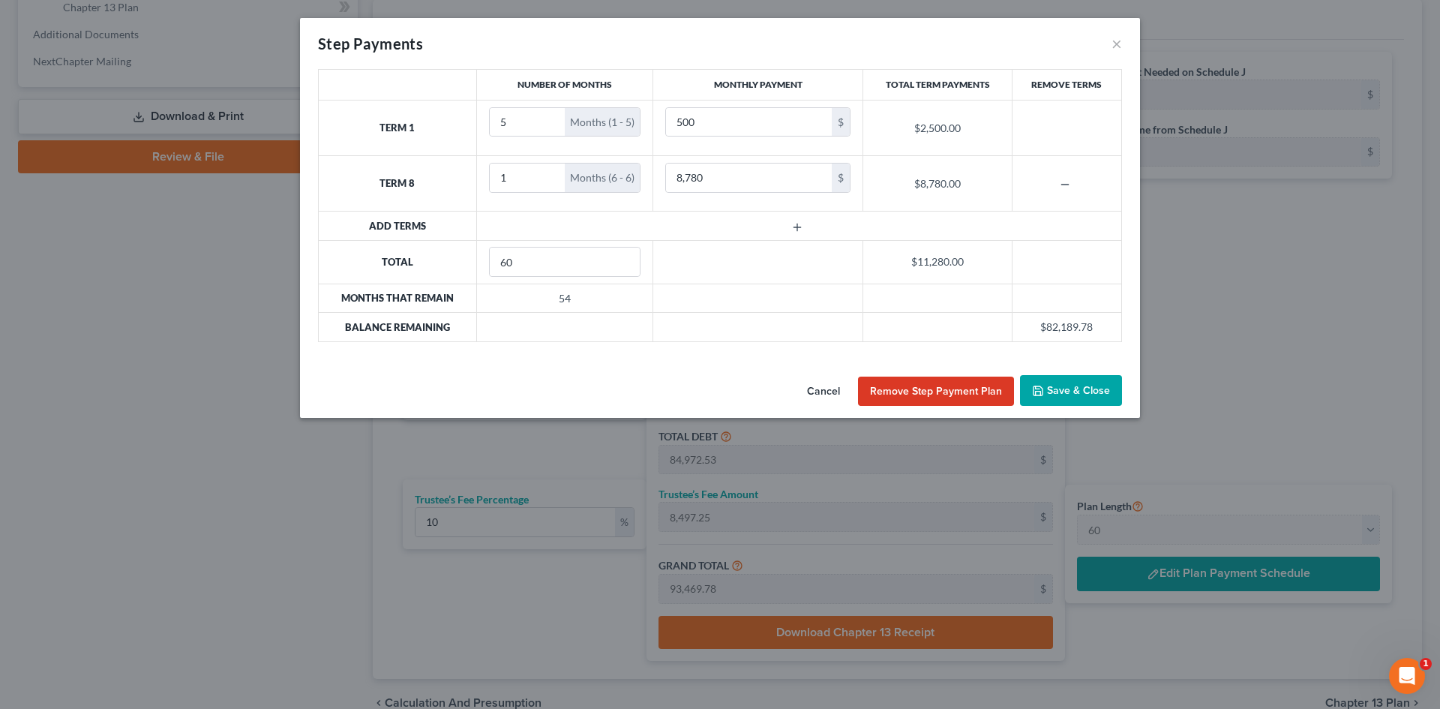
click at [786, 227] on button "button" at bounding box center [799, 227] width 66 height 12
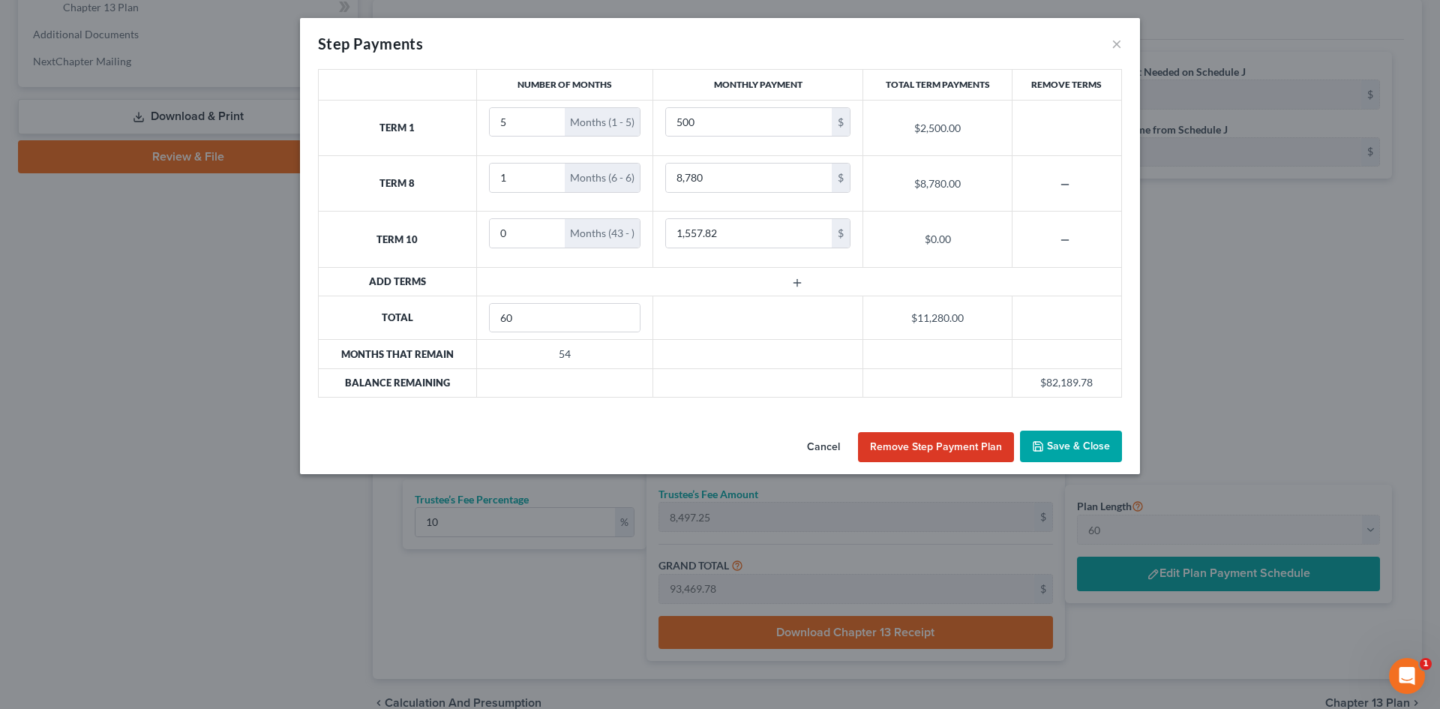
click at [1070, 246] on icon "button" at bounding box center [1065, 240] width 12 height 12
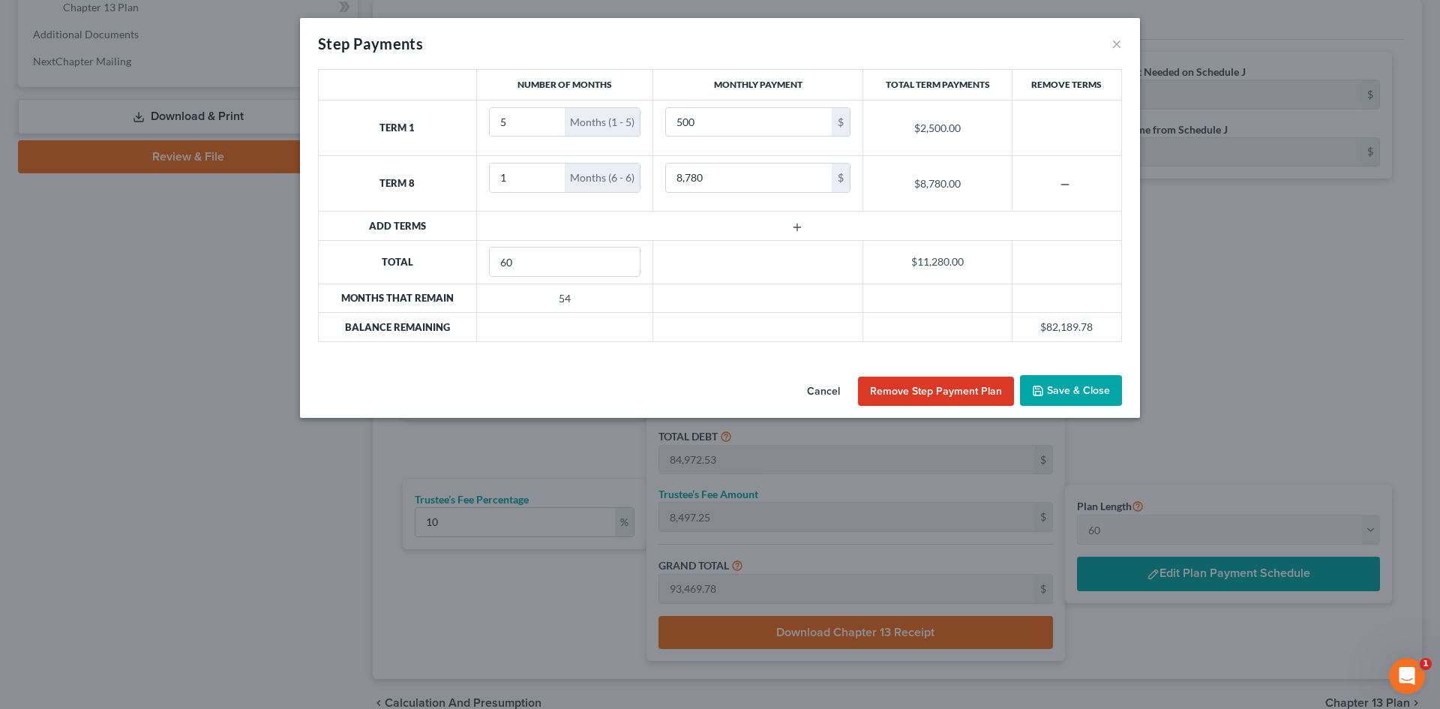
click at [1098, 393] on button "Save & Close" at bounding box center [1071, 391] width 102 height 32
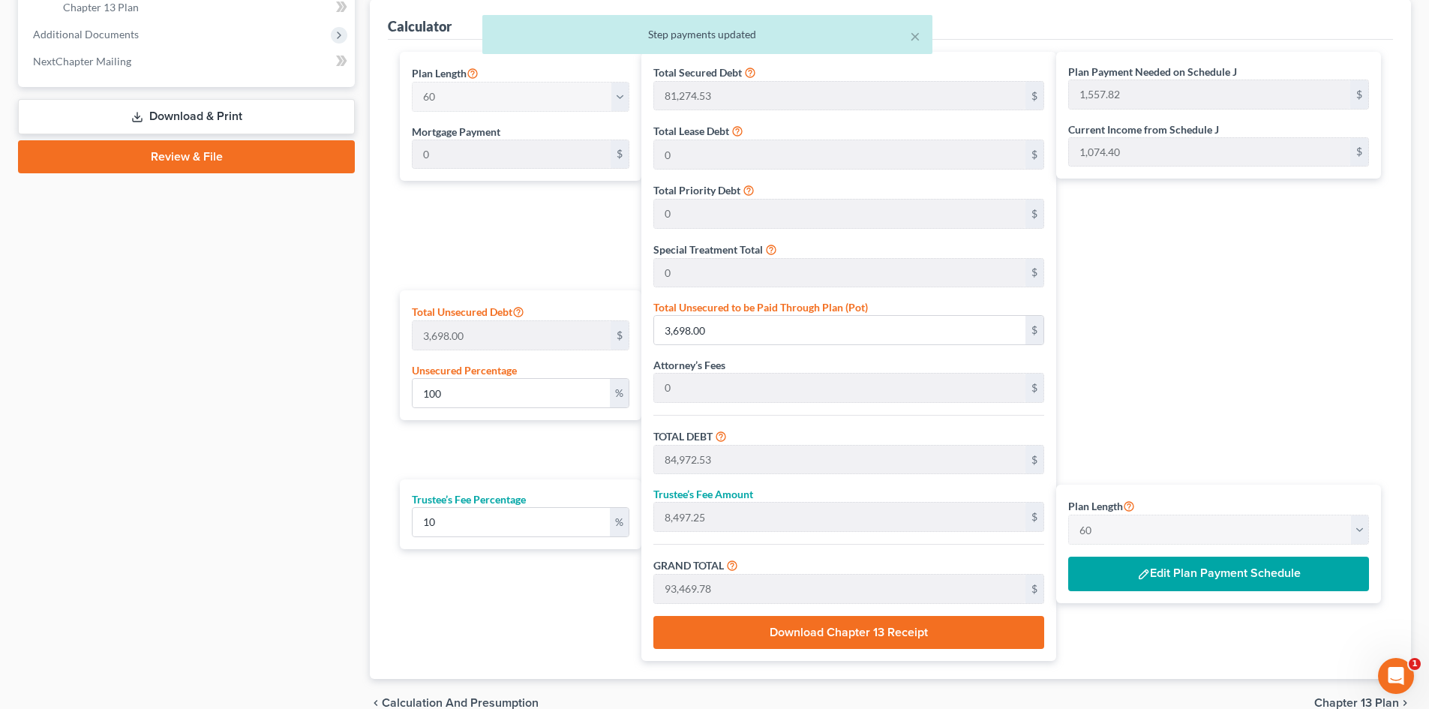
click at [1241, 581] on button "Edit Plan Payment Schedule" at bounding box center [1218, 574] width 301 height 35
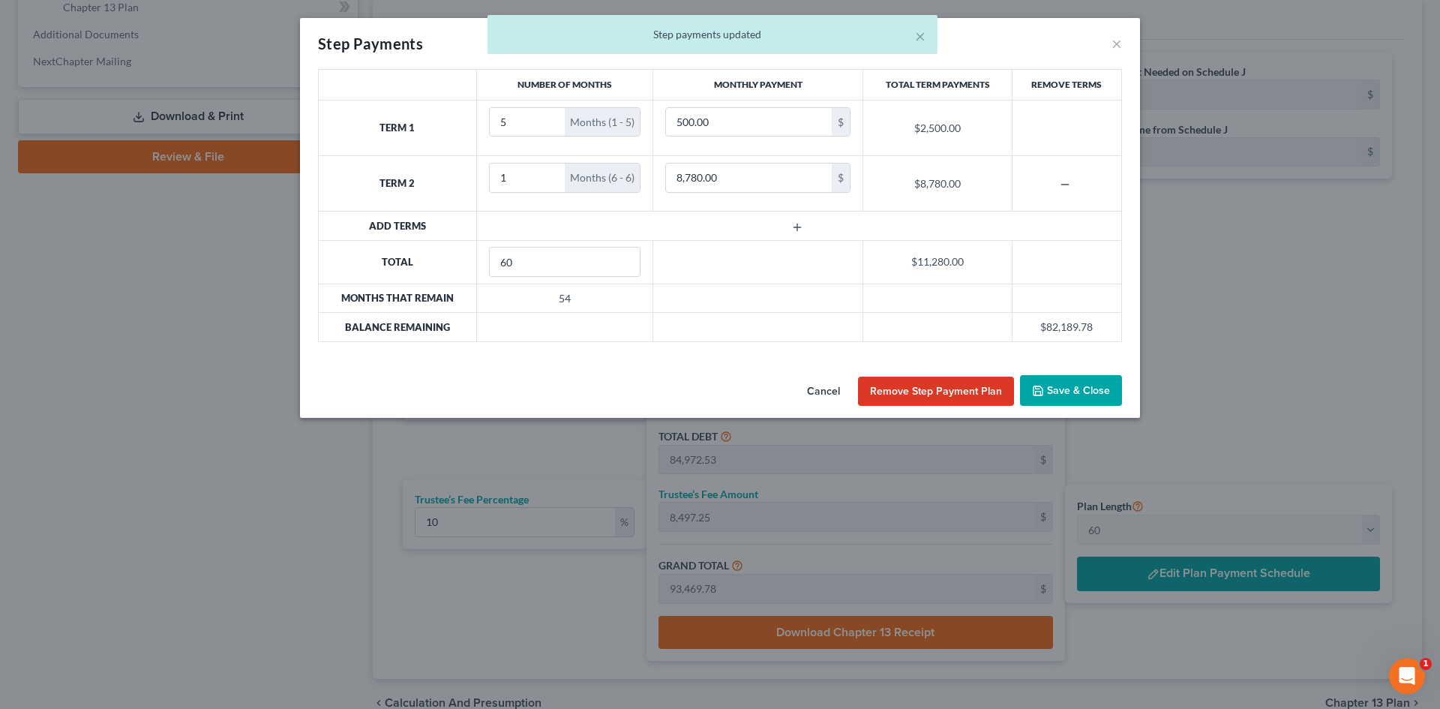
click at [792, 231] on icon "button" at bounding box center [797, 227] width 12 height 12
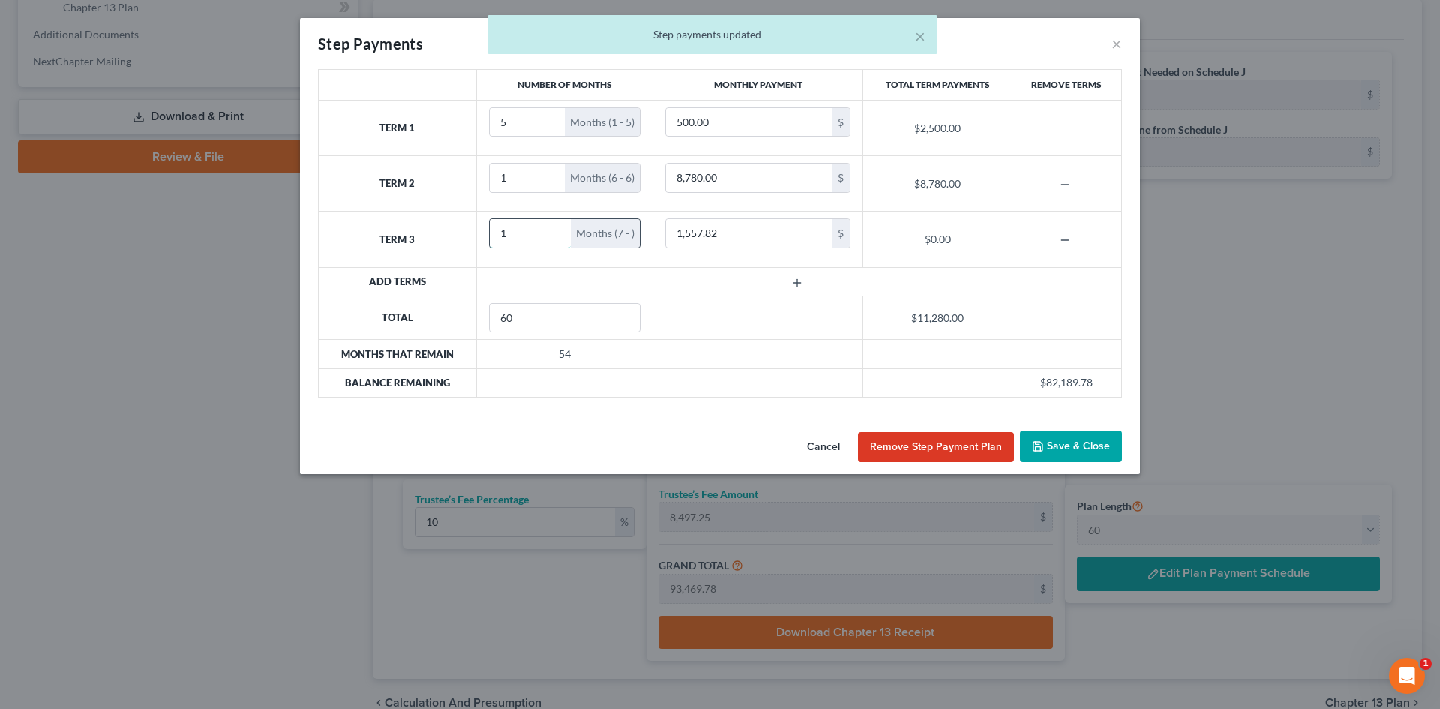
click at [553, 230] on input "1" at bounding box center [531, 233] width 82 height 29
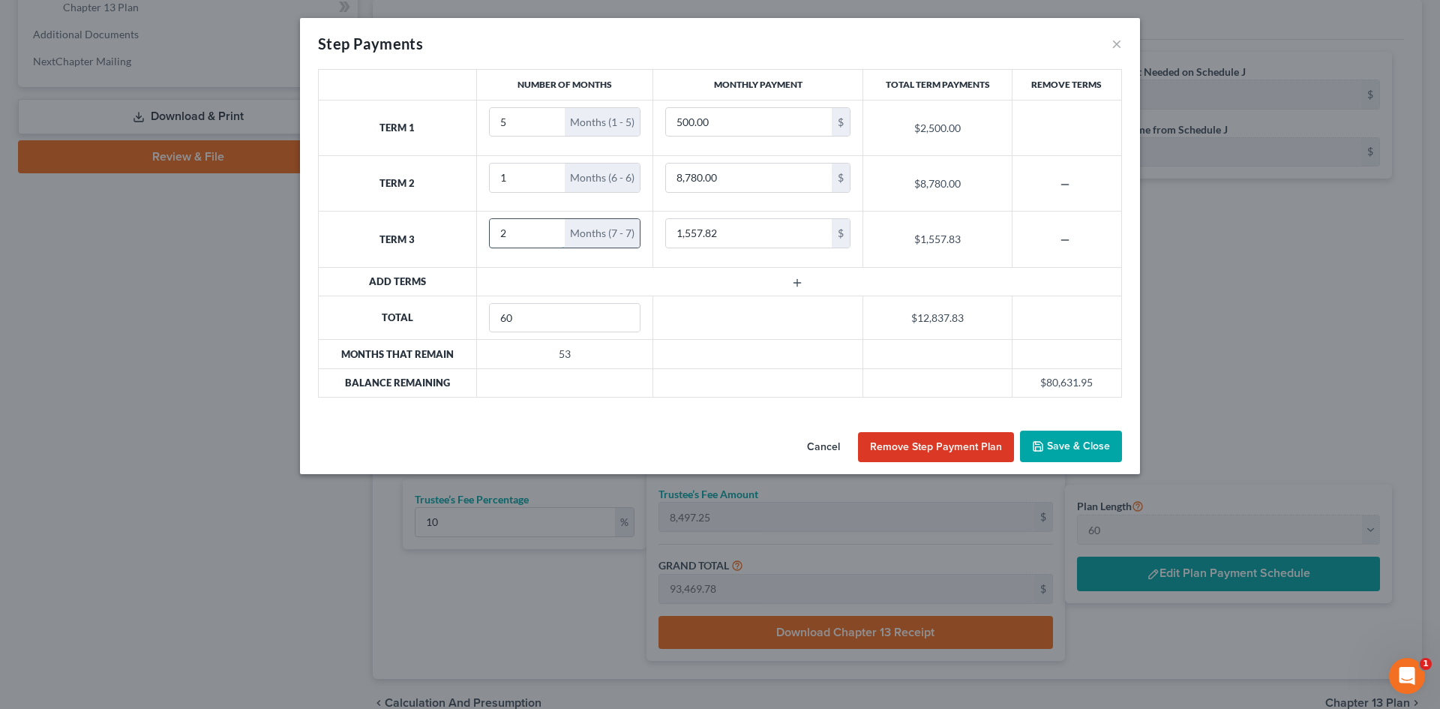
click at [551, 227] on input "2" at bounding box center [528, 233] width 76 height 29
click at [551, 227] on input "3" at bounding box center [528, 233] width 76 height 29
click at [551, 227] on input "4" at bounding box center [528, 233] width 76 height 29
click at [551, 227] on input "4" at bounding box center [525, 233] width 70 height 29
type input "5"
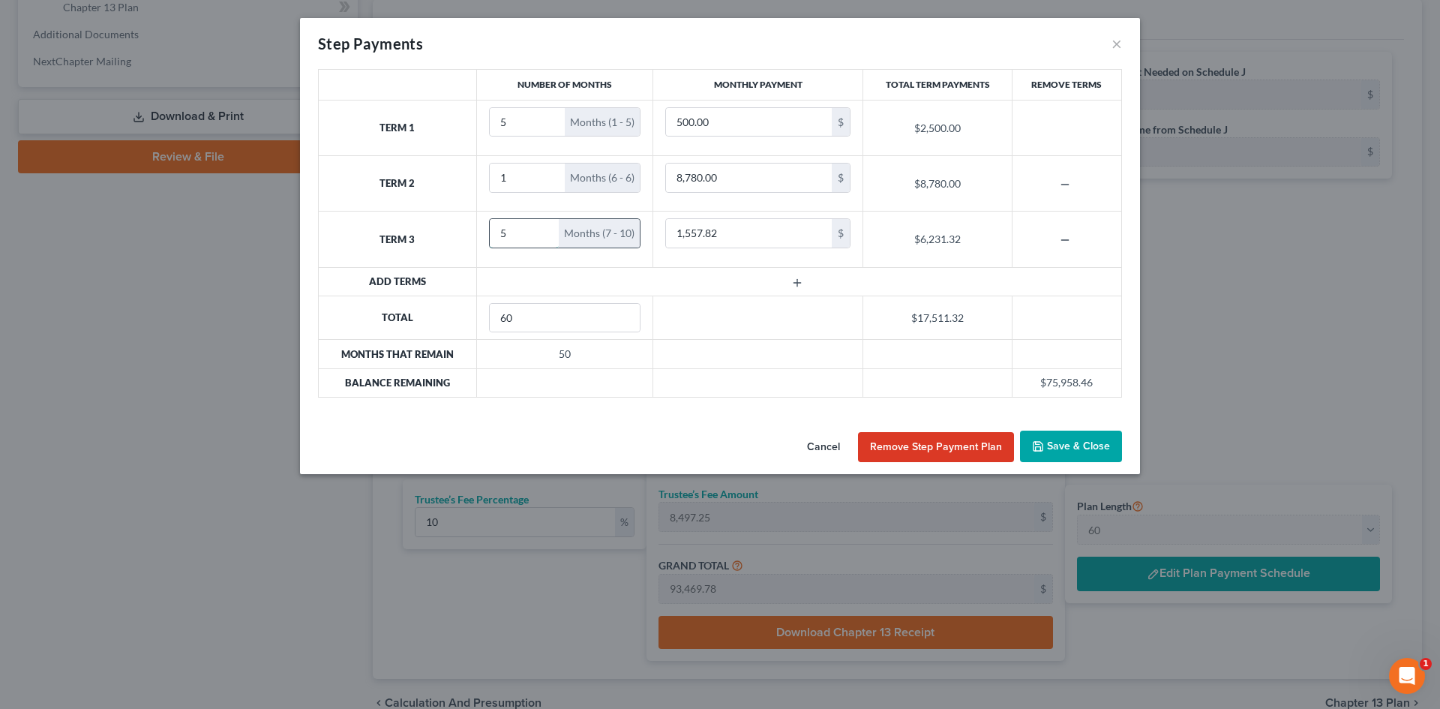
click at [543, 226] on input "5" at bounding box center [525, 233] width 70 height 29
click at [744, 237] on input "1,557.82" at bounding box center [749, 233] width 166 height 29
type input "500"
click at [791, 277] on button "button" at bounding box center [799, 283] width 66 height 12
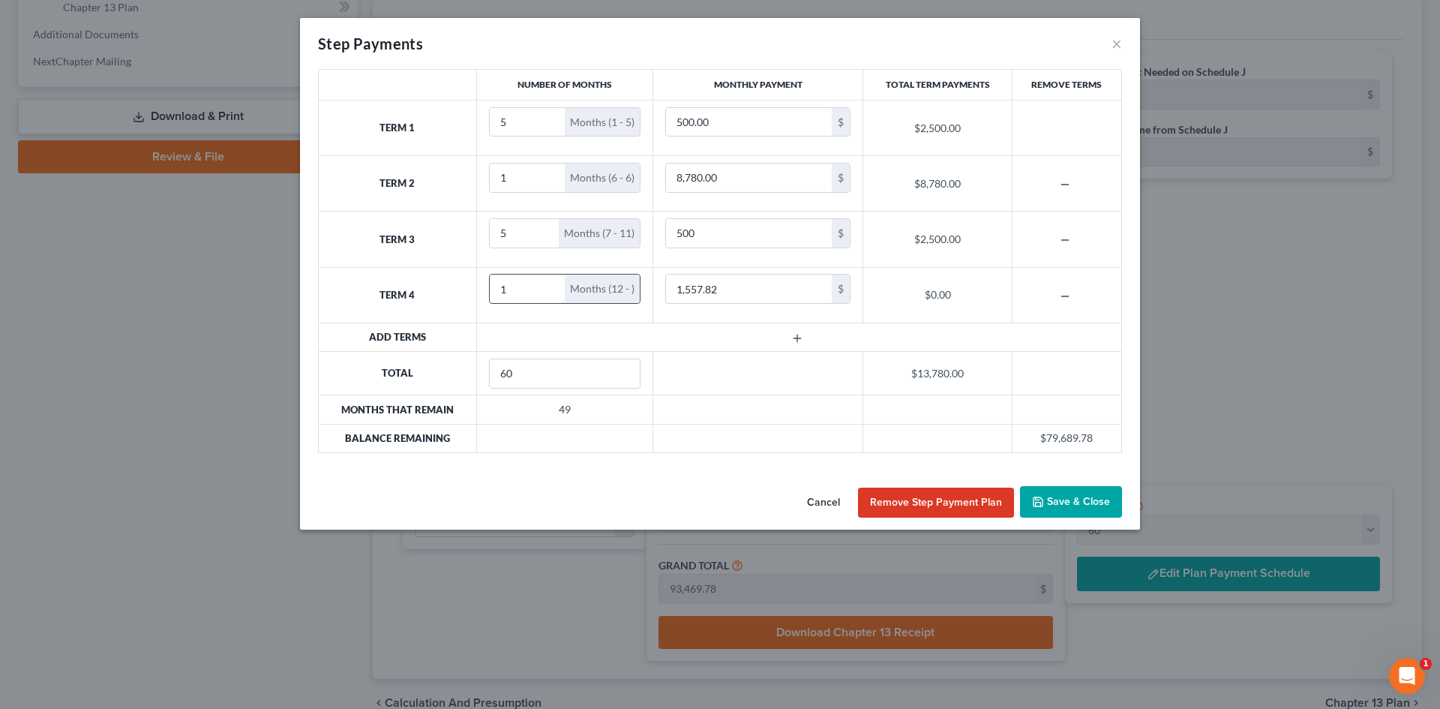
type input "1"
click at [552, 282] on input "1" at bounding box center [528, 289] width 76 height 29
click at [746, 295] on input "1,557.82" at bounding box center [749, 289] width 166 height 29
type input "22,241.19"
click at [799, 336] on icon "button" at bounding box center [797, 338] width 12 height 12
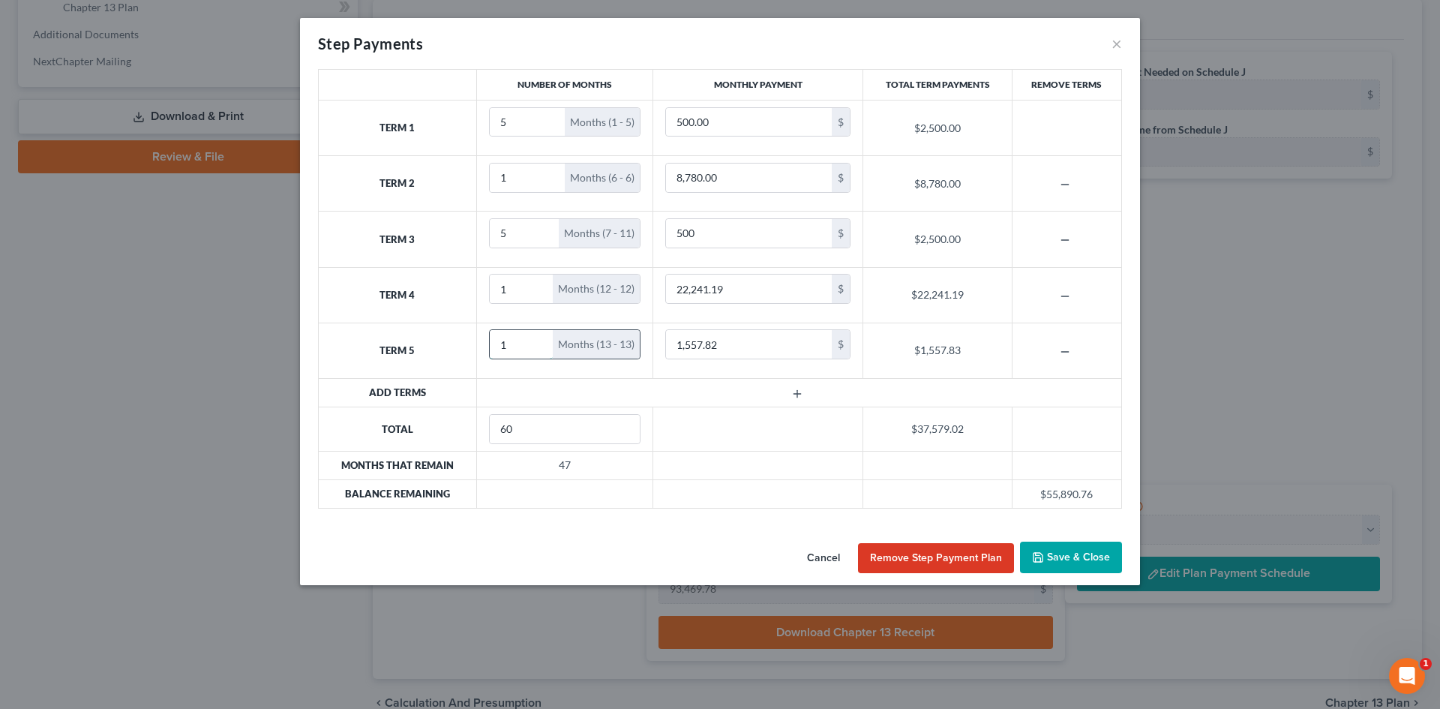
click at [549, 340] on input "1" at bounding box center [522, 344] width 64 height 29
click at [515, 346] on input "1" at bounding box center [522, 344] width 64 height 29
type input "11"
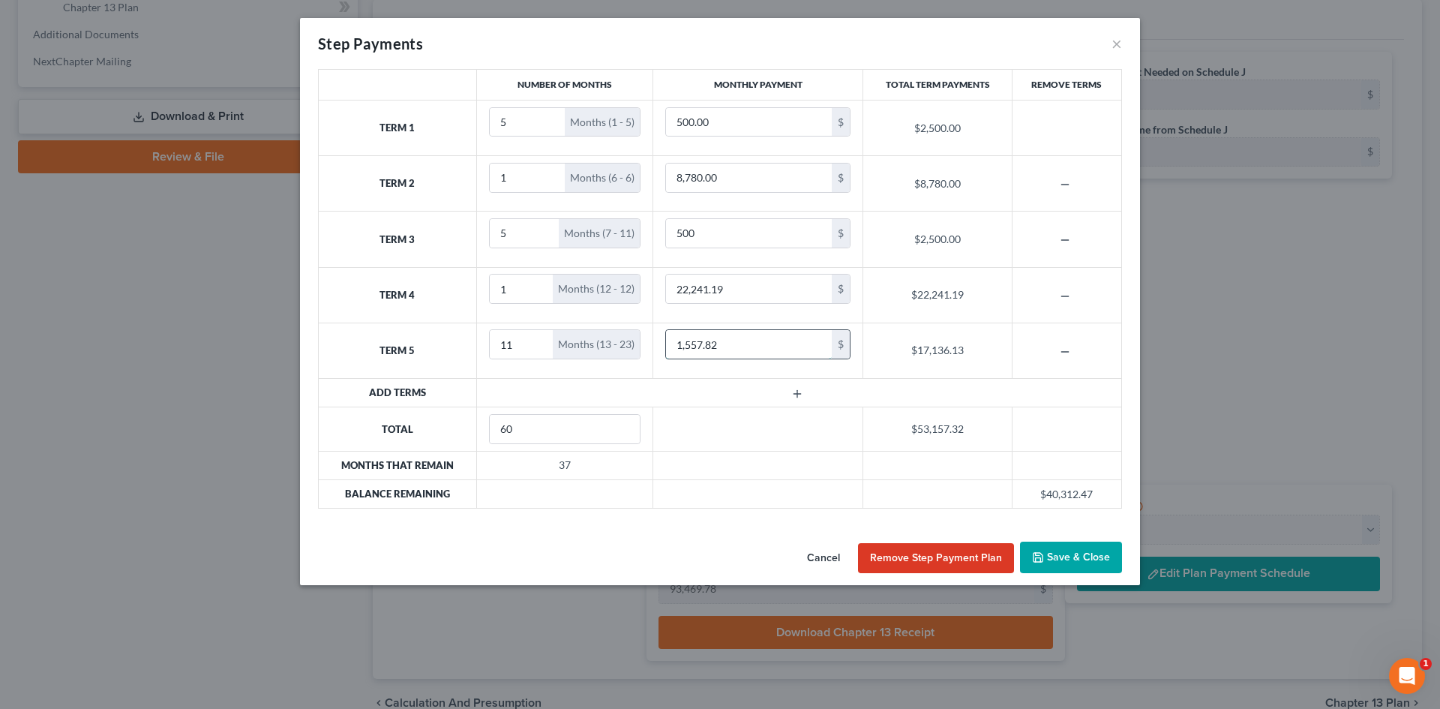
click at [731, 342] on input "1,557.82" at bounding box center [749, 344] width 166 height 29
type input "1,036"
click at [804, 389] on button "button" at bounding box center [799, 394] width 66 height 12
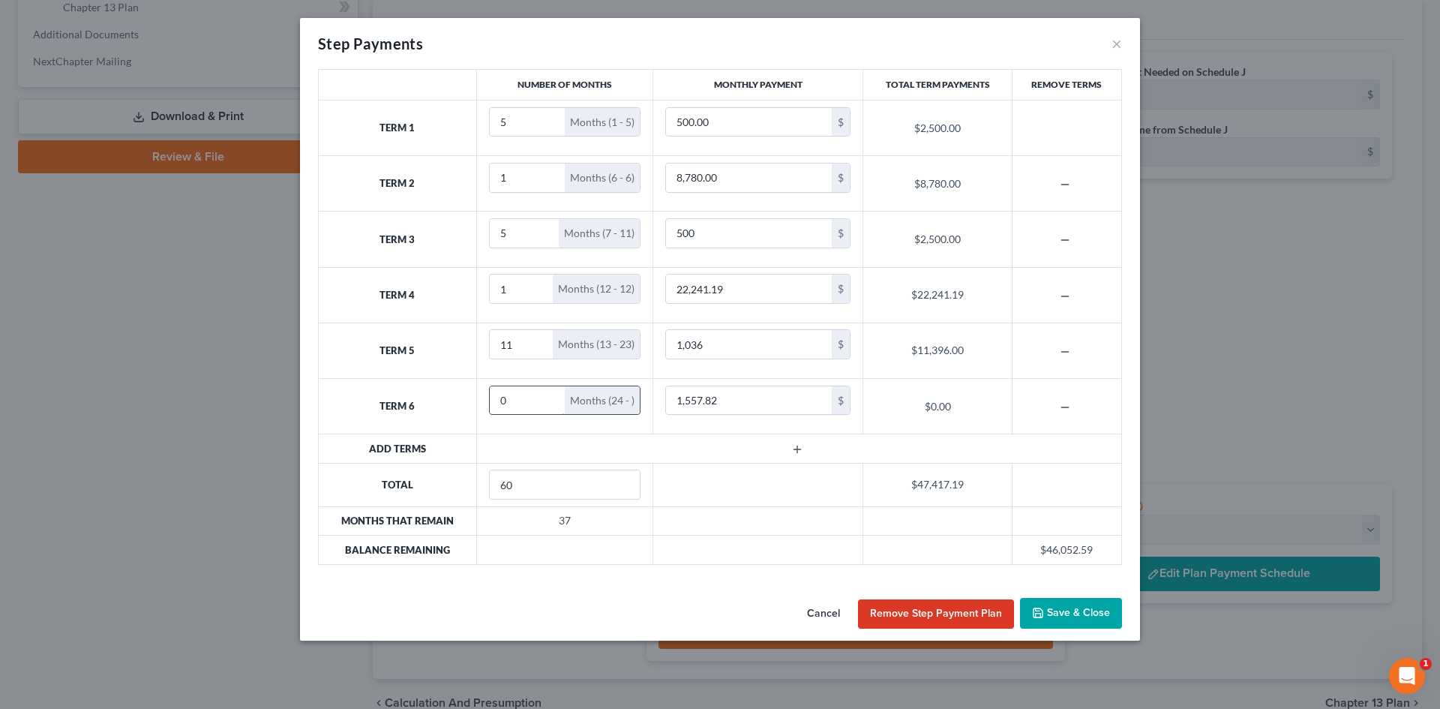
click at [536, 400] on input "0" at bounding box center [528, 400] width 76 height 29
drag, startPoint x: 509, startPoint y: 397, endPoint x: 500, endPoint y: 397, distance: 9.0
click at [500, 397] on input "0" at bounding box center [528, 400] width 76 height 29
type input "37"
click at [726, 395] on input "1,557.82" at bounding box center [749, 400] width 166 height 29
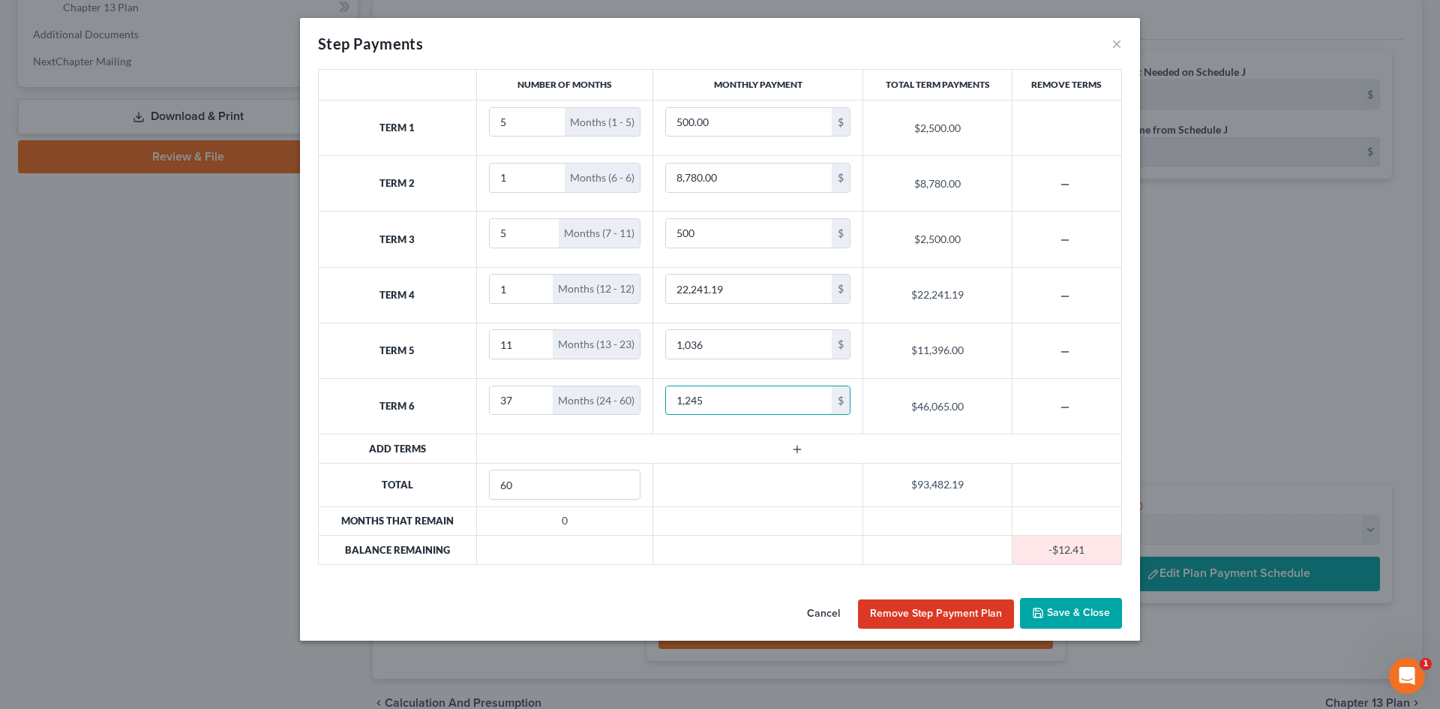
type input "1,245"
click at [965, 440] on td at bounding box center [798, 448] width 645 height 29
click at [1043, 603] on button "Save & Close" at bounding box center [1071, 614] width 102 height 32
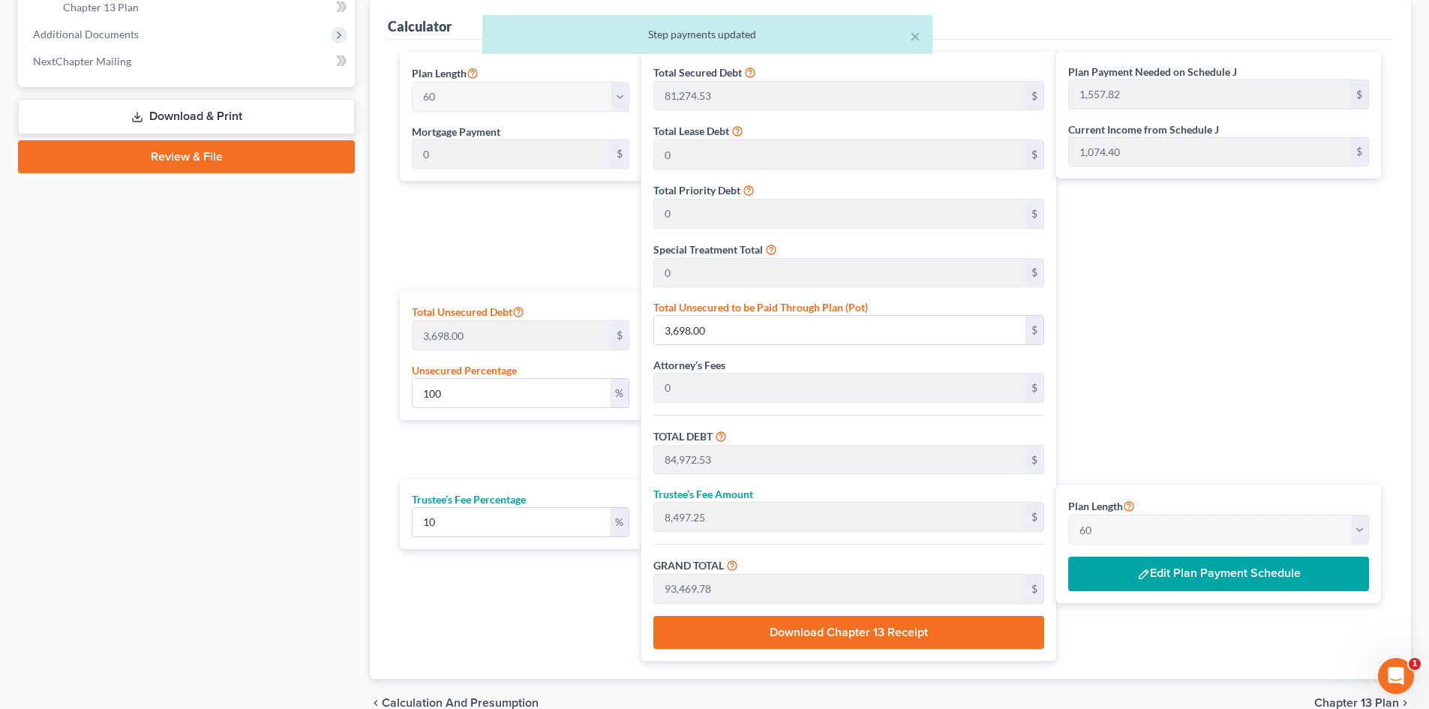
click at [1187, 569] on button "Edit Plan Payment Schedule" at bounding box center [1218, 574] width 301 height 35
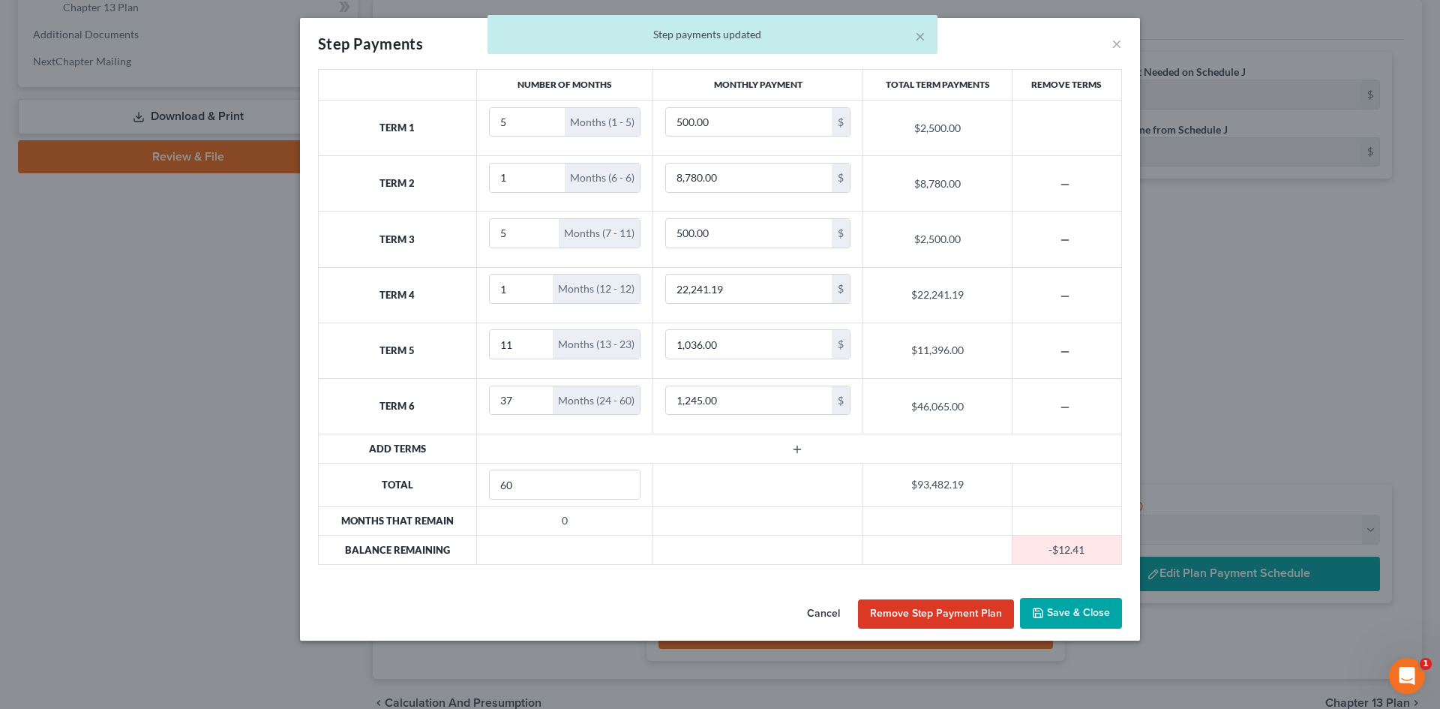
click at [833, 611] on button "Cancel" at bounding box center [823, 614] width 57 height 30
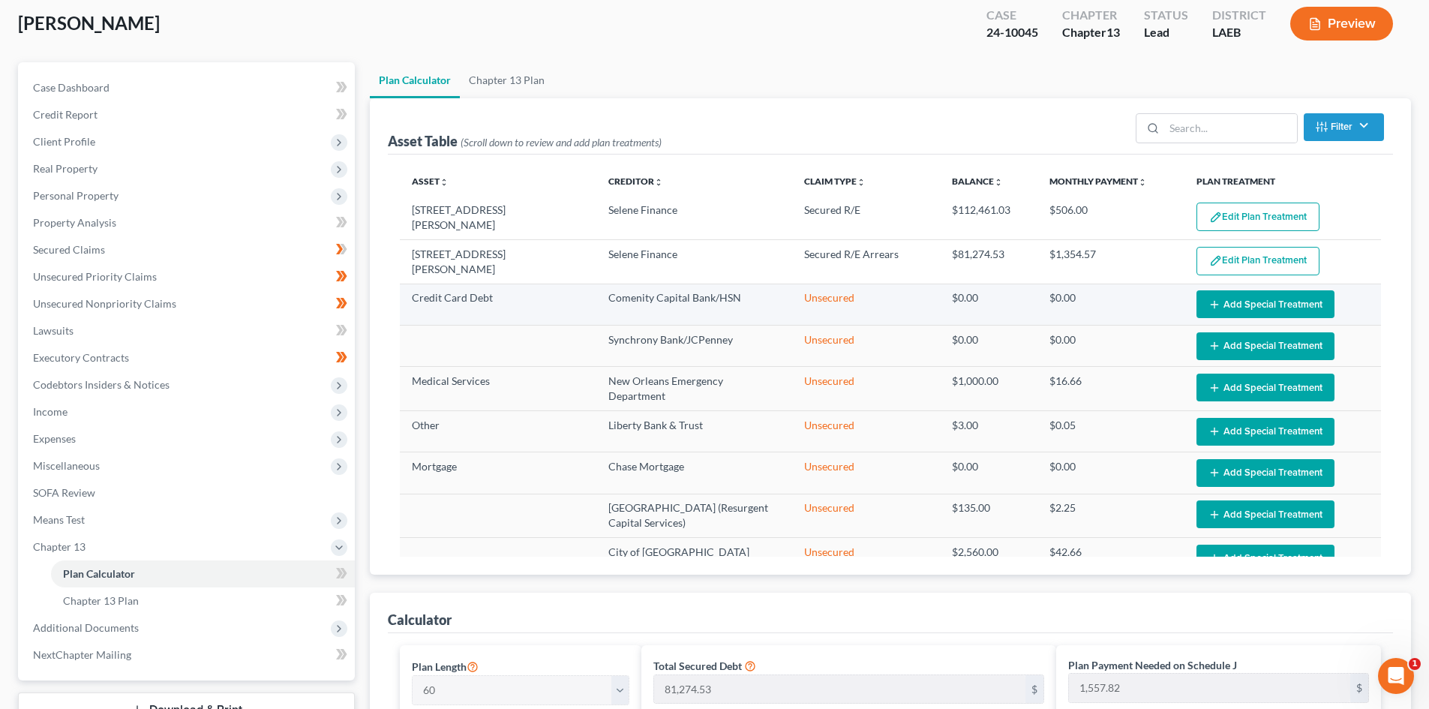
scroll to position [225, 0]
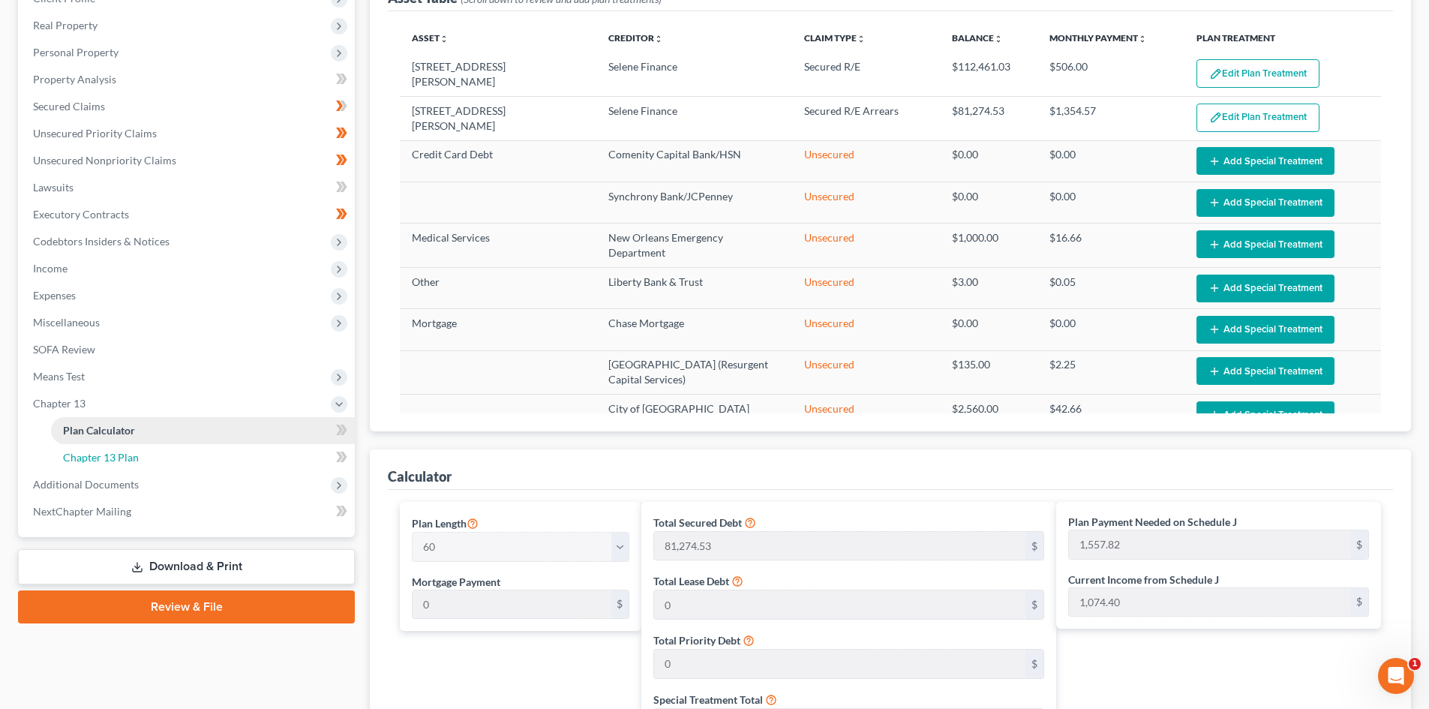
click at [154, 452] on link "Chapter 13 Plan" at bounding box center [203, 457] width 304 height 27
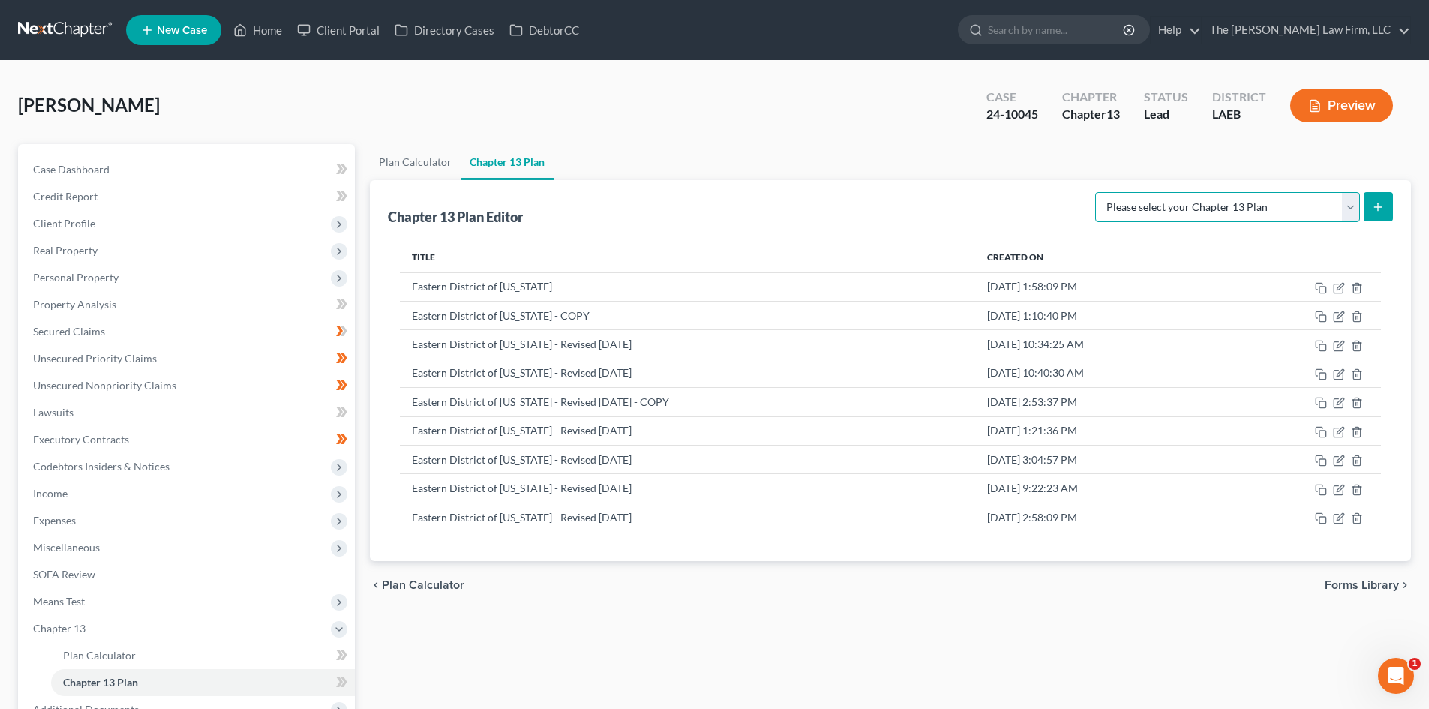
click at [1353, 212] on select "Please select your Chapter 13 Plan Eastern District of [US_STATE][GEOGRAPHIC_DA…" at bounding box center [1227, 207] width 265 height 30
select select "2"
click at [1095, 192] on select "Please select your Chapter 13 Plan Eastern District of [US_STATE][GEOGRAPHIC_DA…" at bounding box center [1227, 207] width 265 height 30
click at [1379, 201] on icon "submit" at bounding box center [1378, 207] width 12 height 12
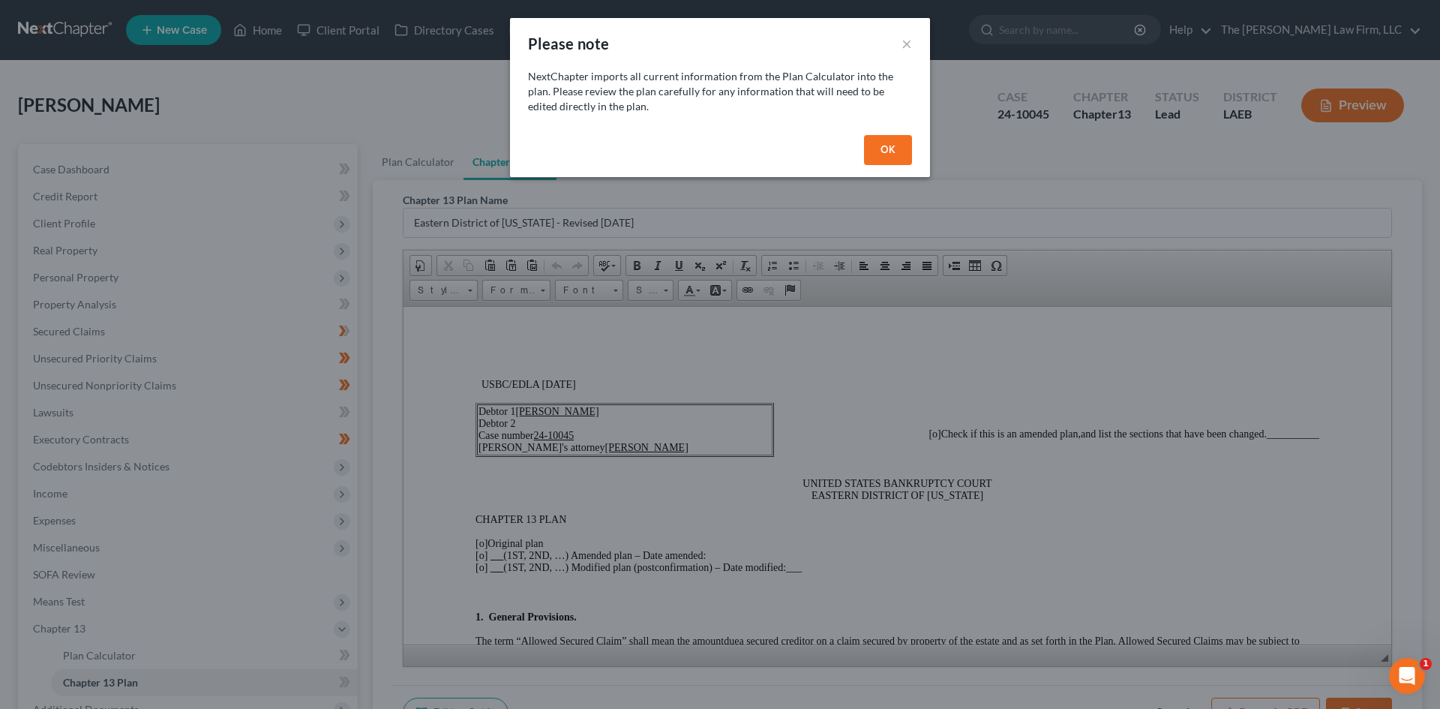
click at [896, 146] on button "OK" at bounding box center [888, 150] width 48 height 30
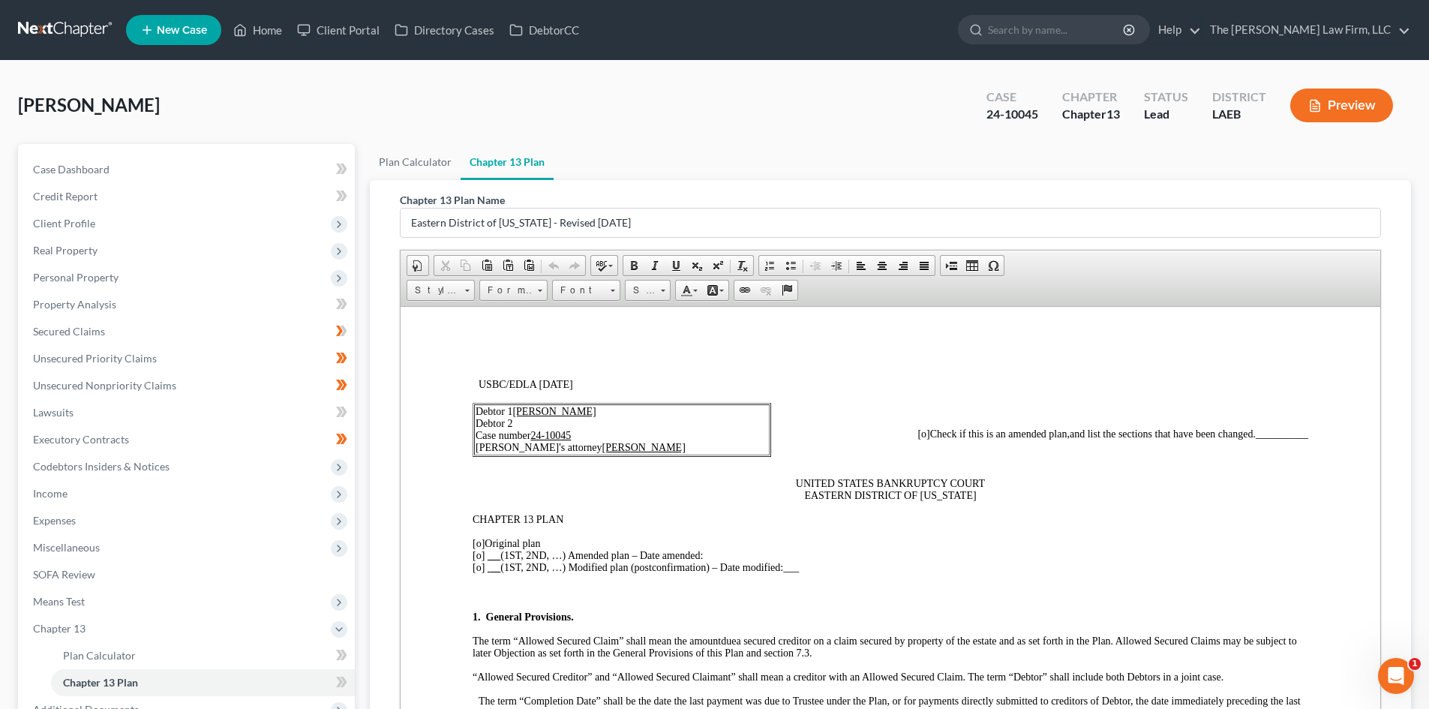
drag, startPoint x: 1379, startPoint y: 662, endPoint x: 937, endPoint y: 288, distance: 579.6
click at [1389, 708] on html "Home New Case Client Portal Directory Cases DebtorCC The [PERSON_NAME] Law Firm…" at bounding box center [714, 466] width 1429 height 932
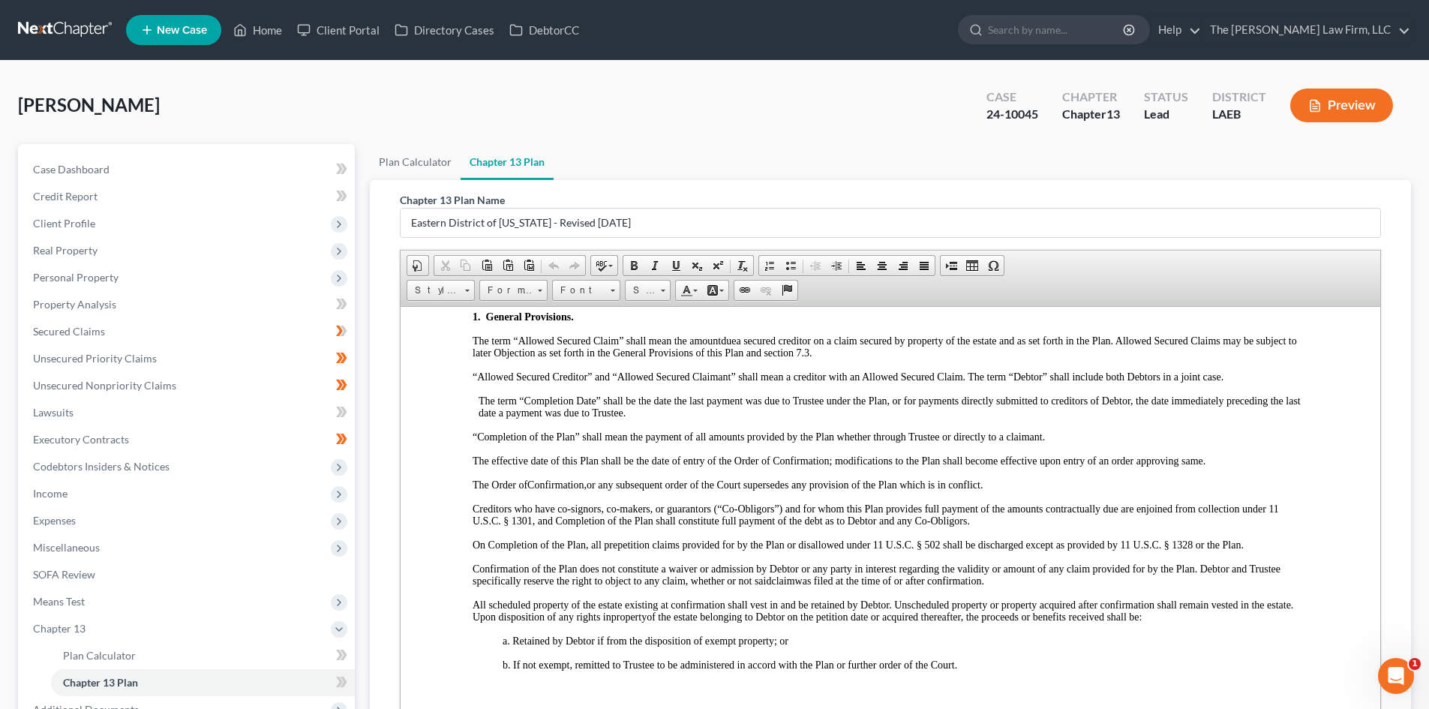
scroll to position [150, 0]
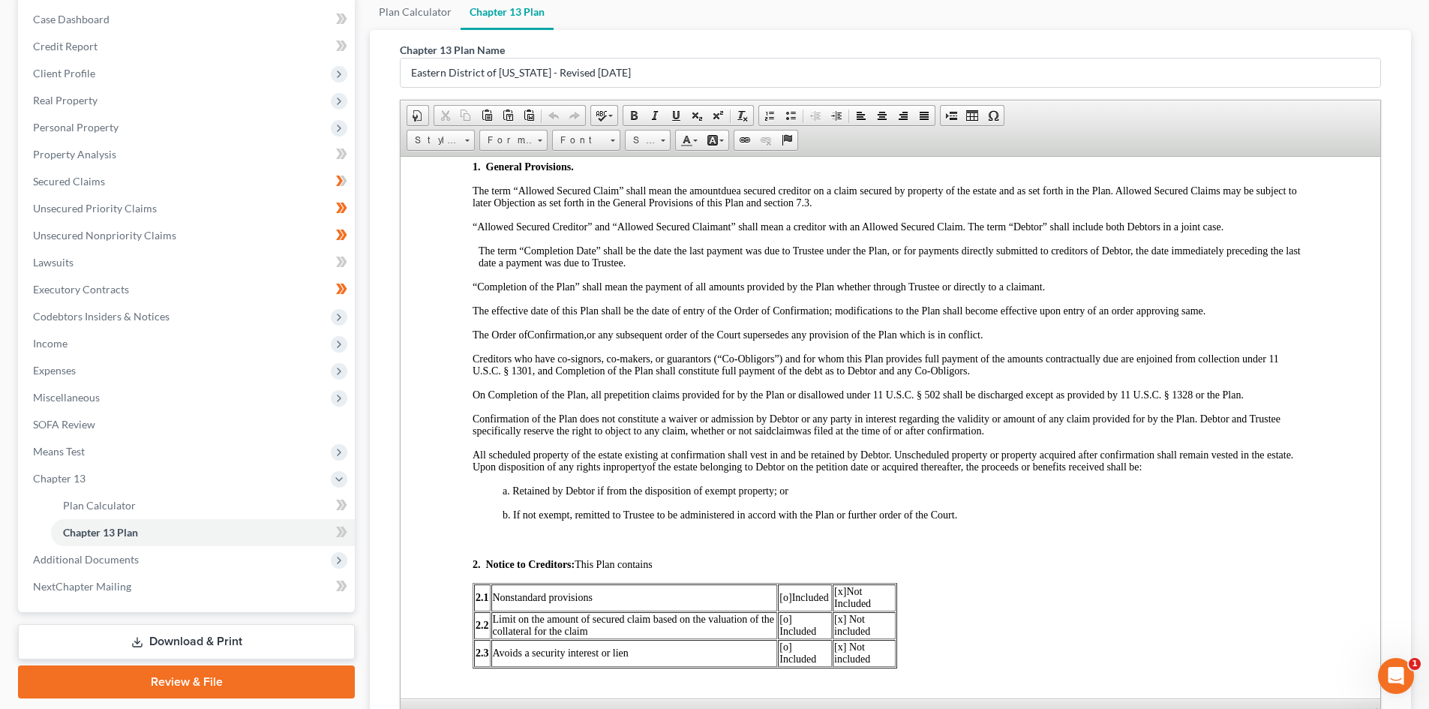
drag, startPoint x: 1379, startPoint y: 597, endPoint x: 968, endPoint y: 542, distance: 414.1
click at [1386, 708] on html "Home New Case Client Portal Directory Cases DebtorCC The [PERSON_NAME] Law Firm…" at bounding box center [714, 374] width 1429 height 1049
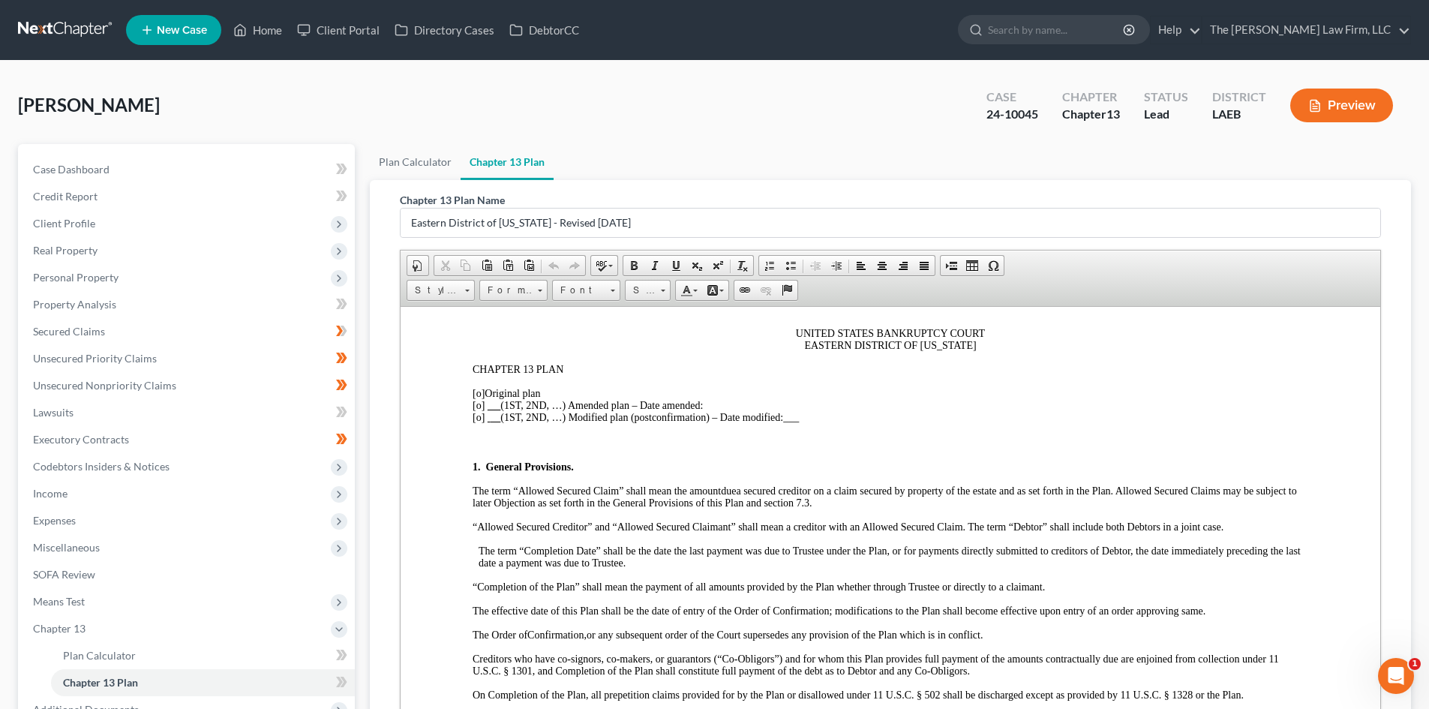
click at [492, 405] on u at bounding box center [495, 404] width 14 height 11
click at [475, 406] on span "[o]" at bounding box center [479, 404] width 12 height 11
drag, startPoint x: 745, startPoint y: 403, endPoint x: 754, endPoint y: 401, distance: 9.1
click at [745, 404] on p "[o] Original plan [x ] 5th (1ST, 2ND, …) Amended plan – Date amended: [o] (1ST,…" at bounding box center [891, 405] width 836 height 36
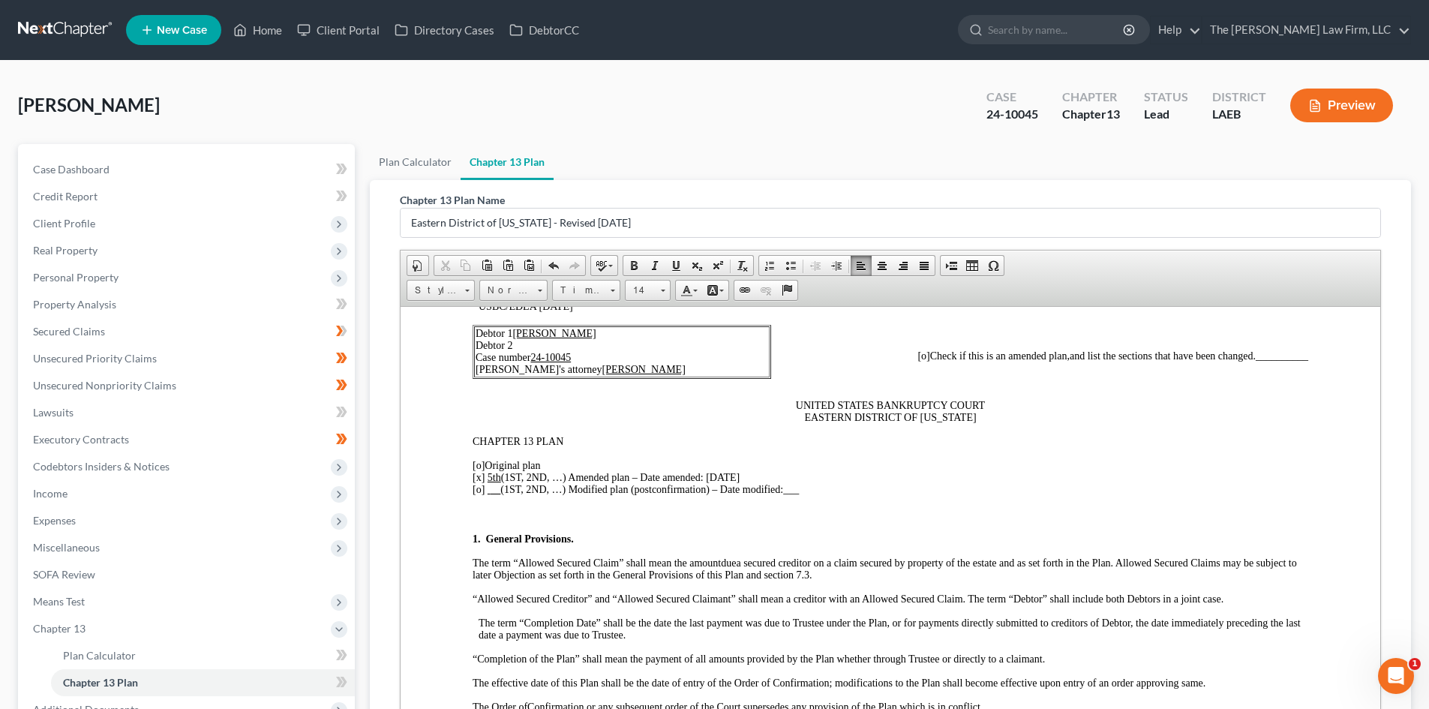
scroll to position [75, 0]
click at [917, 355] on span "[o]" at bounding box center [923, 358] width 12 height 11
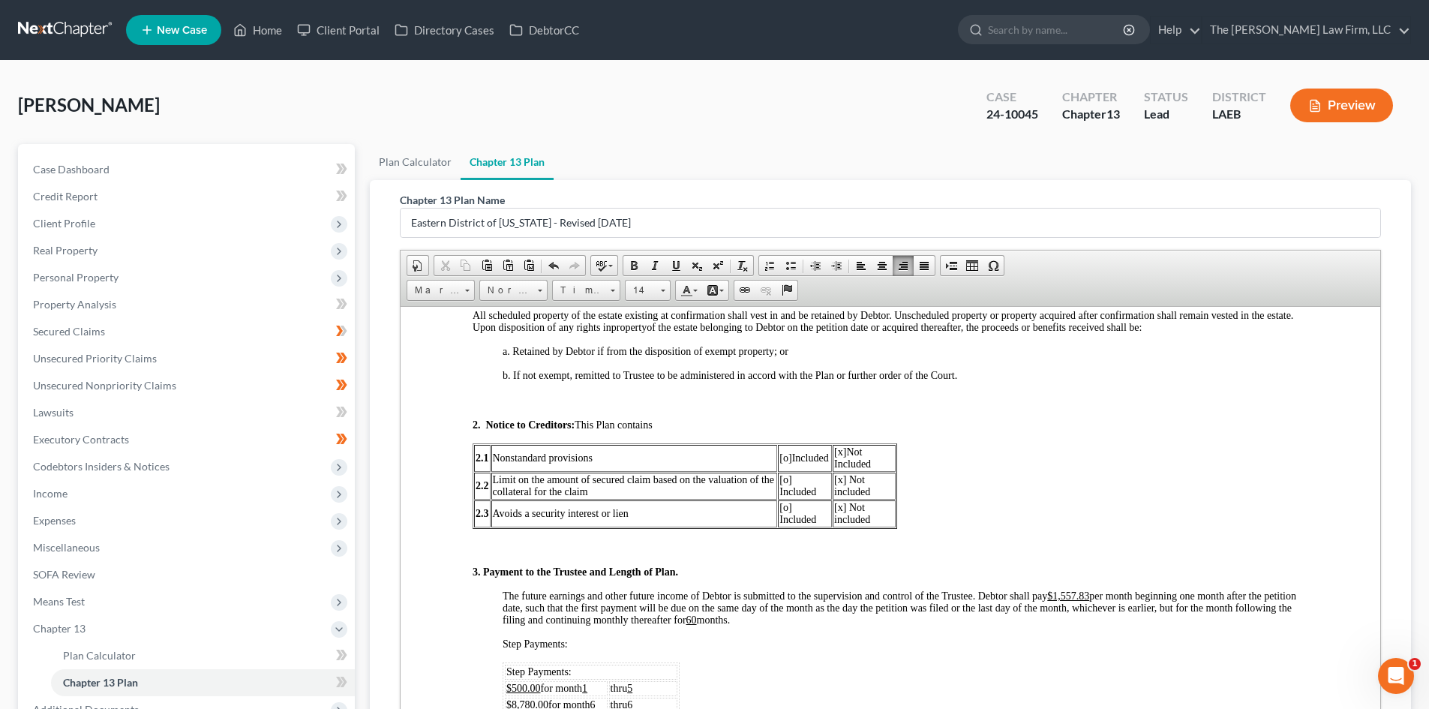
scroll to position [600, 0]
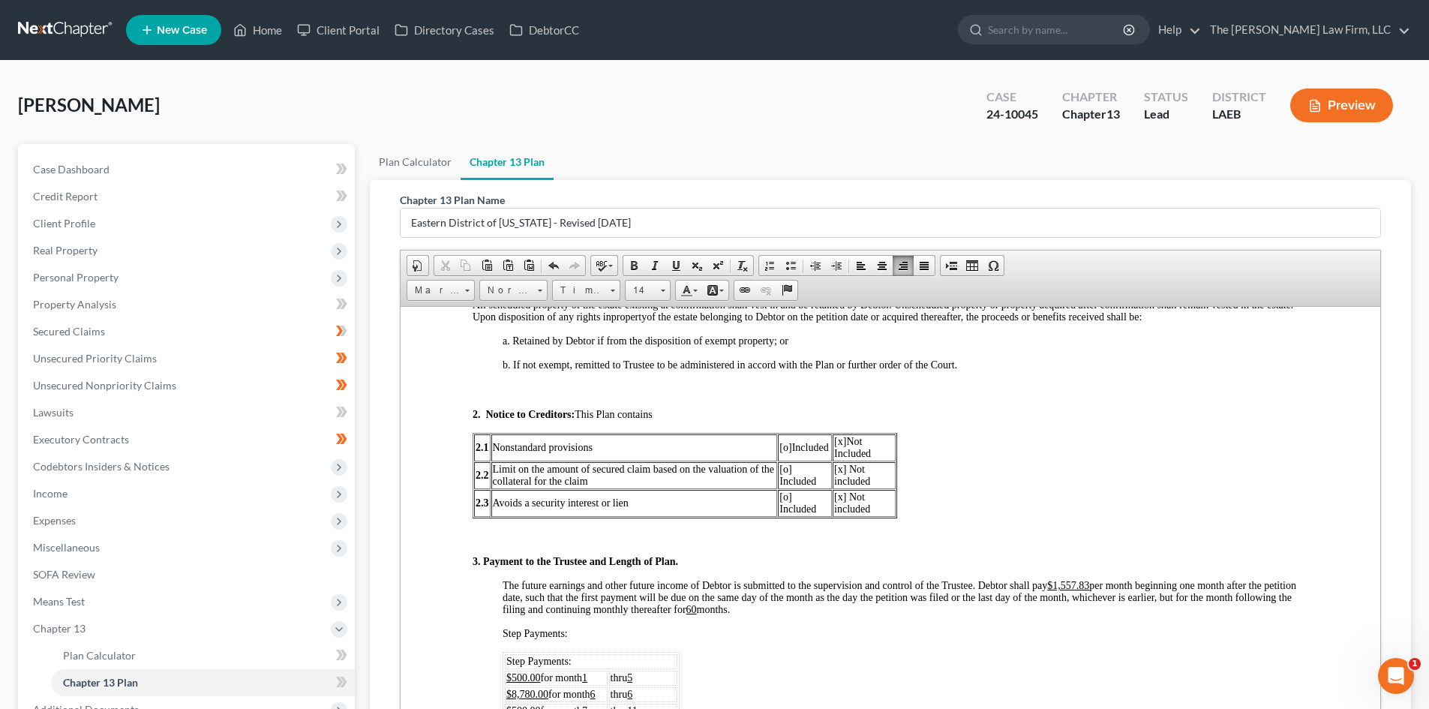
click at [785, 449] on span "[o]" at bounding box center [785, 446] width 12 height 11
click at [839, 443] on span "[x]" at bounding box center [840, 440] width 12 height 11
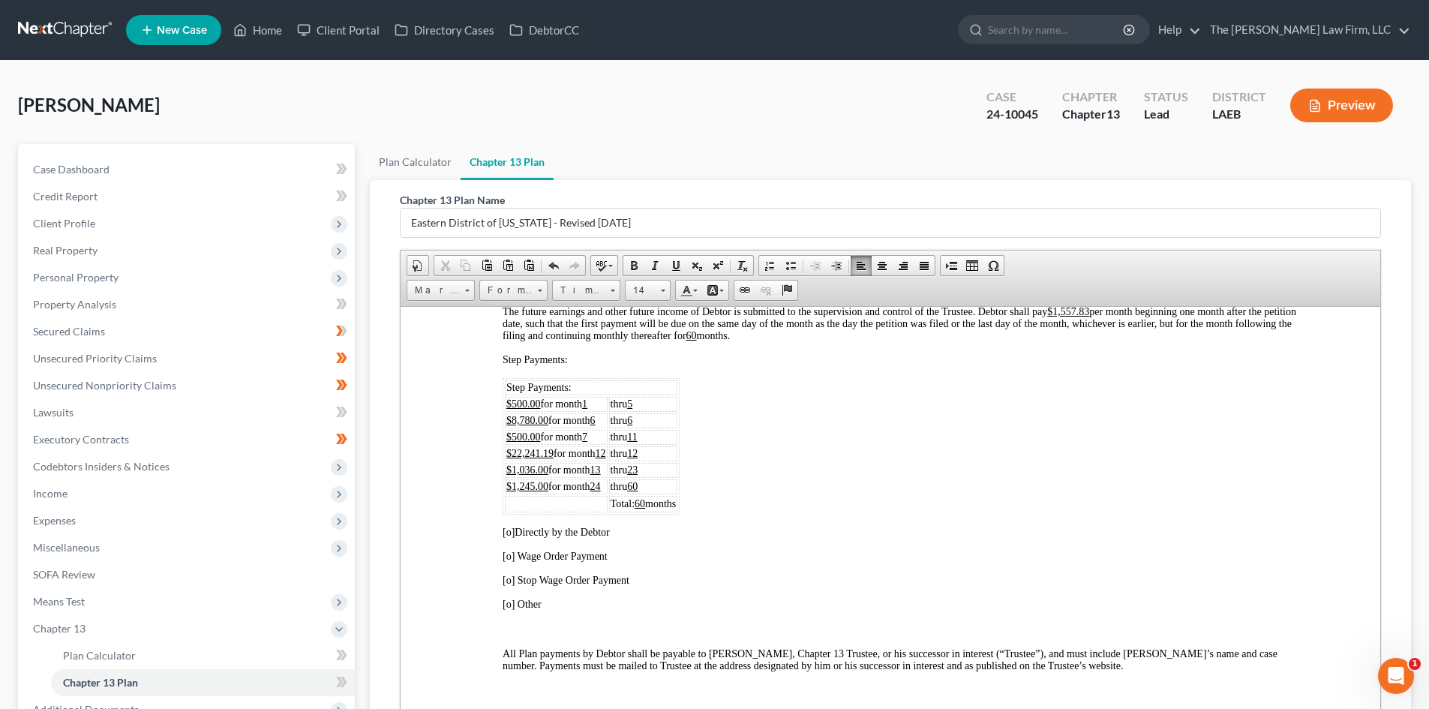
scroll to position [900, 0]
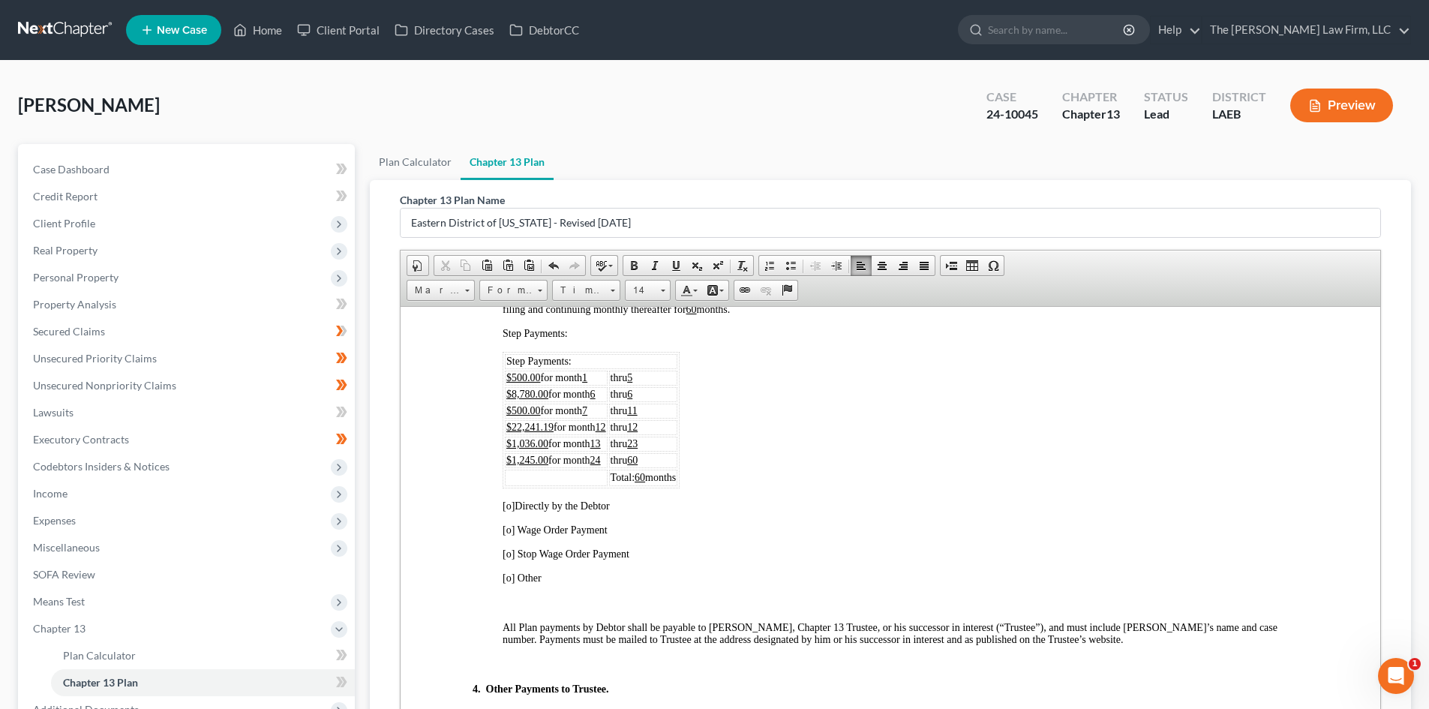
click at [509, 511] on p "[o] Directly by the Debtor" at bounding box center [906, 506] width 806 height 12
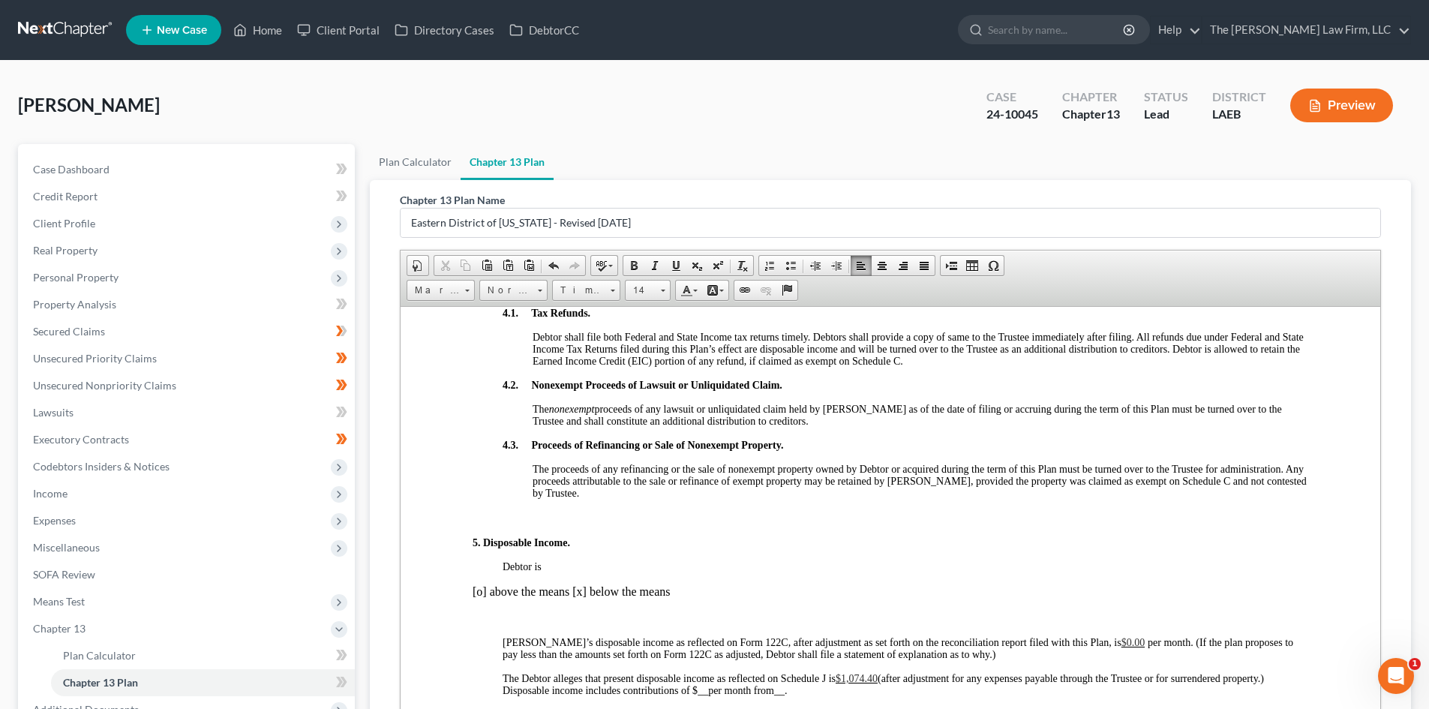
scroll to position [1500, 0]
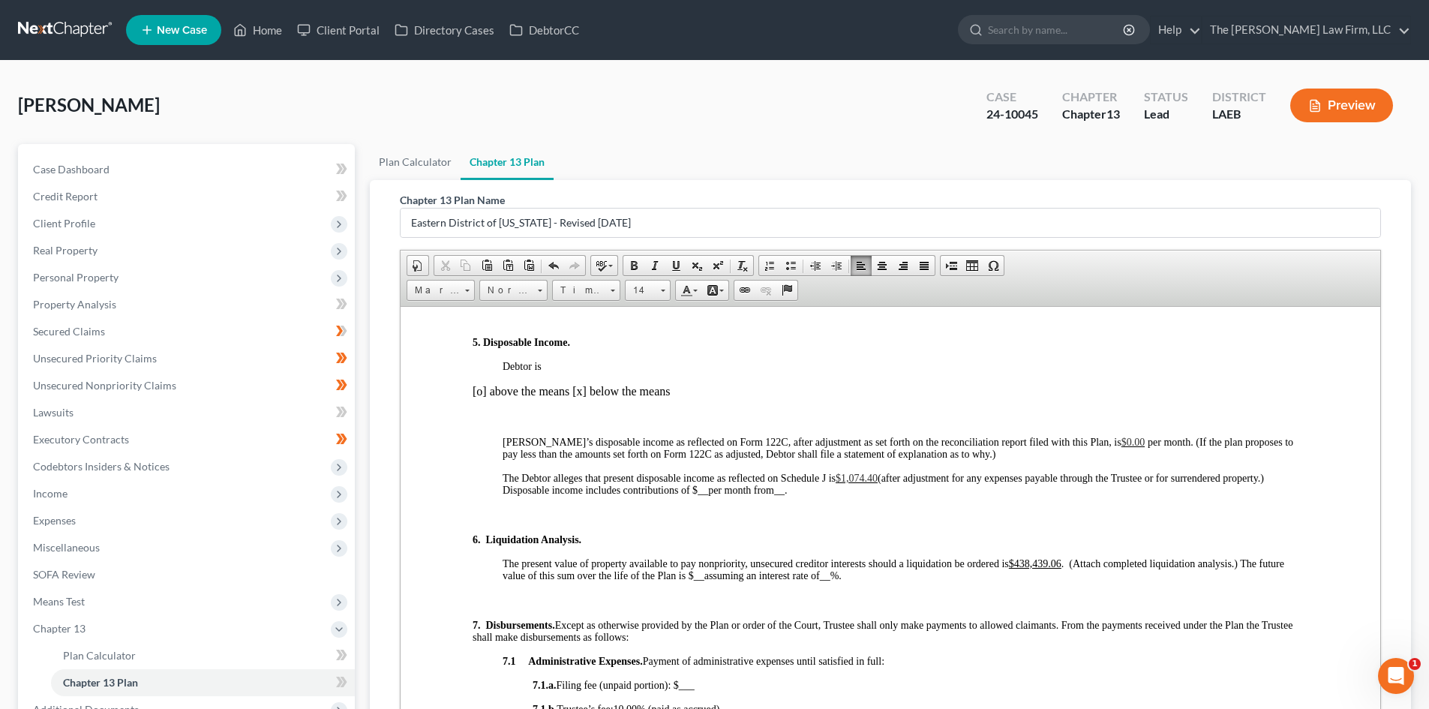
drag, startPoint x: 877, startPoint y: 479, endPoint x: 856, endPoint y: 479, distance: 21.0
click at [856, 479] on span "$1,074.40" at bounding box center [857, 477] width 42 height 11
drag, startPoint x: 884, startPoint y: 474, endPoint x: 842, endPoint y: 478, distance: 42.2
click at [842, 478] on p "The Debtor alleges that present disposable income as reflected on Schedule J is…" at bounding box center [906, 484] width 806 height 24
click at [659, 489] on span "__" at bounding box center [653, 489] width 11 height 11
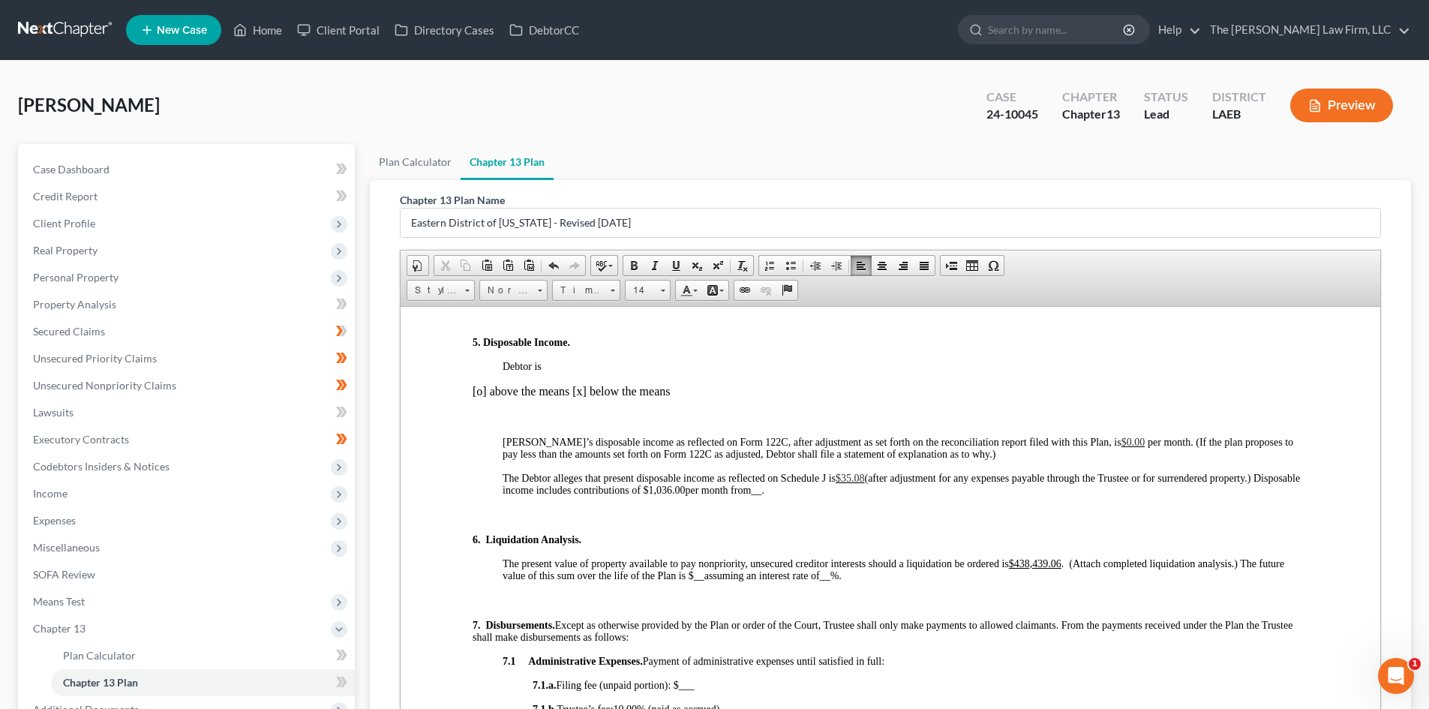
click at [761, 491] on span "__" at bounding box center [756, 489] width 11 height 11
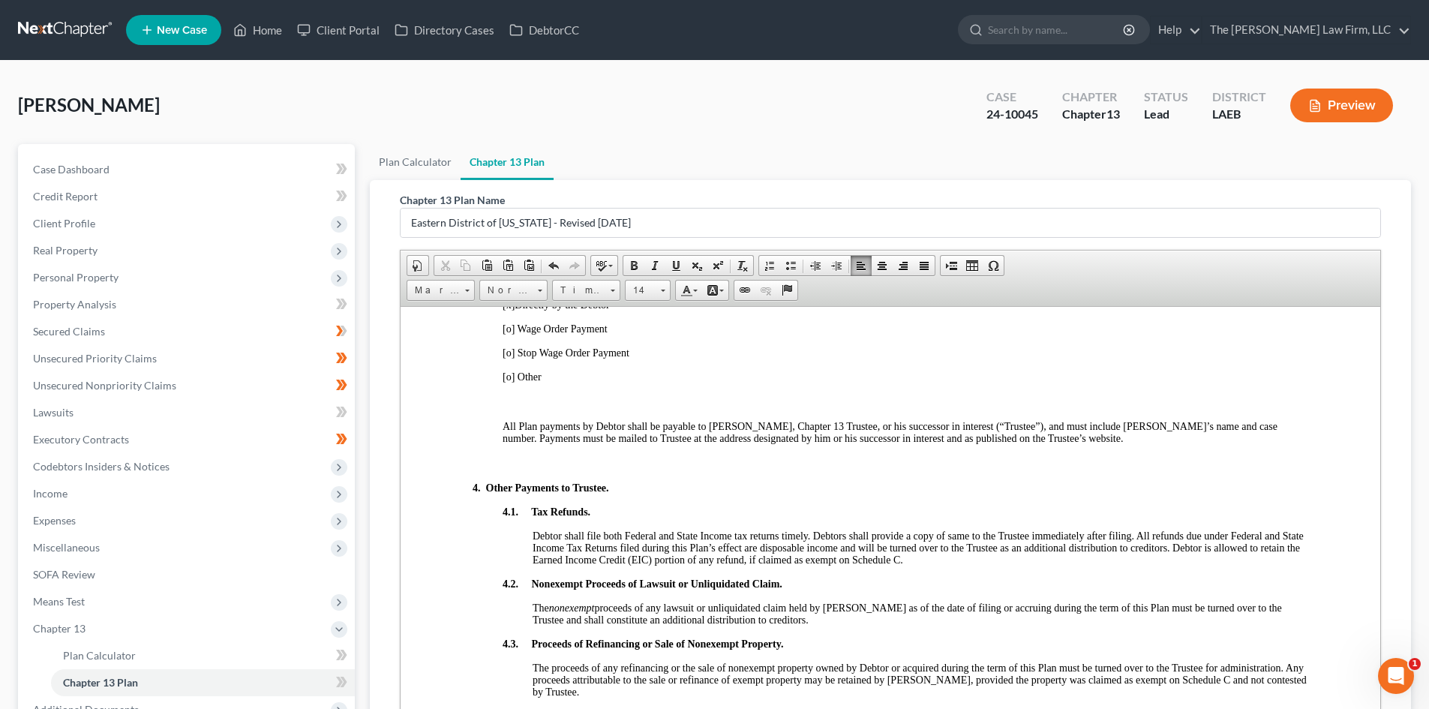
scroll to position [1350, 0]
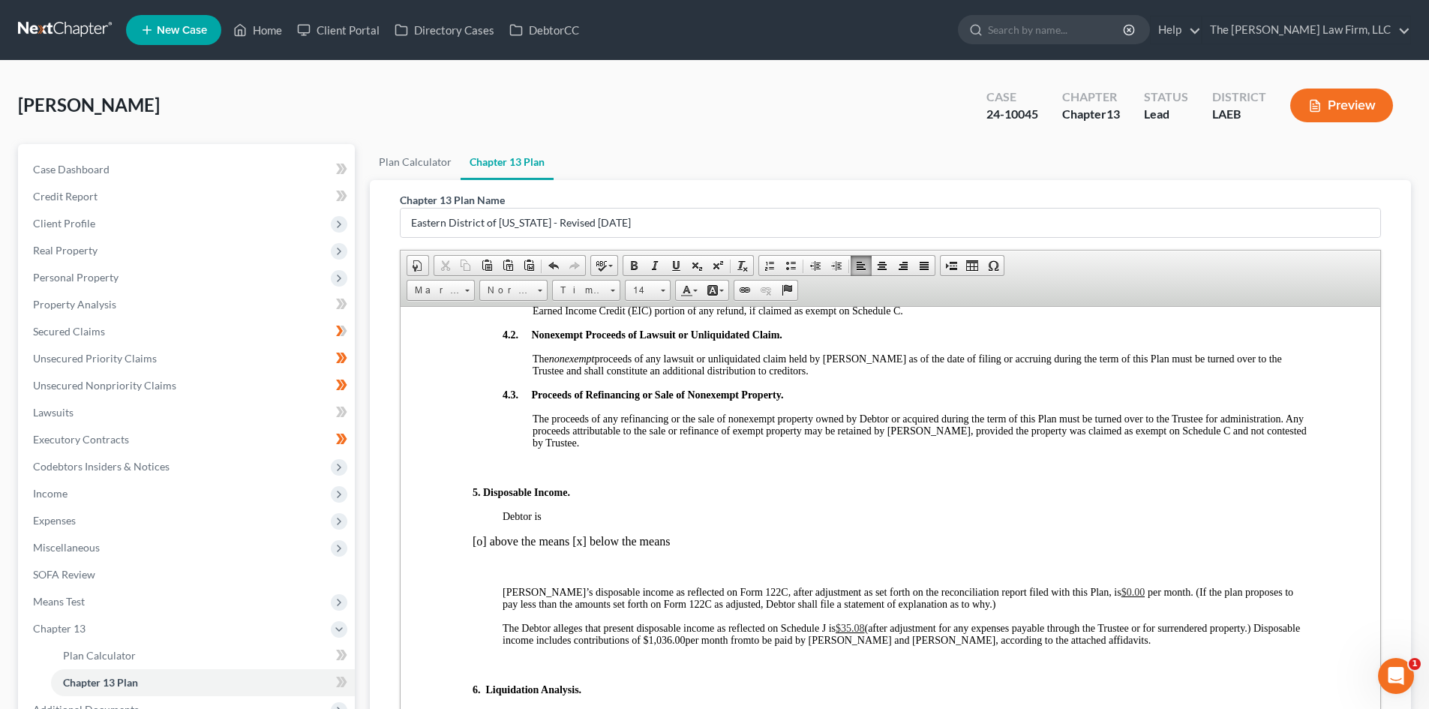
click at [719, 637] on span "(after adjustment for any expenses payable through the Trustee or for surrender…" at bounding box center [901, 633] width 797 height 23
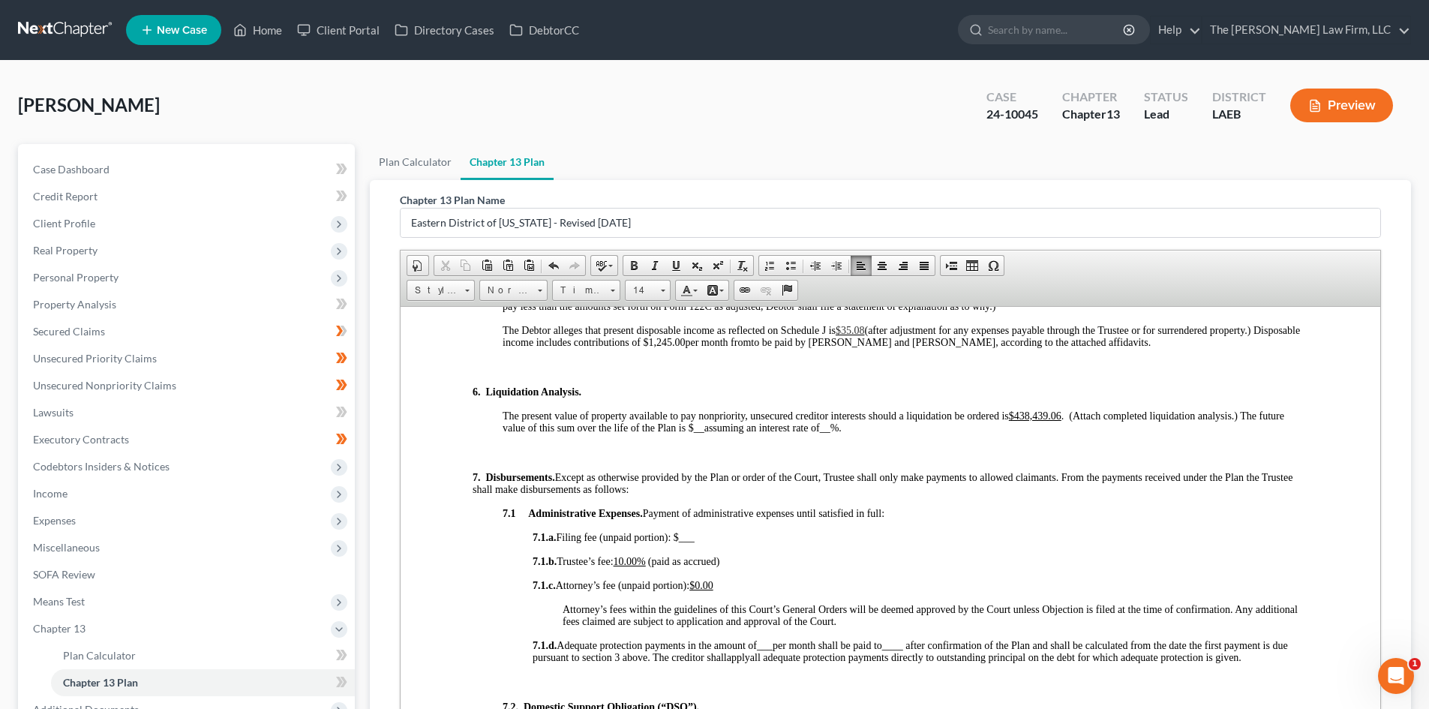
scroll to position [1650, 0]
drag, startPoint x: 1063, startPoint y: 413, endPoint x: 1019, endPoint y: 413, distance: 44.3
click at [1019, 413] on u "$438,439.06" at bounding box center [1035, 412] width 53 height 11
click at [830, 426] on span "__" at bounding box center [825, 424] width 11 height 11
click at [698, 428] on span "__" at bounding box center [699, 424] width 11 height 11
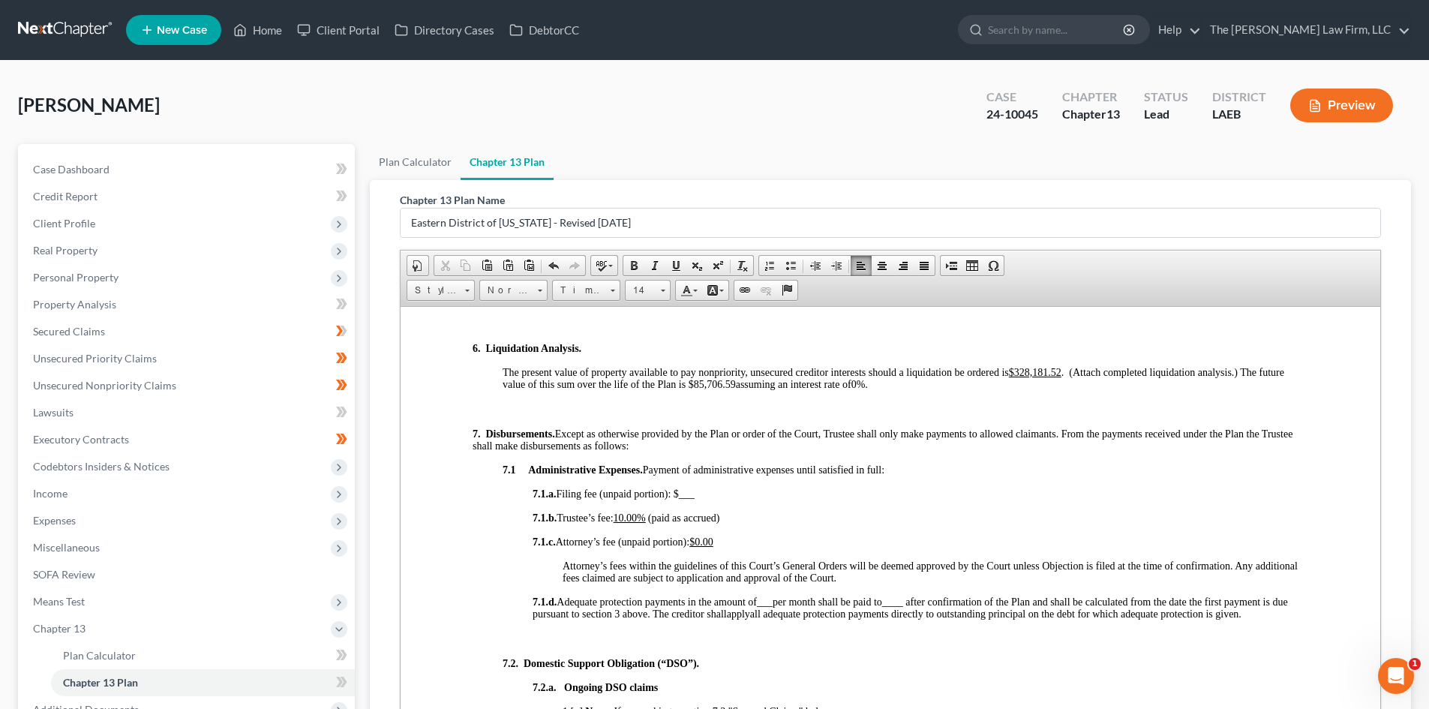
scroll to position [1725, 0]
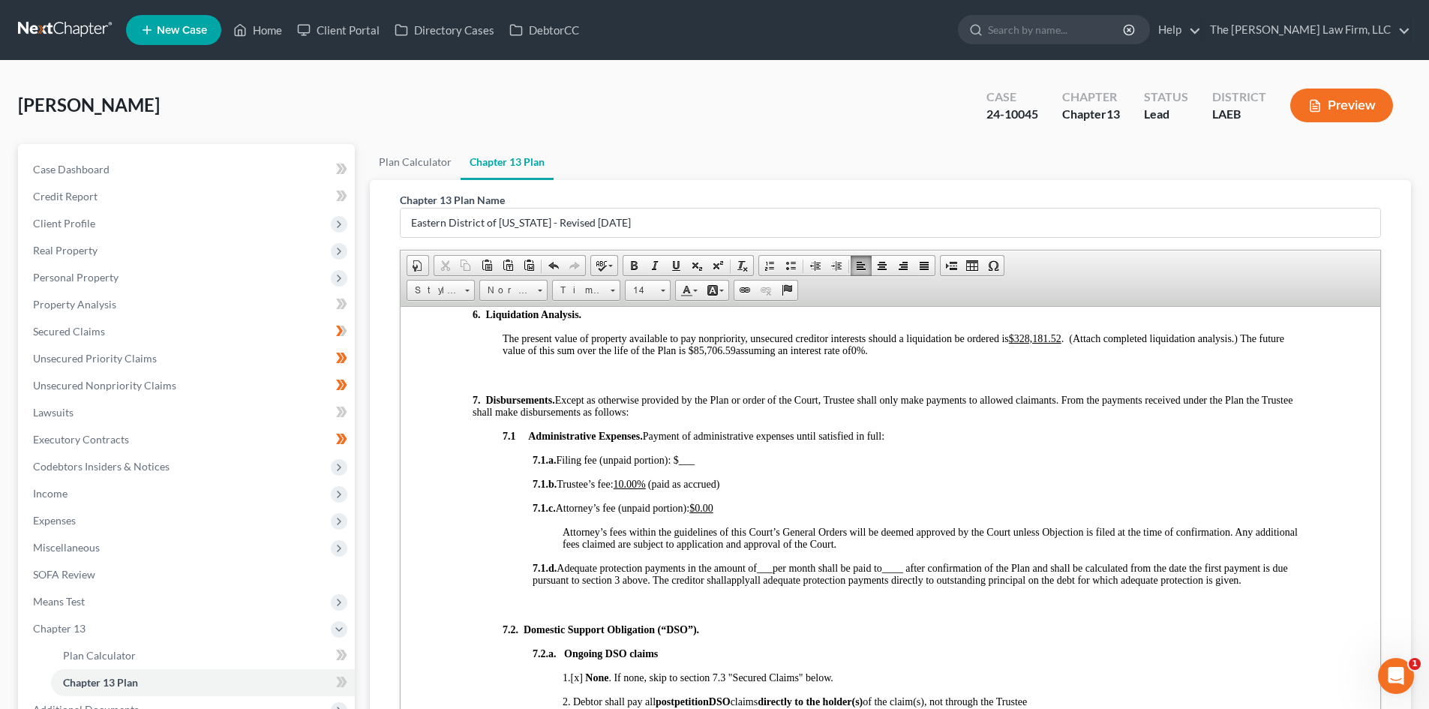
click at [731, 455] on p "7.1.a. Filing fee (unpaid portion): $___" at bounding box center [921, 460] width 776 height 12
drag, startPoint x: 707, startPoint y: 462, endPoint x: 686, endPoint y: 458, distance: 21.3
click at [686, 458] on p "7.1.a. Filing fee (unpaid portion): $___" at bounding box center [921, 460] width 776 height 12
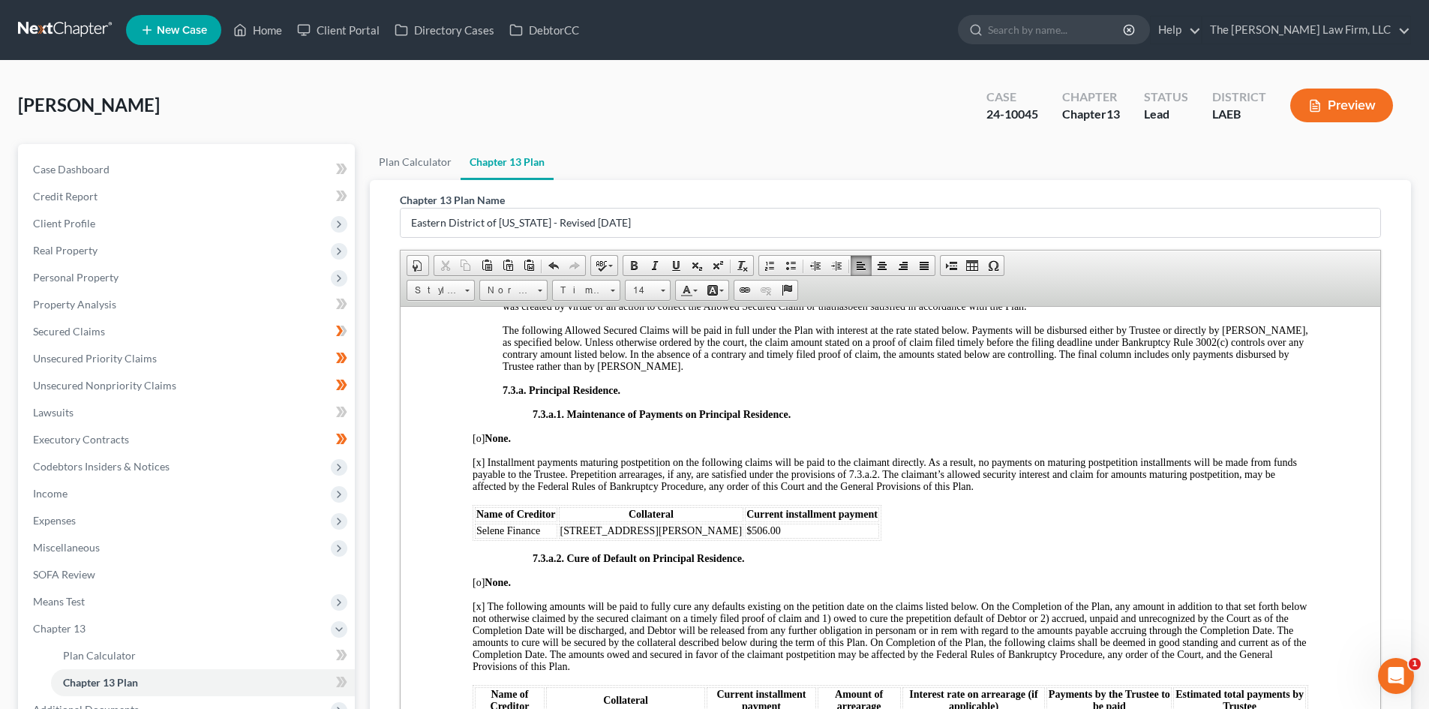
scroll to position [3150, 0]
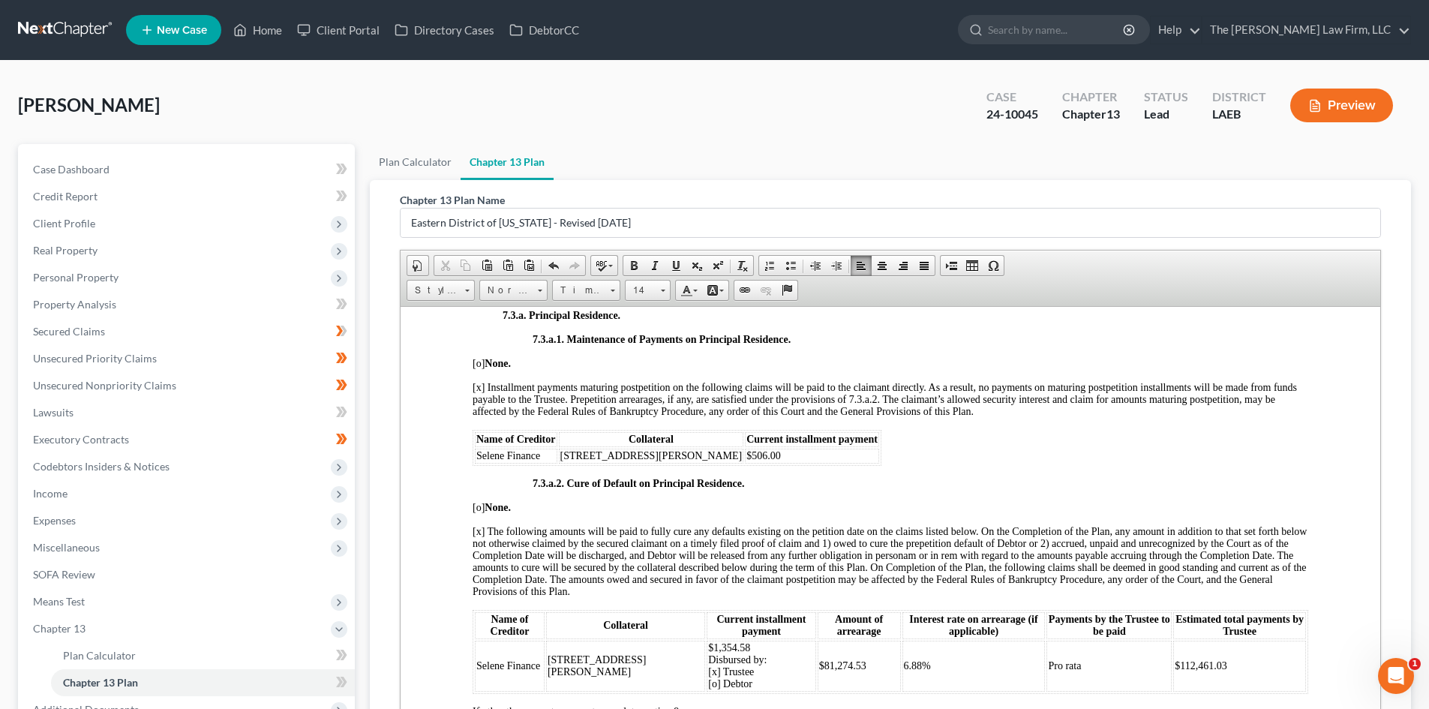
click at [745, 463] on td "$506.00" at bounding box center [812, 455] width 134 height 15
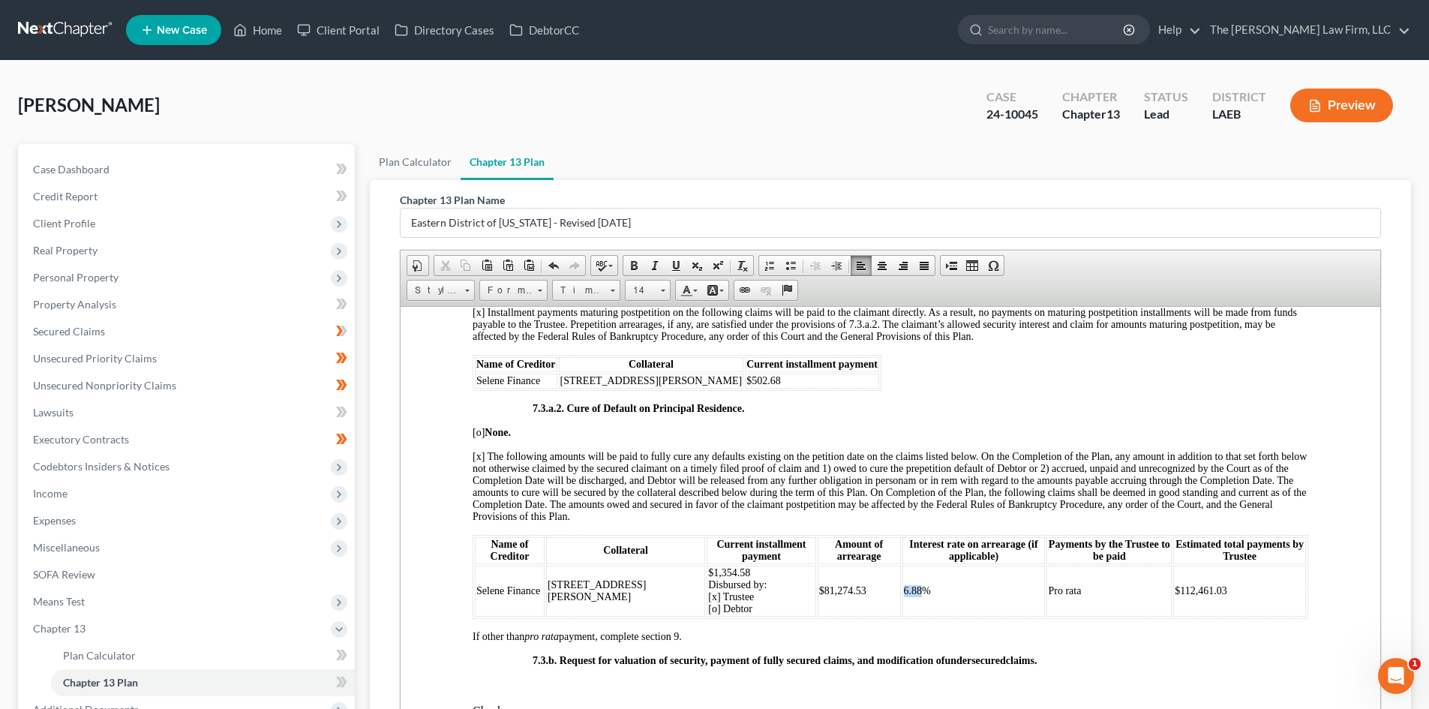
drag, startPoint x: 858, startPoint y: 602, endPoint x: 842, endPoint y: 611, distance: 18.5
click at [902, 611] on td "6.88%" at bounding box center [973, 590] width 143 height 51
drag, startPoint x: 1228, startPoint y: 607, endPoint x: 1153, endPoint y: 604, distance: 75.1
click at [1173, 604] on td "$112,461.03" at bounding box center [1239, 590] width 133 height 51
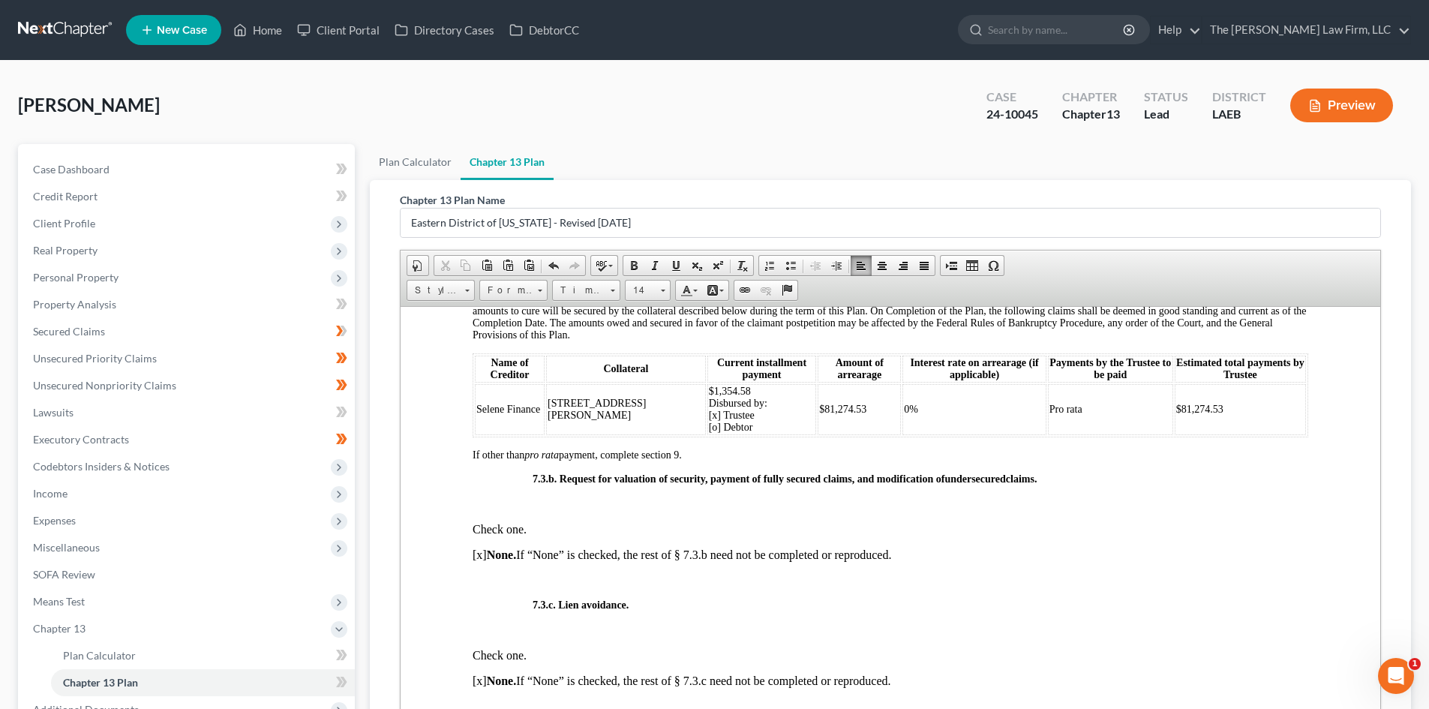
scroll to position [3301, 0]
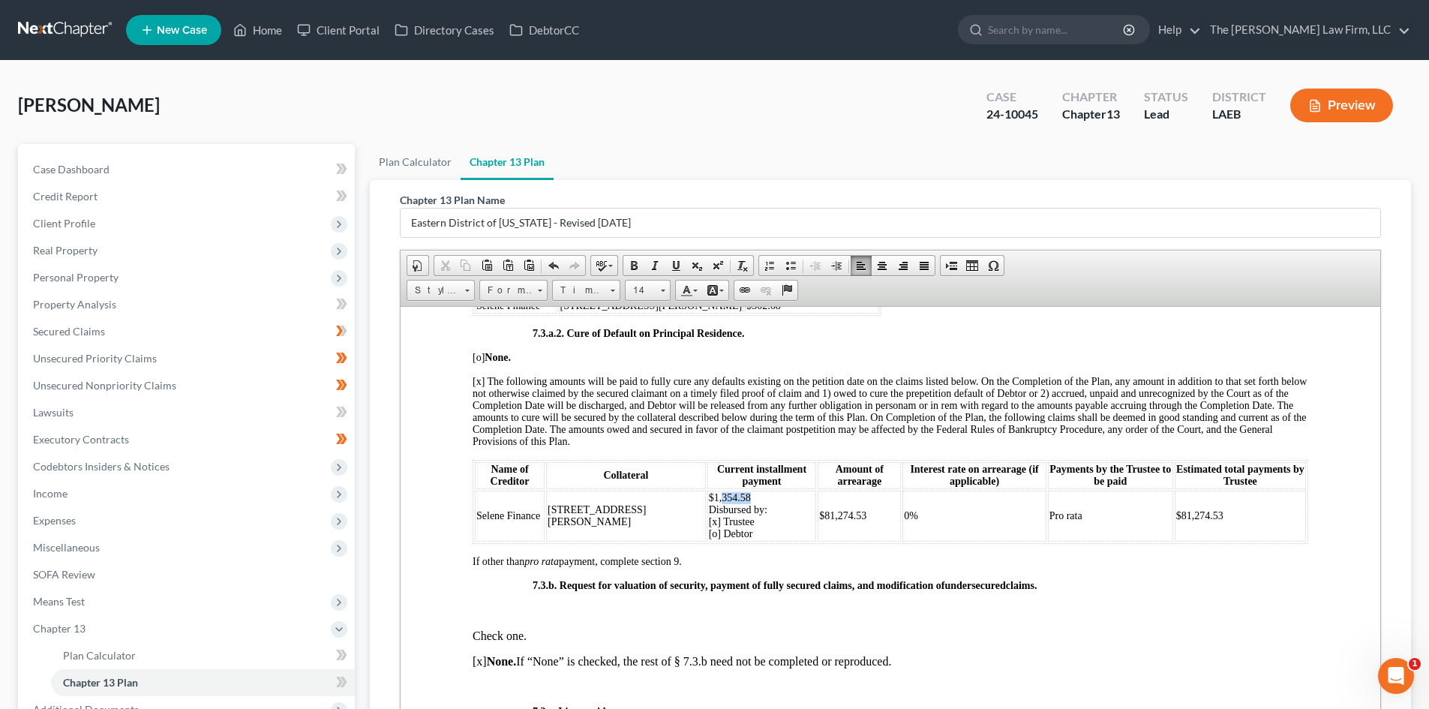
drag, startPoint x: 677, startPoint y: 509, endPoint x: 641, endPoint y: 506, distance: 35.3
click at [707, 508] on td "$1,354.58 Disbursed by: [x] Trustee [o] Debtor" at bounding box center [762, 515] width 110 height 51
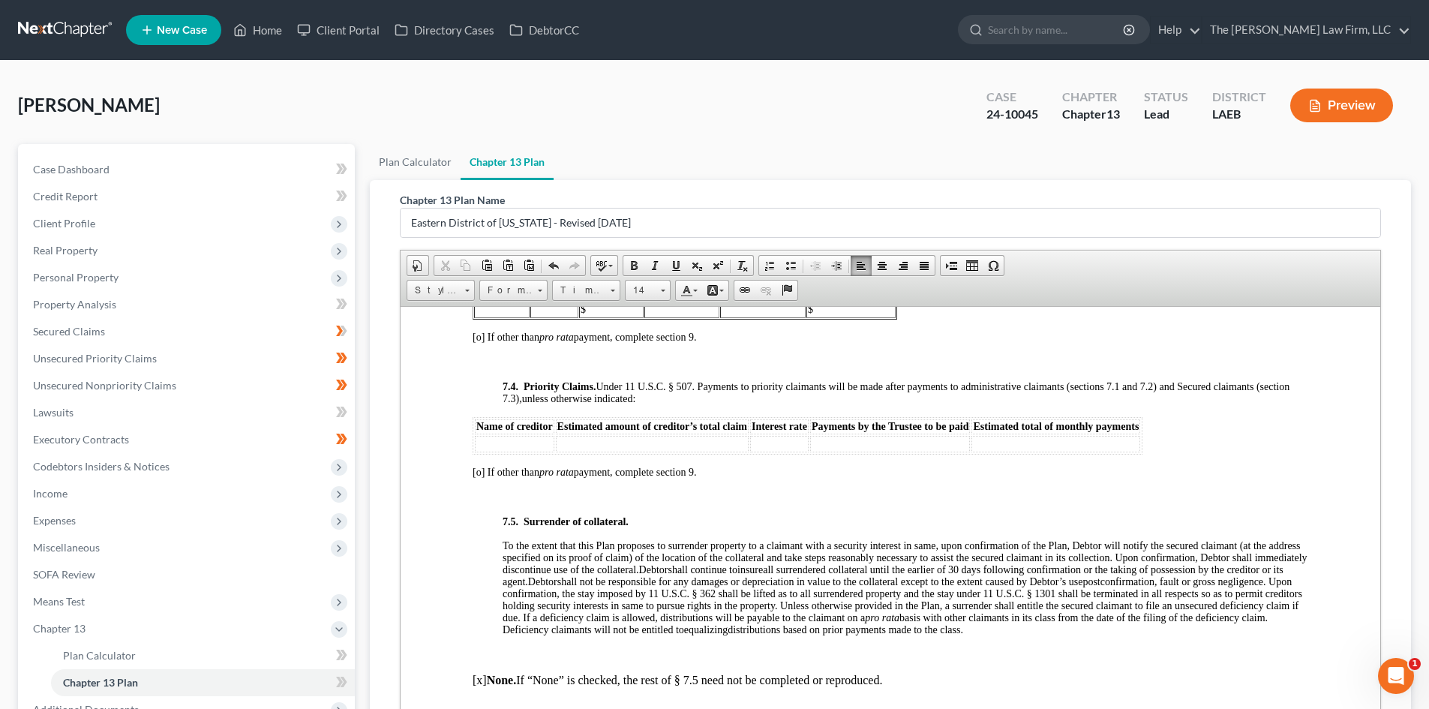
scroll to position [4651, 0]
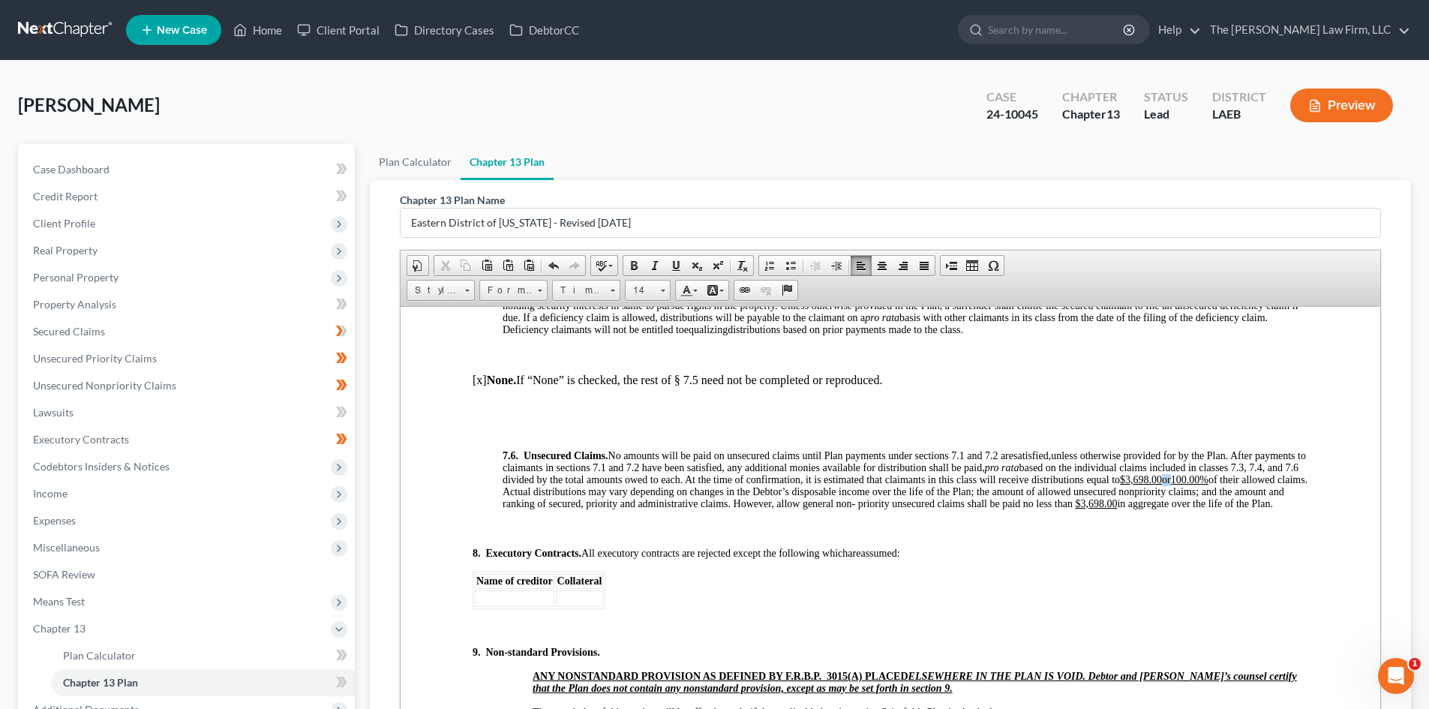
click at [554, 505] on span "unless otherwise provided for by the Plan. After payments to claimants in secti…" at bounding box center [905, 478] width 805 height 59
drag, startPoint x: 567, startPoint y: 503, endPoint x: 514, endPoint y: 507, distance: 53.4
click at [514, 507] on span "unless otherwise provided for by the Plan. After payments to claimants in secti…" at bounding box center [905, 478] width 805 height 59
click at [1071, 509] on u "$3,698.00" at bounding box center [1050, 502] width 42 height 11
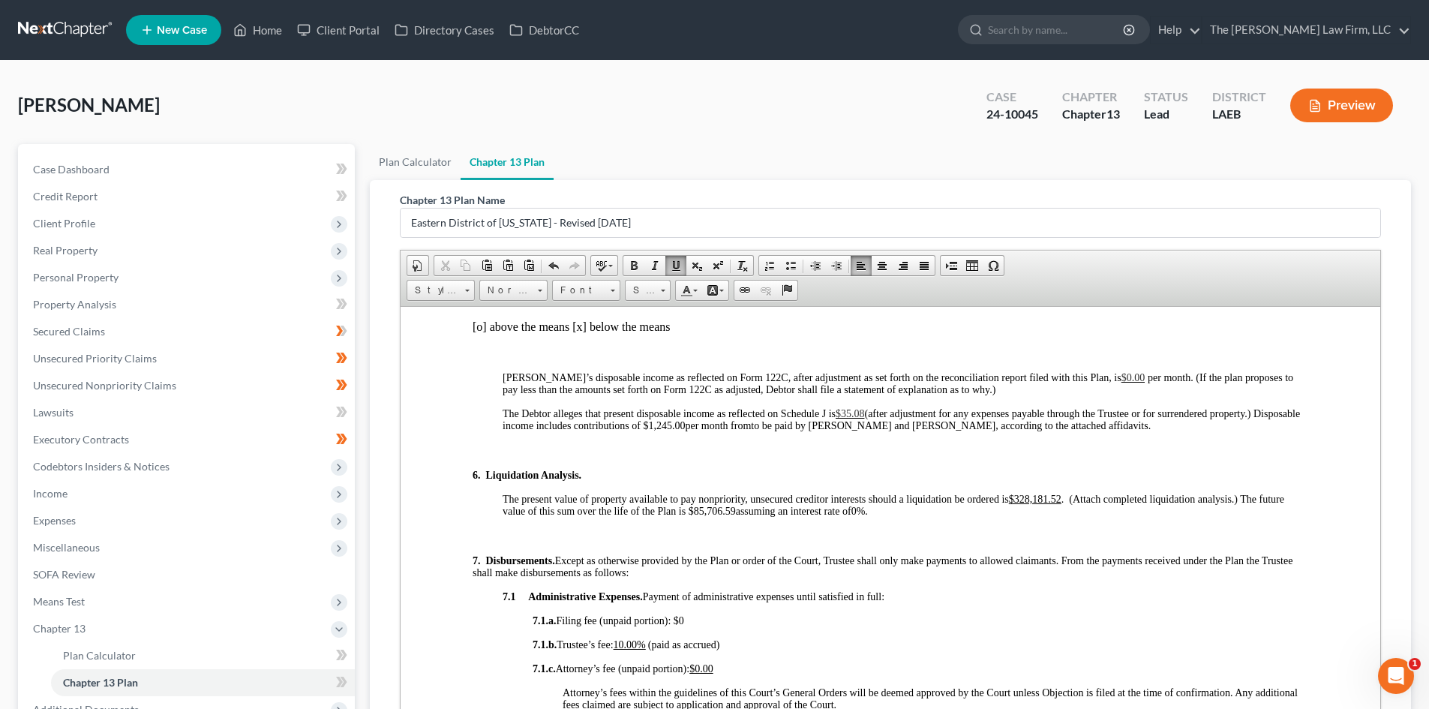
scroll to position [1575, 0]
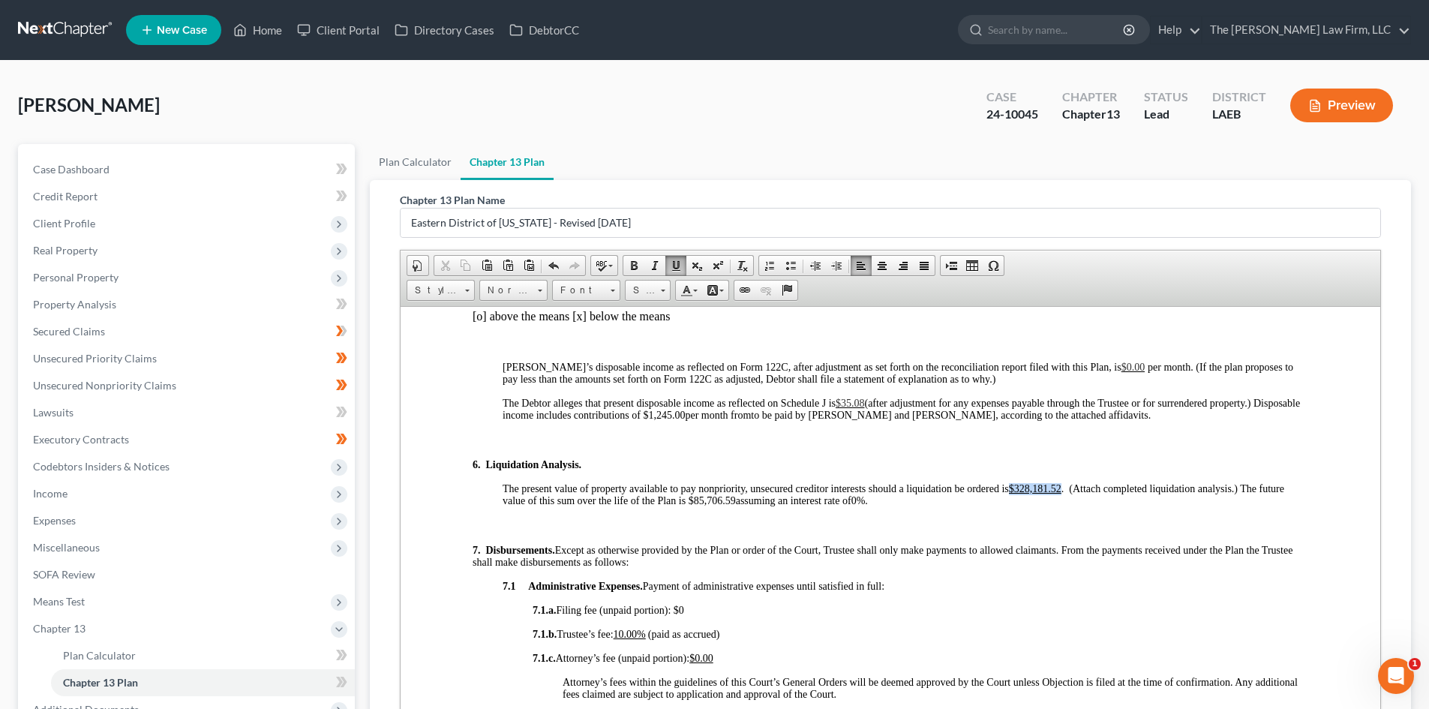
drag, startPoint x: 1010, startPoint y: 486, endPoint x: 1062, endPoint y: 488, distance: 51.8
click at [1061, 488] on u "$328,181.52" at bounding box center [1035, 487] width 53 height 11
click at [1090, 510] on span "Copy" at bounding box center [1112, 517] width 80 height 19
copy u "$328,181.52"
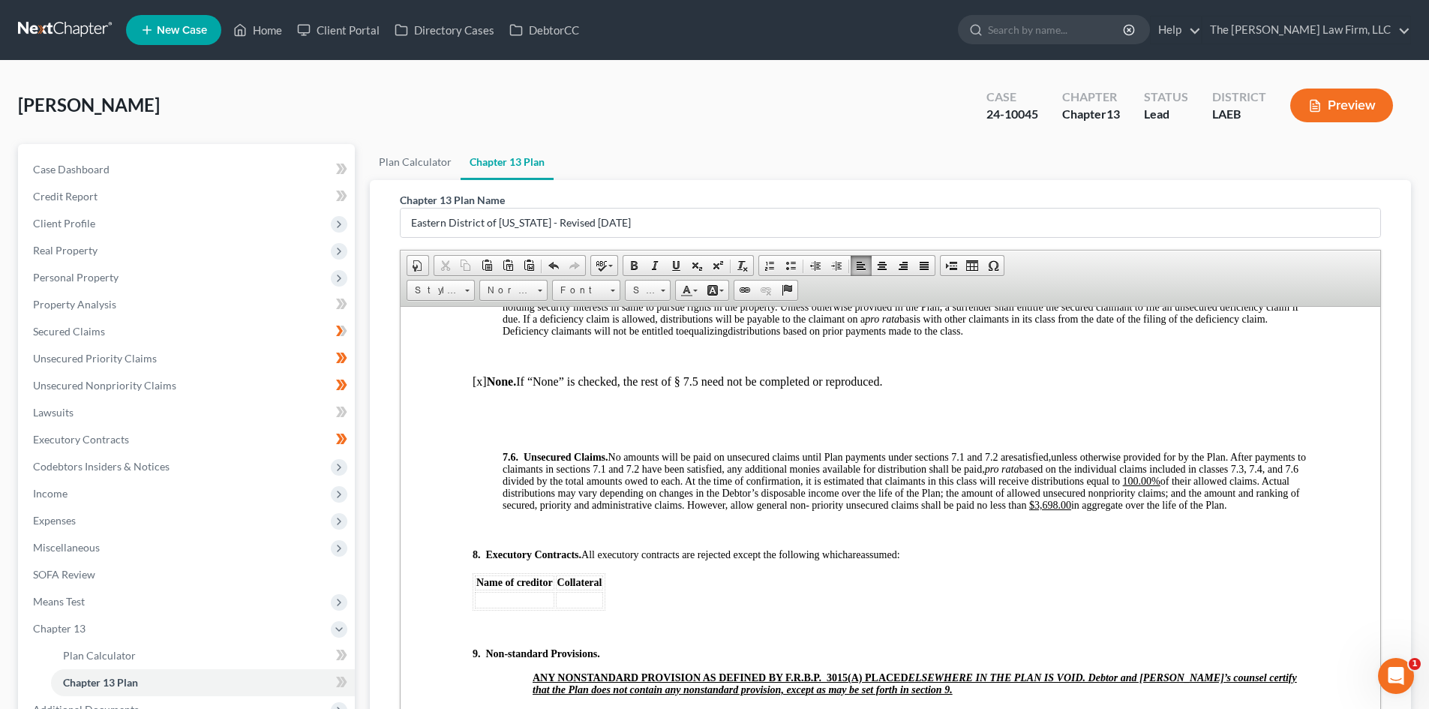
scroll to position [4693, 0]
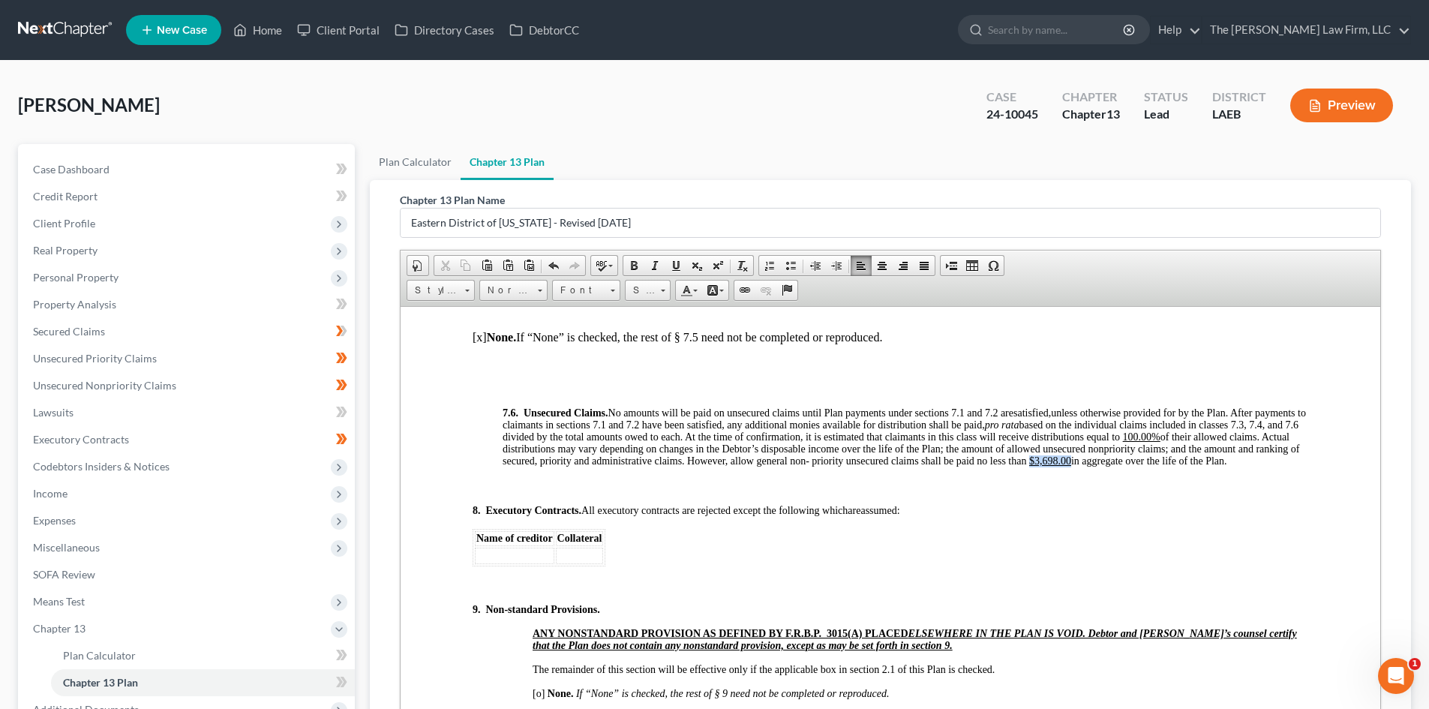
drag, startPoint x: 1145, startPoint y: 474, endPoint x: 1187, endPoint y: 477, distance: 42.9
click at [1187, 467] on p "7.6. Unsecured Claims. No amounts will be paid on unsecured claims until Plan p…" at bounding box center [906, 437] width 806 height 60
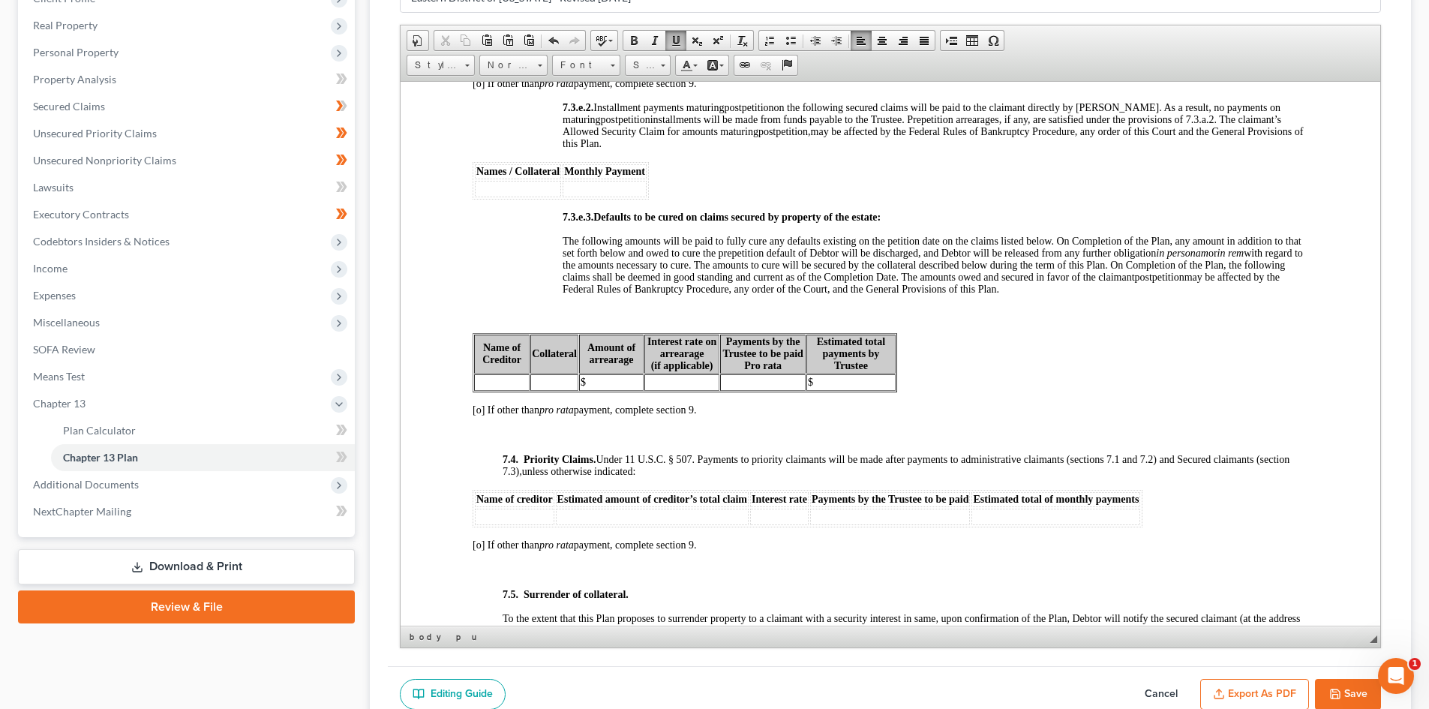
scroll to position [4049, 0]
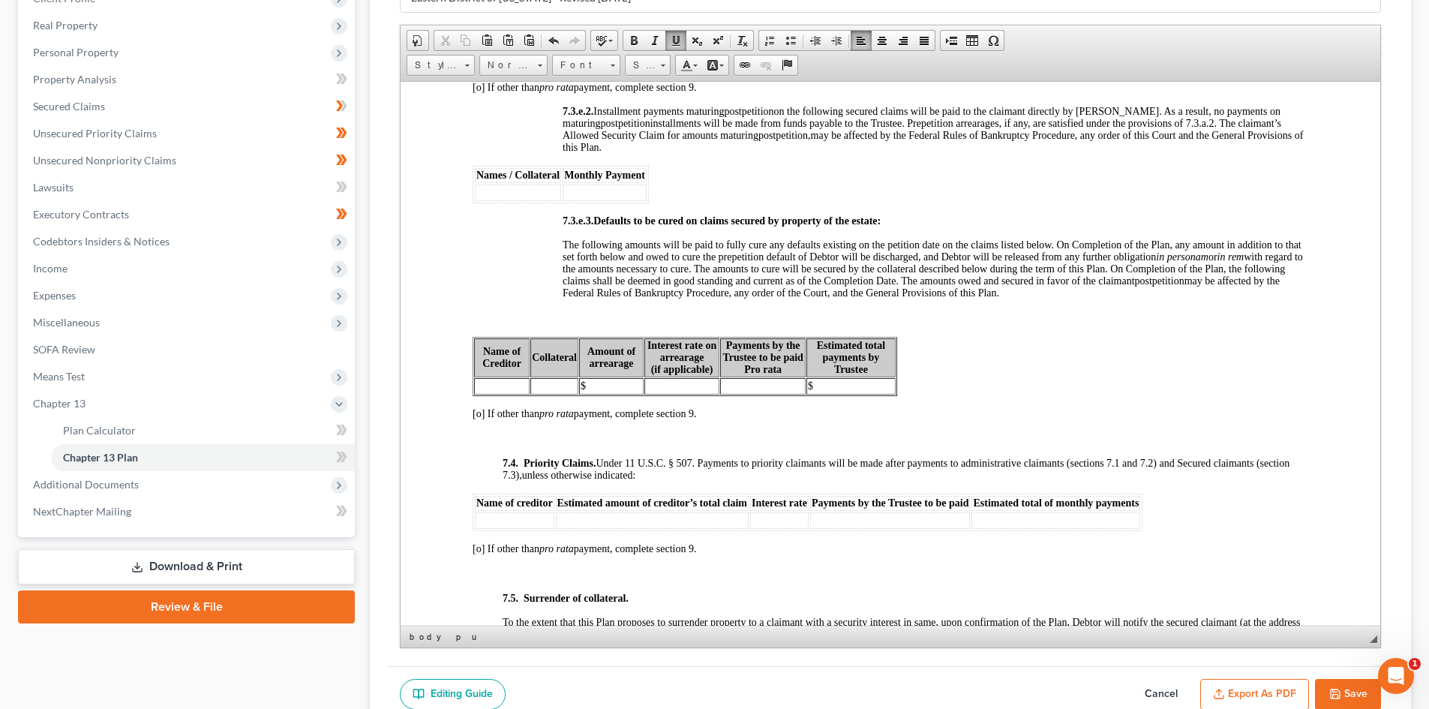
click at [1331, 690] on icon "button" at bounding box center [1335, 693] width 9 height 9
select select "2"
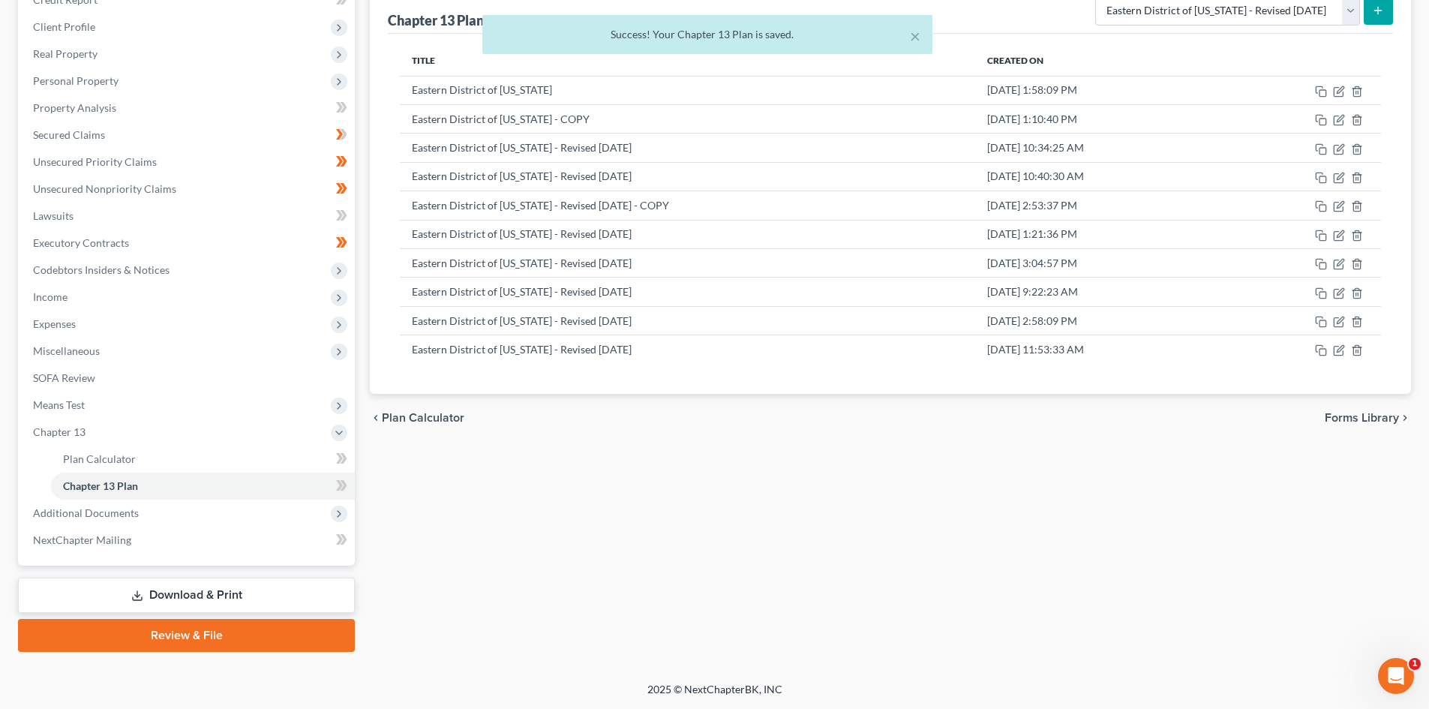
scroll to position [197, 0]
click at [1338, 352] on icon "button" at bounding box center [1340, 349] width 7 height 7
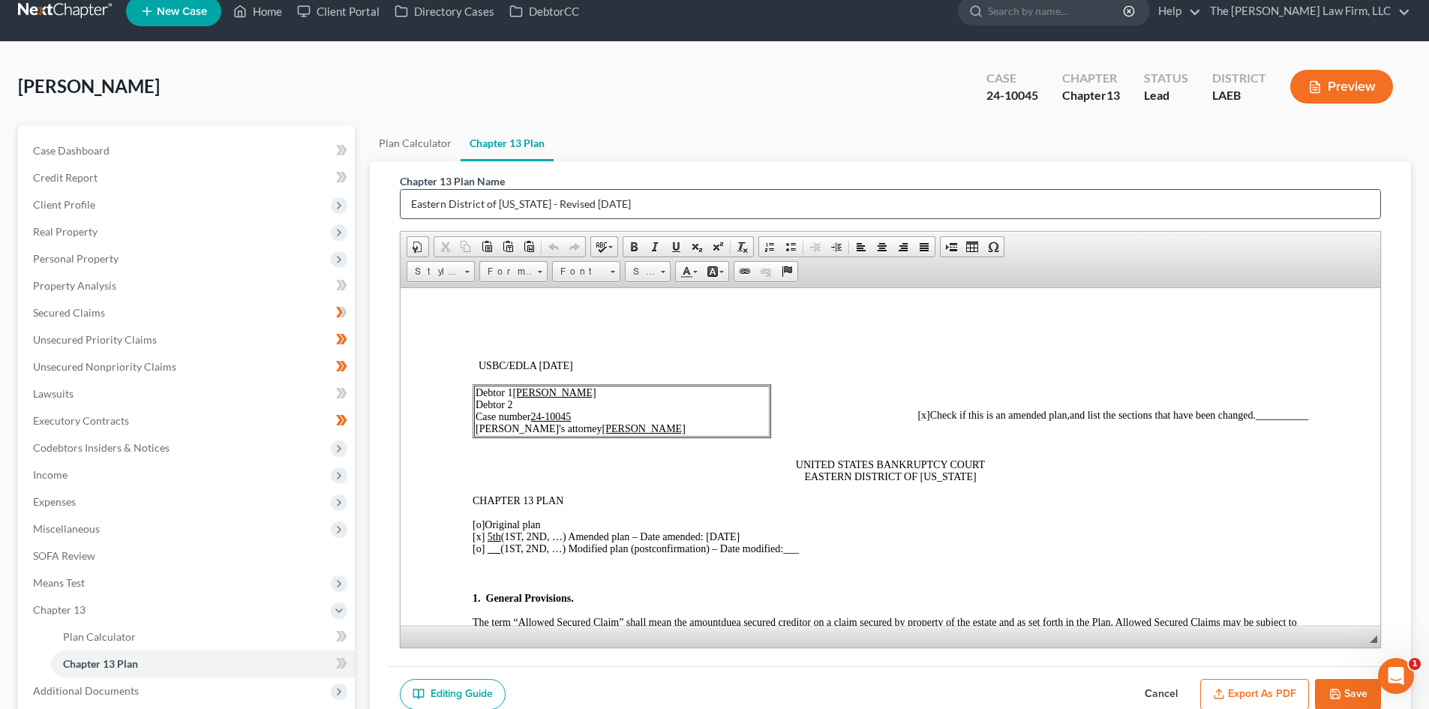
scroll to position [0, 0]
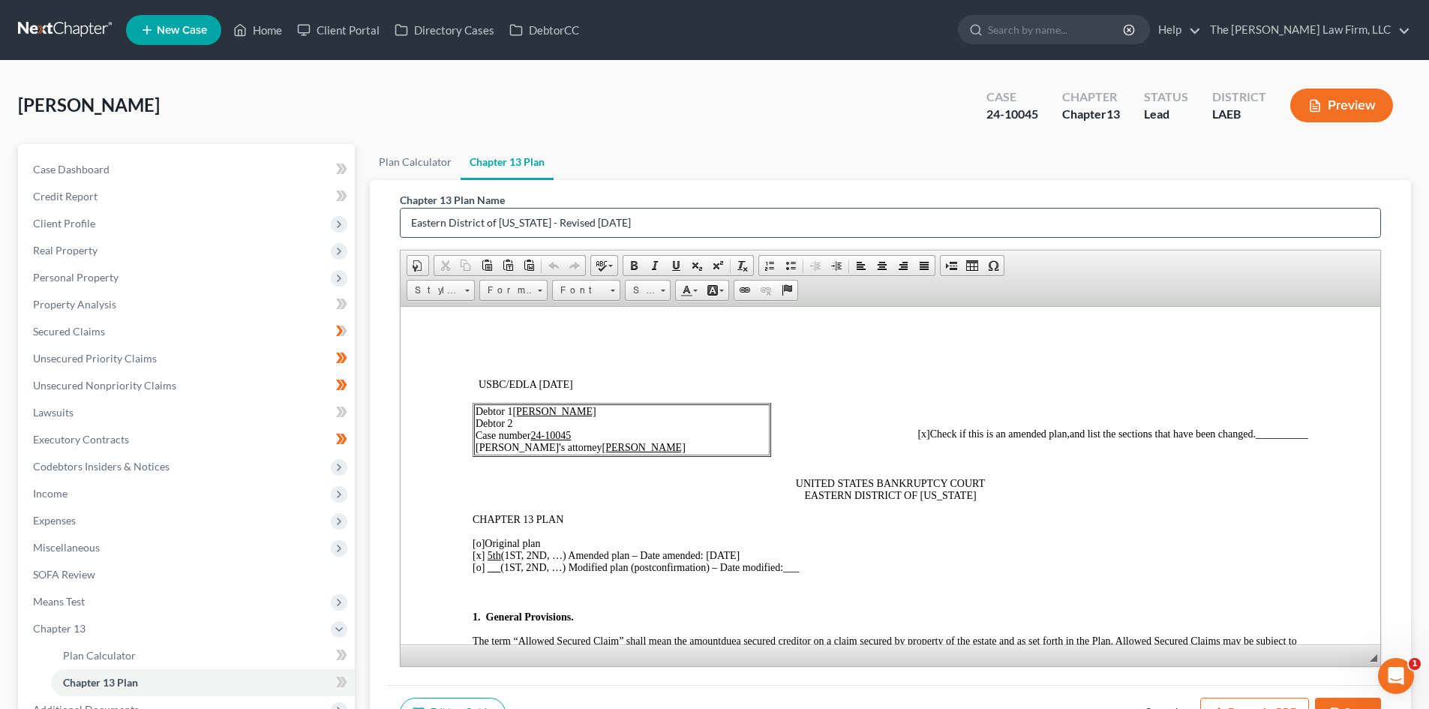
click at [680, 218] on input "Eastern District of [US_STATE] - Revised [DATE]" at bounding box center [891, 223] width 980 height 29
click at [411, 226] on input "Eastern District of [US_STATE] - Revised [DATE]" at bounding box center [891, 223] width 980 height 29
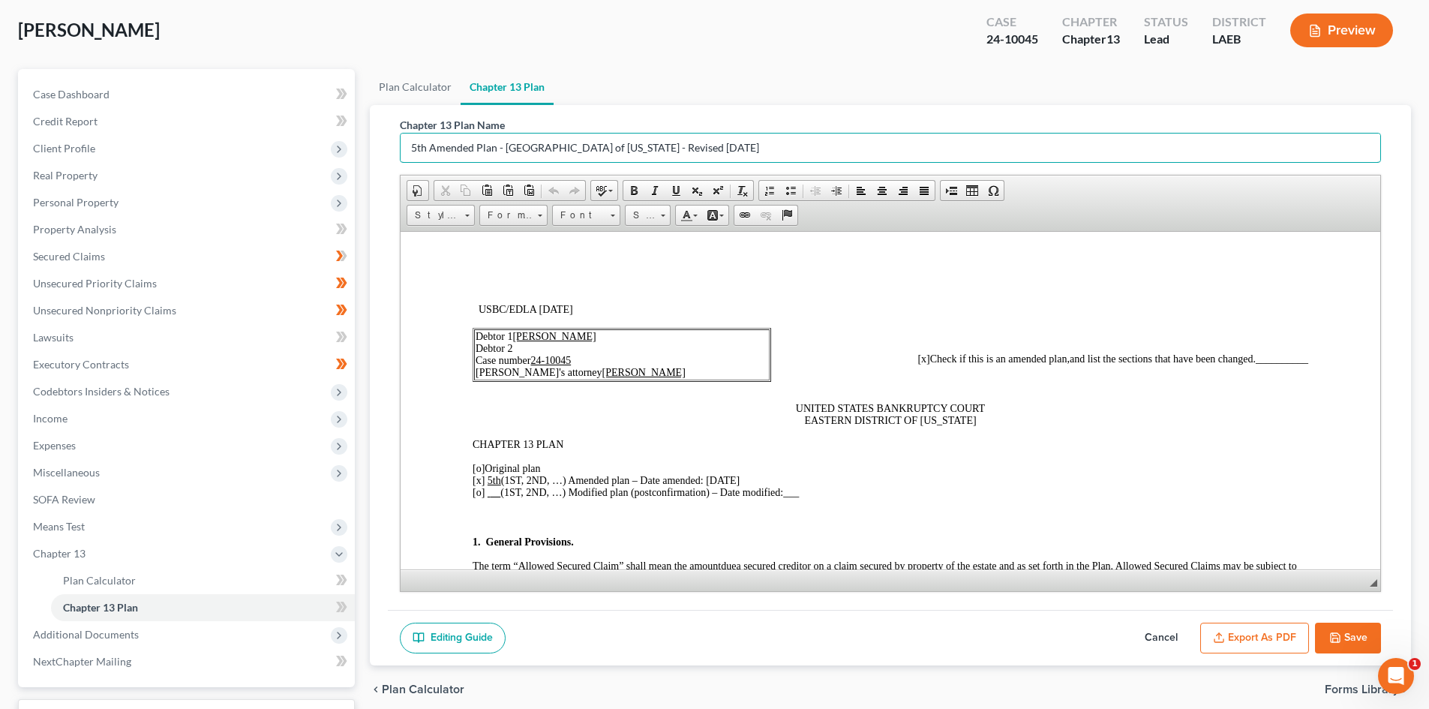
type input "5th Amended Plan - [GEOGRAPHIC_DATA] of [US_STATE] - Revised [DATE]"
click at [1340, 637] on icon "button" at bounding box center [1335, 638] width 12 height 12
select select "2"
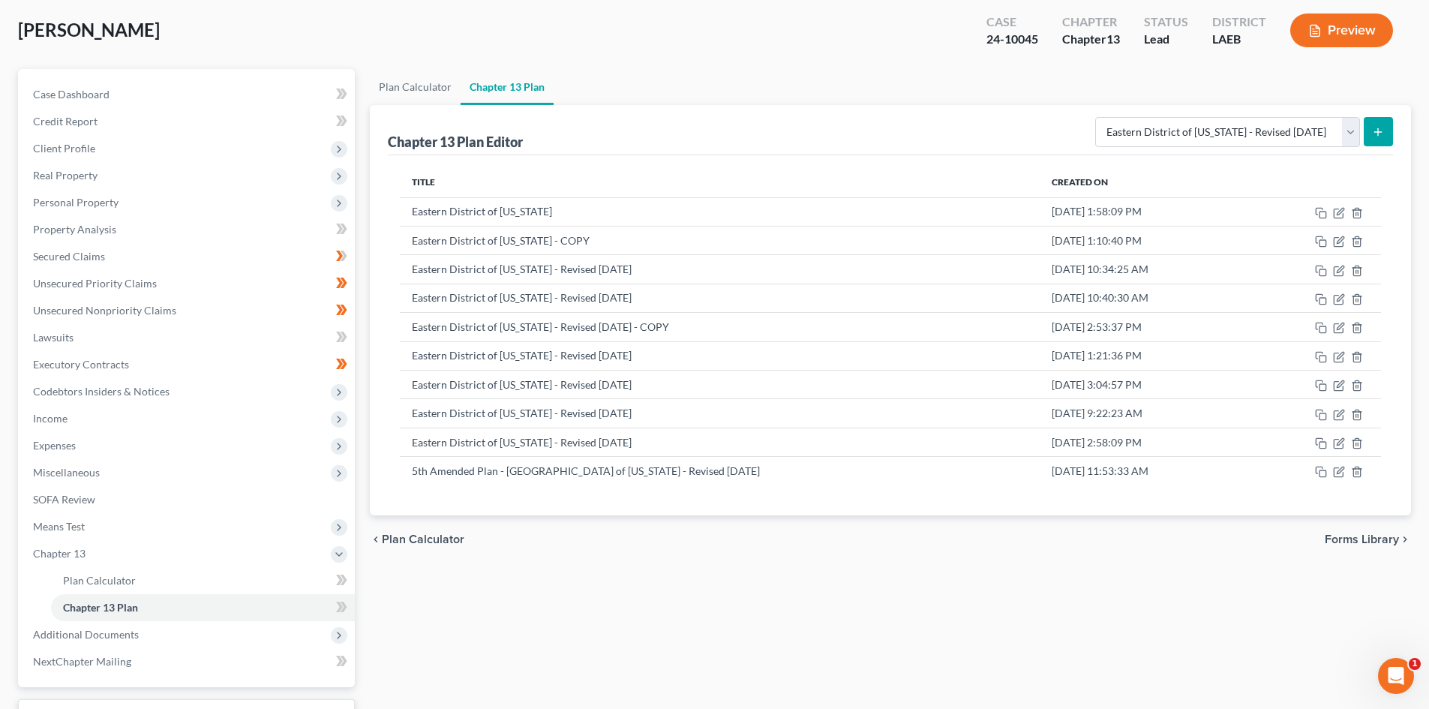
click at [689, 554] on div "chevron_left Plan Calculator Forms Library chevron_right" at bounding box center [890, 539] width 1041 height 48
